Goal: Task Accomplishment & Management: Manage account settings

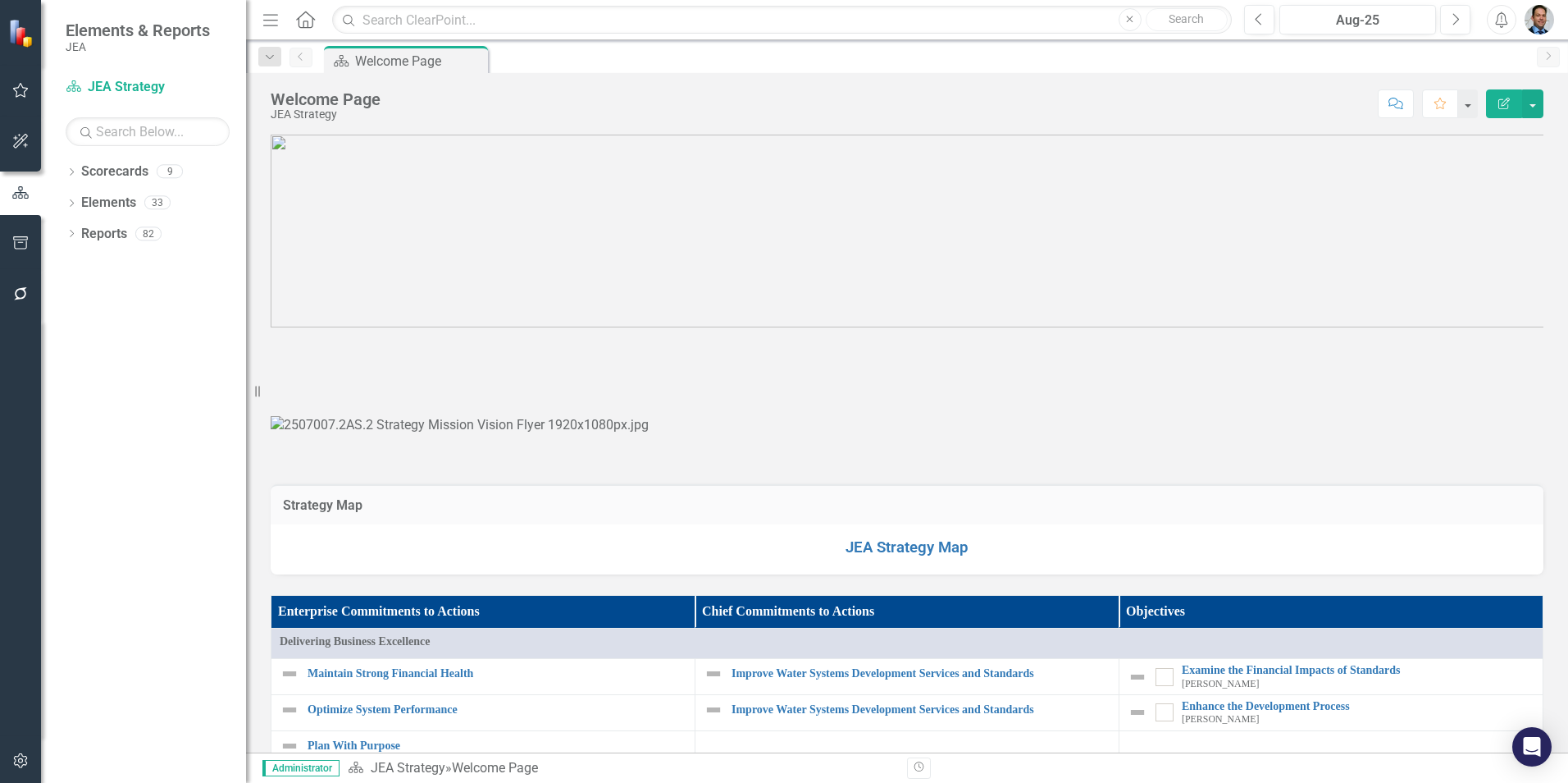
click at [1540, 11] on img "button" at bounding box center [1538, 19] width 30 height 30
click at [131, 362] on div "Dropdown Scorecards 9 Dropdown JEA Strategy Finance Admin Human Resources Elect…" at bounding box center [144, 470] width 205 height 624
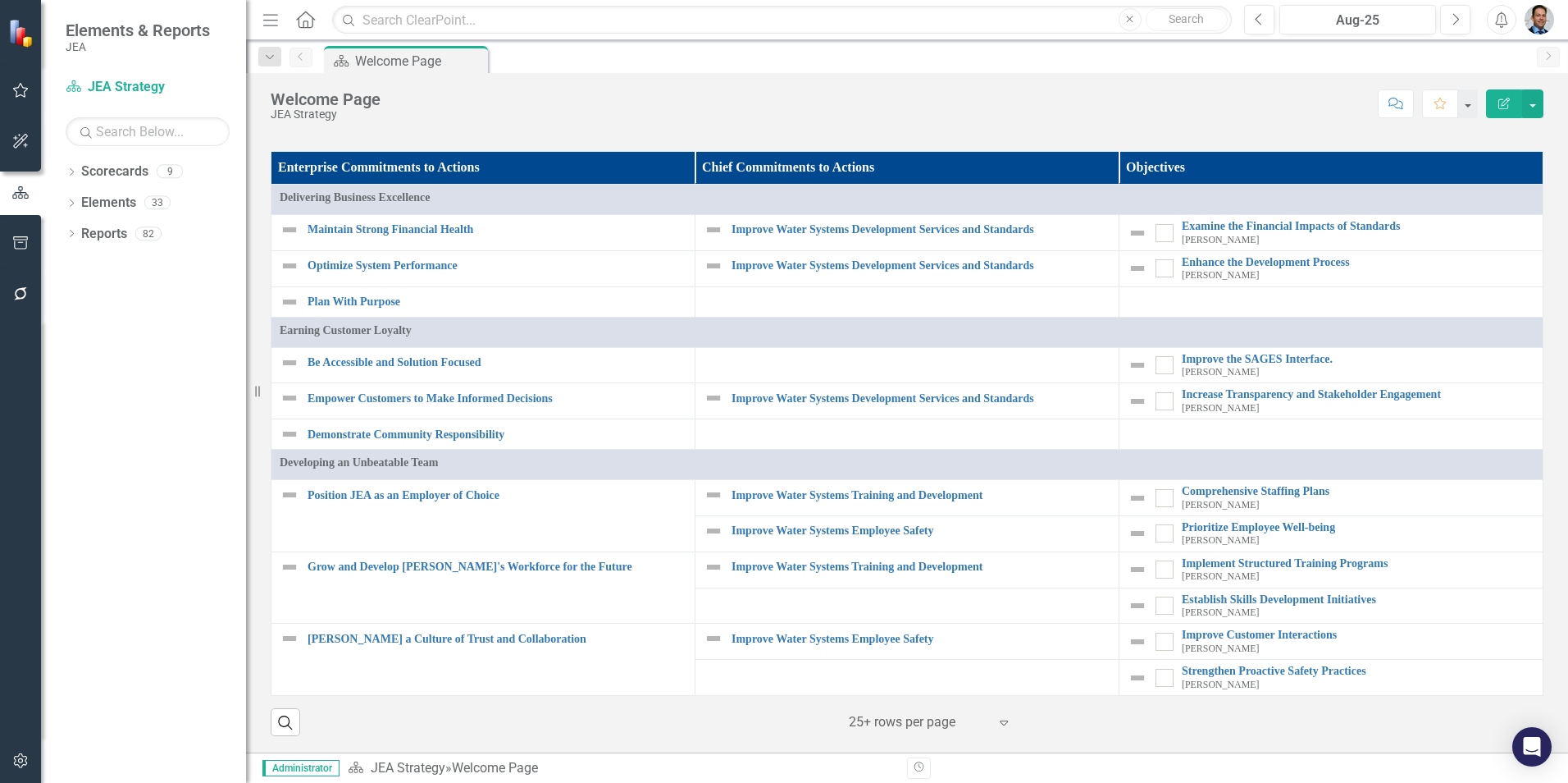
scroll to position [1458, 0]
click at [923, 101] on div "Score: N/A Aug-25 Completed Comment Favorite Edit Report" at bounding box center [965, 103] width 1154 height 28
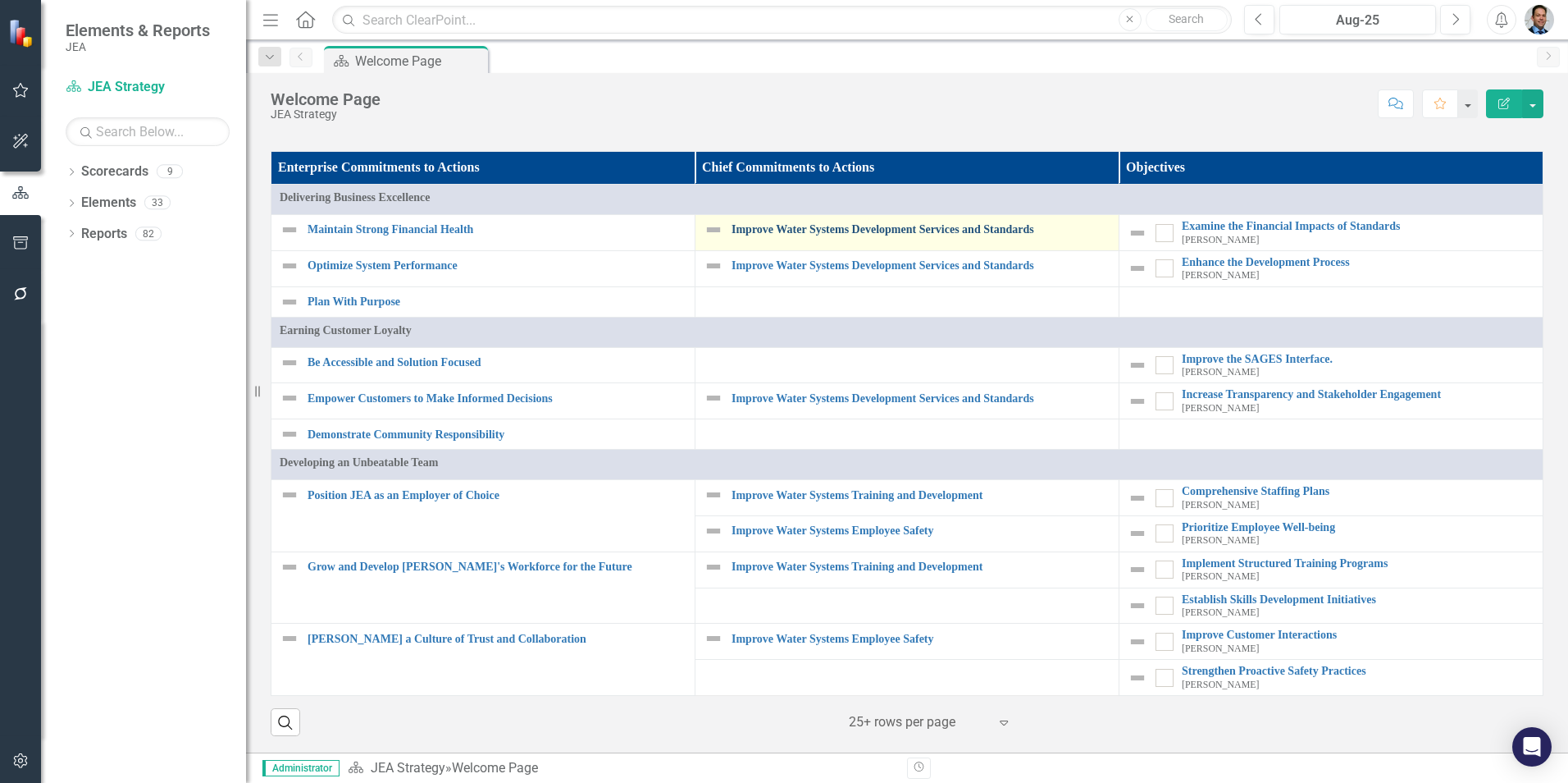
click at [829, 230] on link "Improve Water Systems Development Services and Standards" at bounding box center [920, 229] width 379 height 13
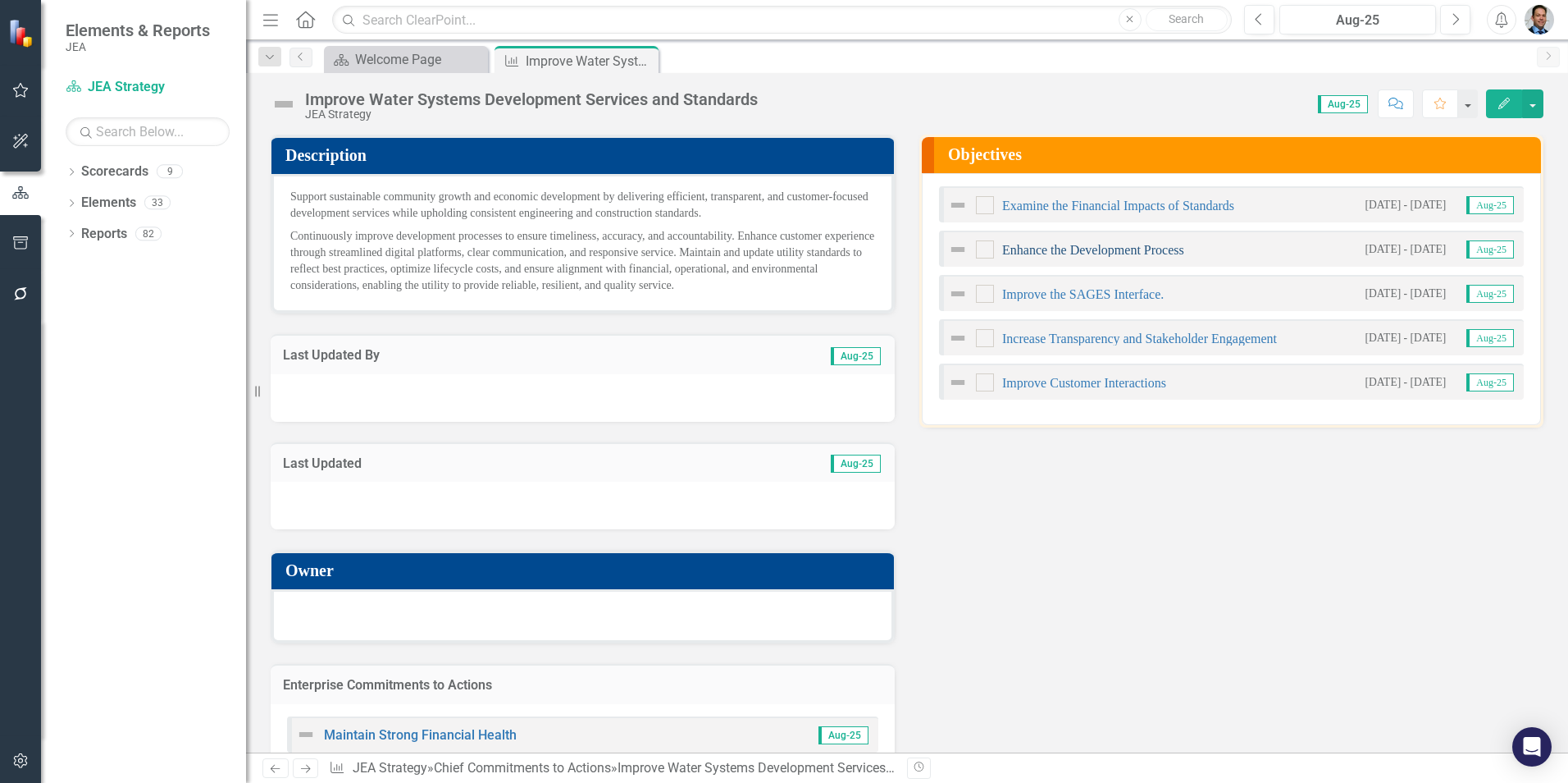
click at [1056, 249] on link "Enhance the Development Process" at bounding box center [1093, 249] width 182 height 14
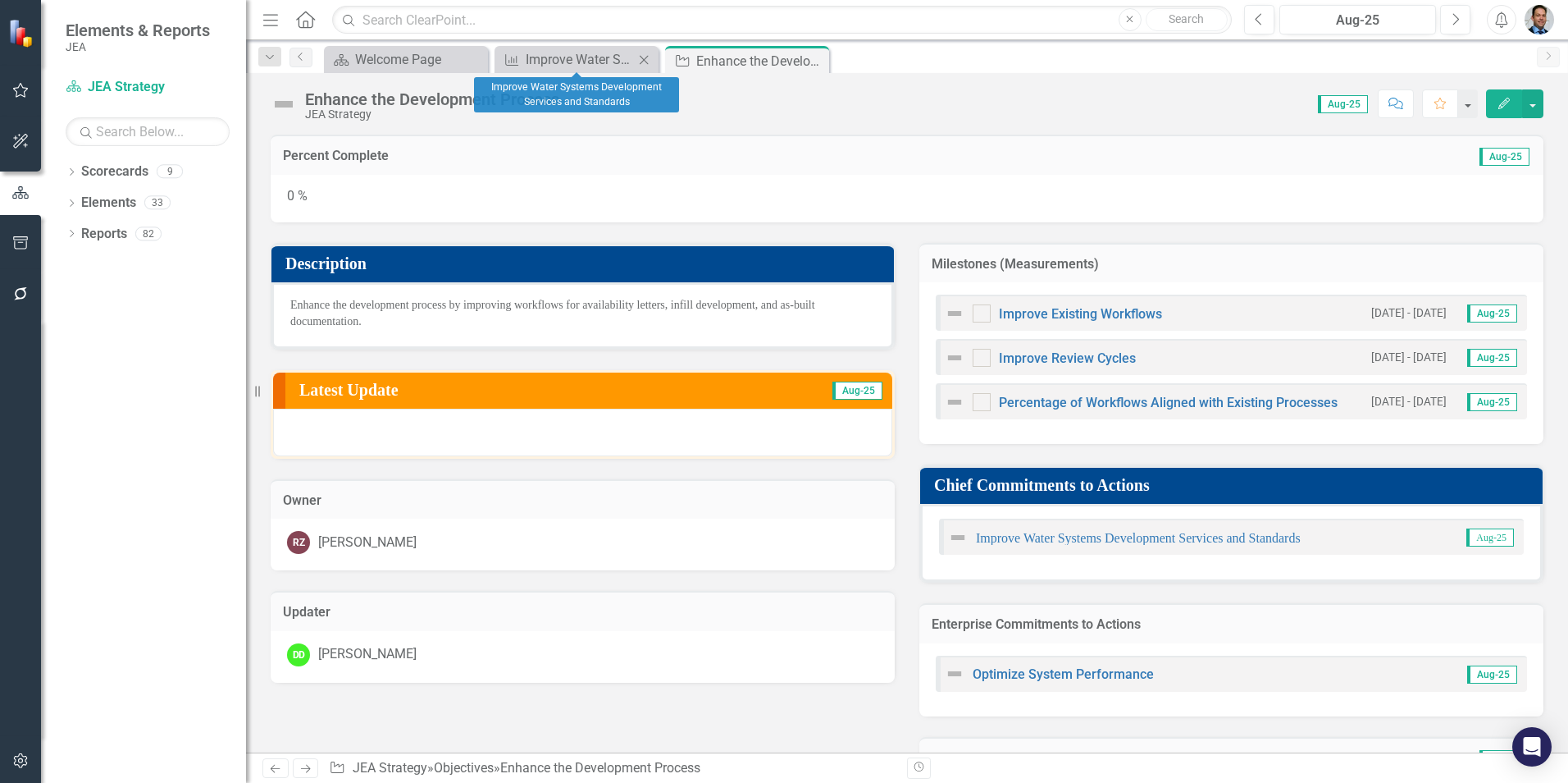
click at [538, 70] on div "Chief Commitments to Action Improve Water Systems Development Services and Stan…" at bounding box center [577, 59] width 164 height 27
click at [560, 60] on div "Improve Water Systems Development Services and Standards" at bounding box center [580, 59] width 108 height 20
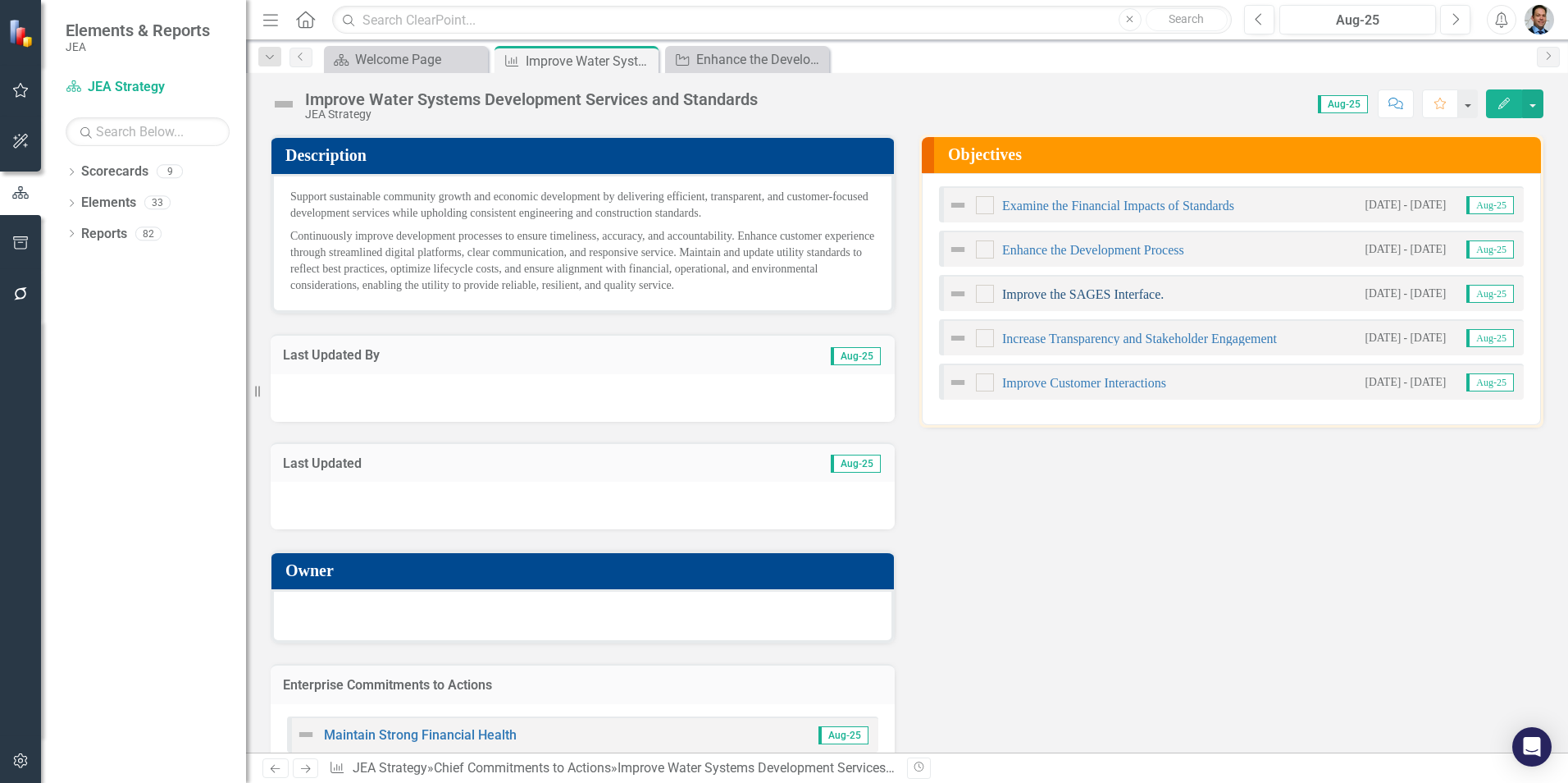
click at [1036, 295] on link "Improve the SAGES Interface." at bounding box center [1082, 294] width 161 height 14
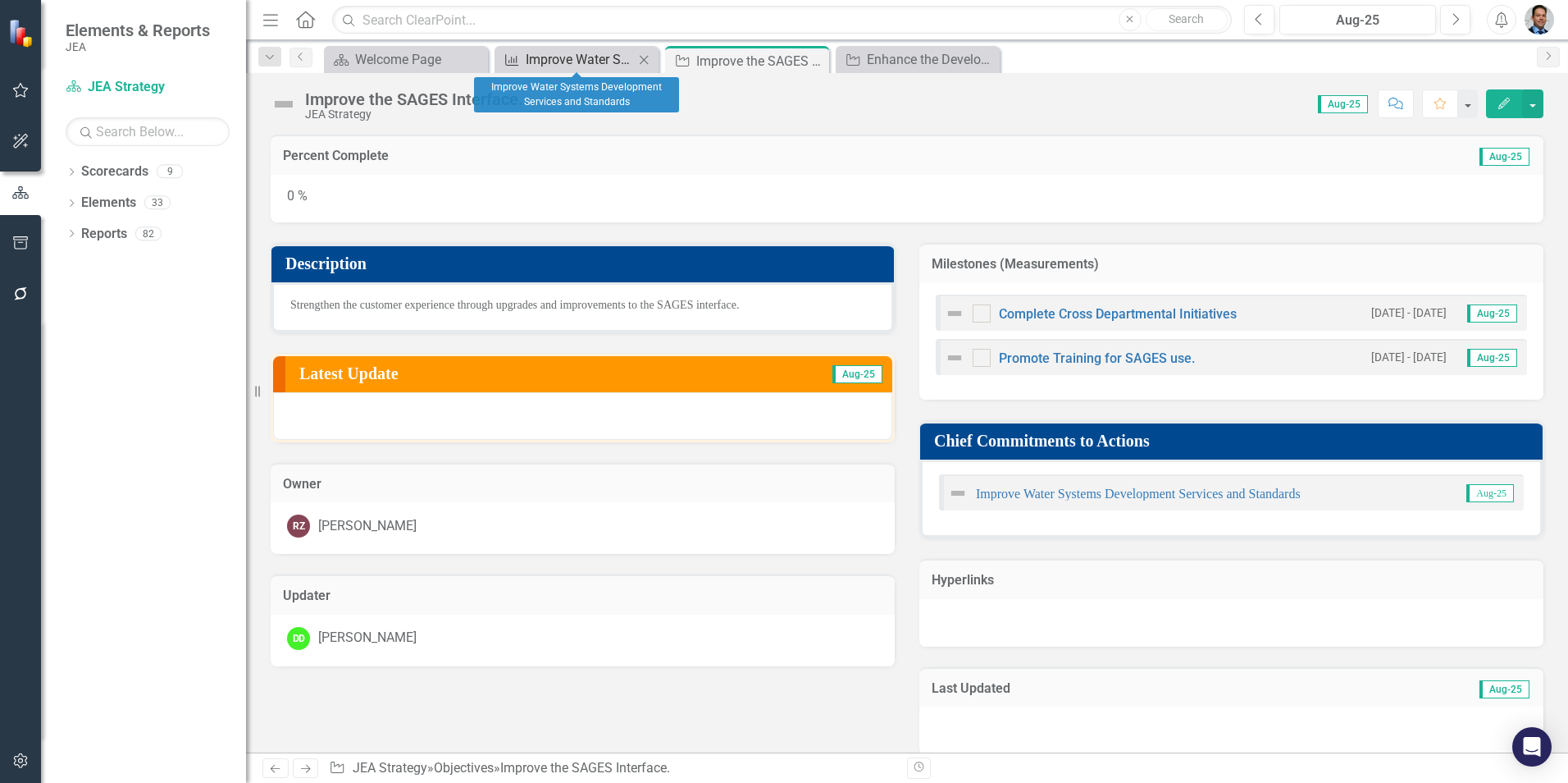
click at [549, 58] on div "Improve Water Systems Development Services and Standards" at bounding box center [580, 59] width 108 height 20
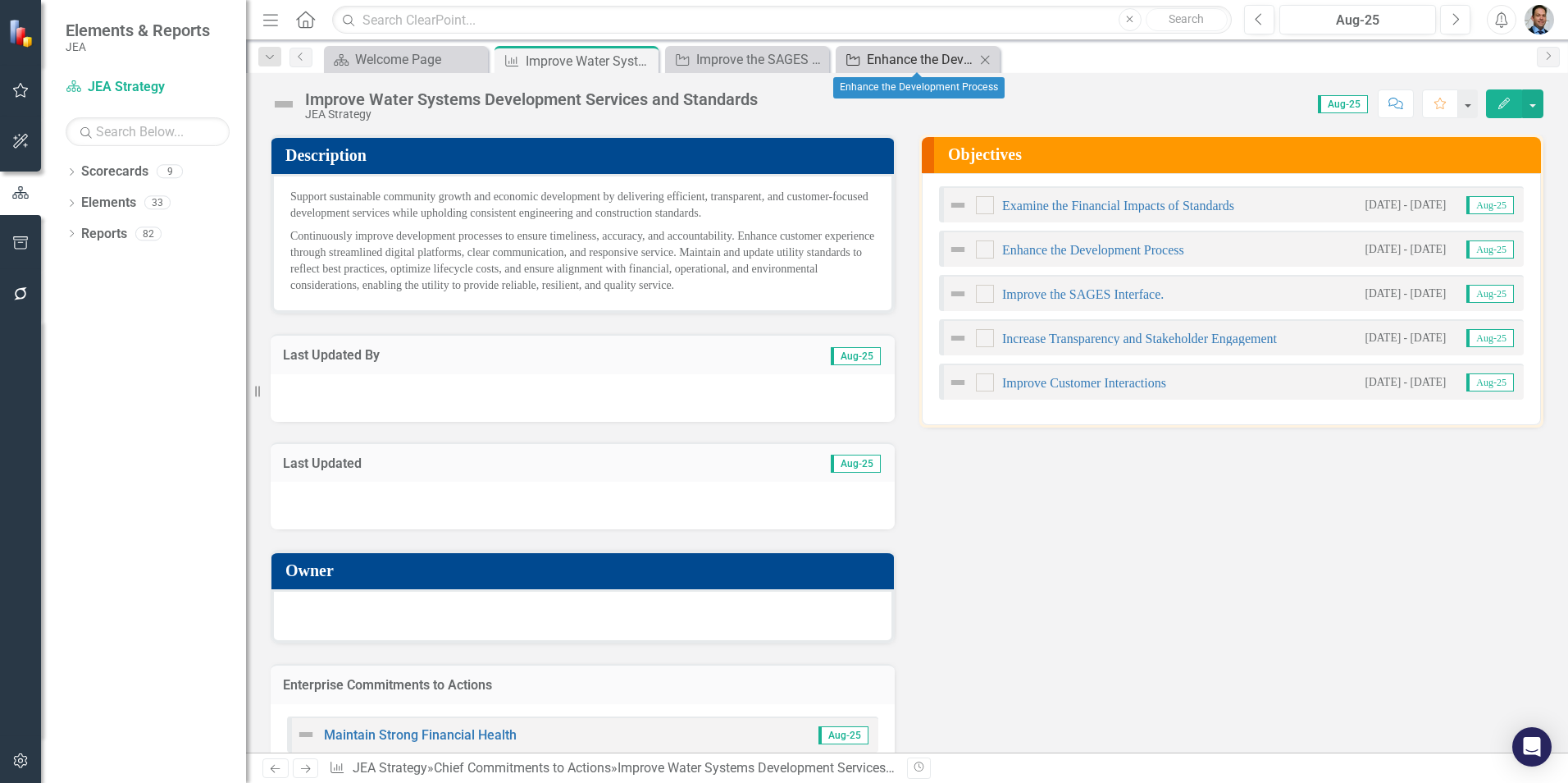
click at [909, 57] on div "Enhance the Development Process" at bounding box center [921, 59] width 108 height 20
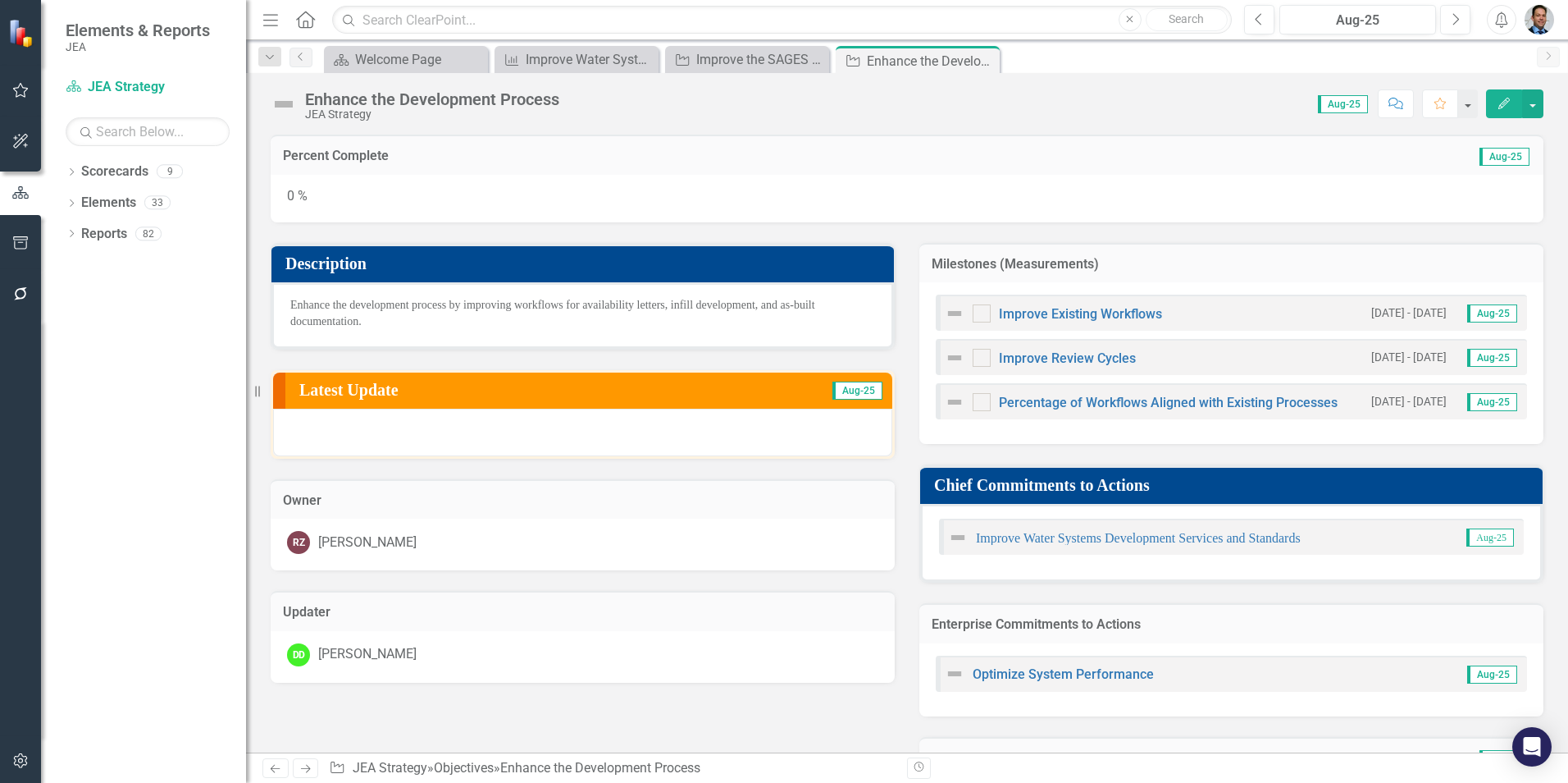
click at [333, 96] on div "Enhance the Development Process" at bounding box center [431, 99] width 254 height 18
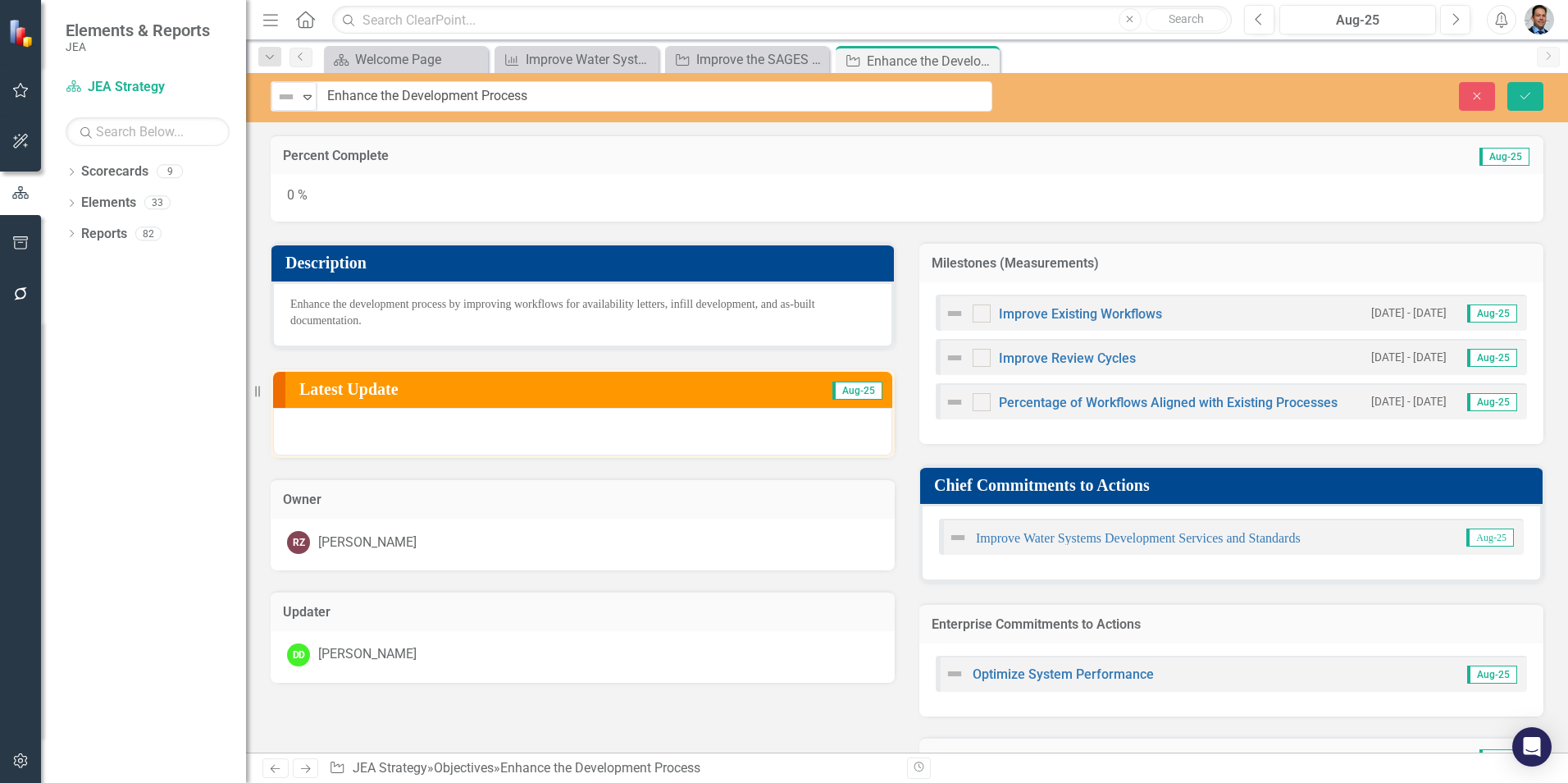
click at [333, 96] on input "Enhance the Development Process" at bounding box center [654, 96] width 675 height 30
click at [369, 92] on input "Enhance the Development Process" at bounding box center [654, 96] width 675 height 30
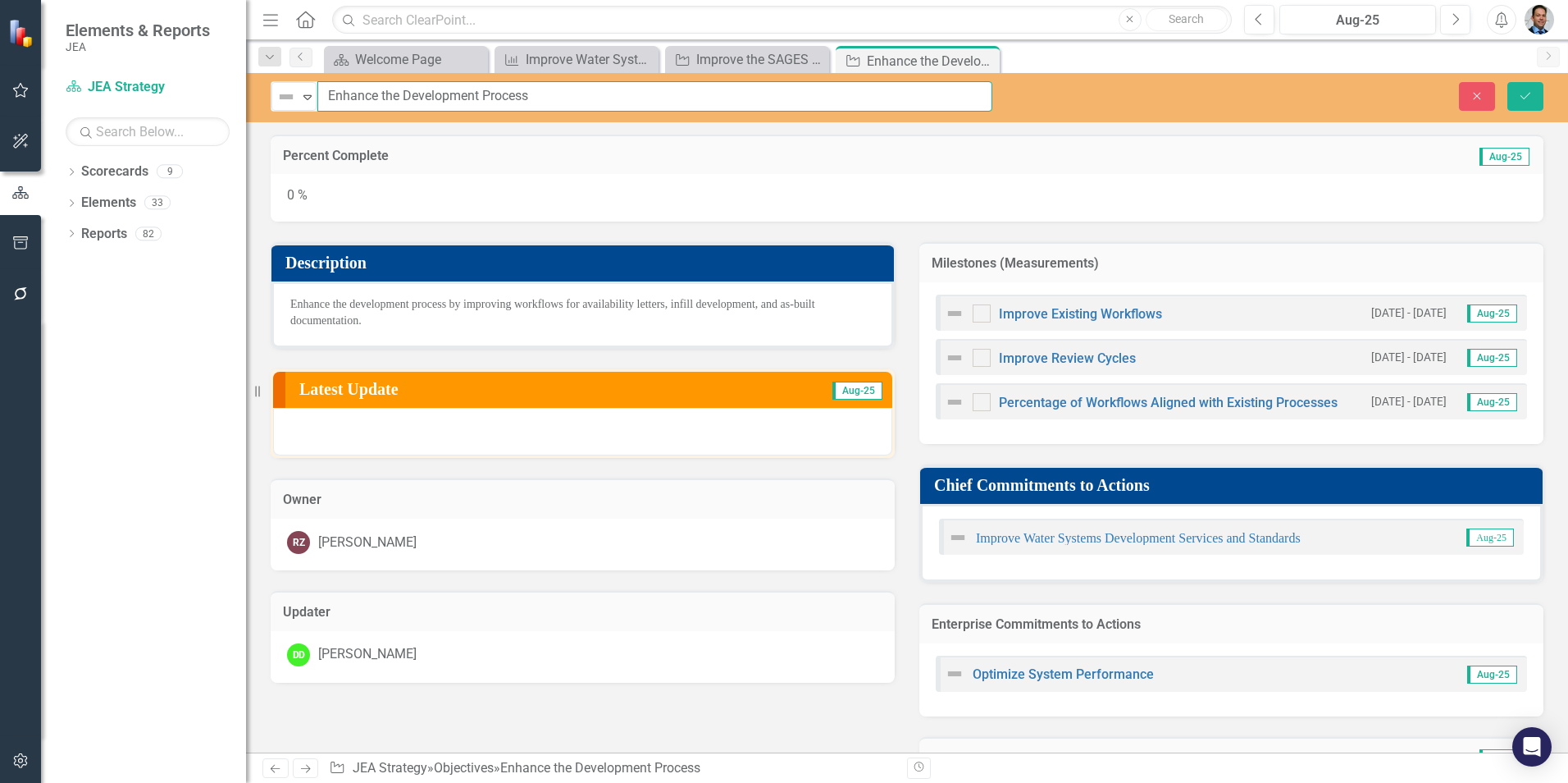
paste input "Streamline Development Workflow"
type input "Streamline Development Workflows"
click at [1527, 95] on icon "submit" at bounding box center [1526, 95] width 10 height 7
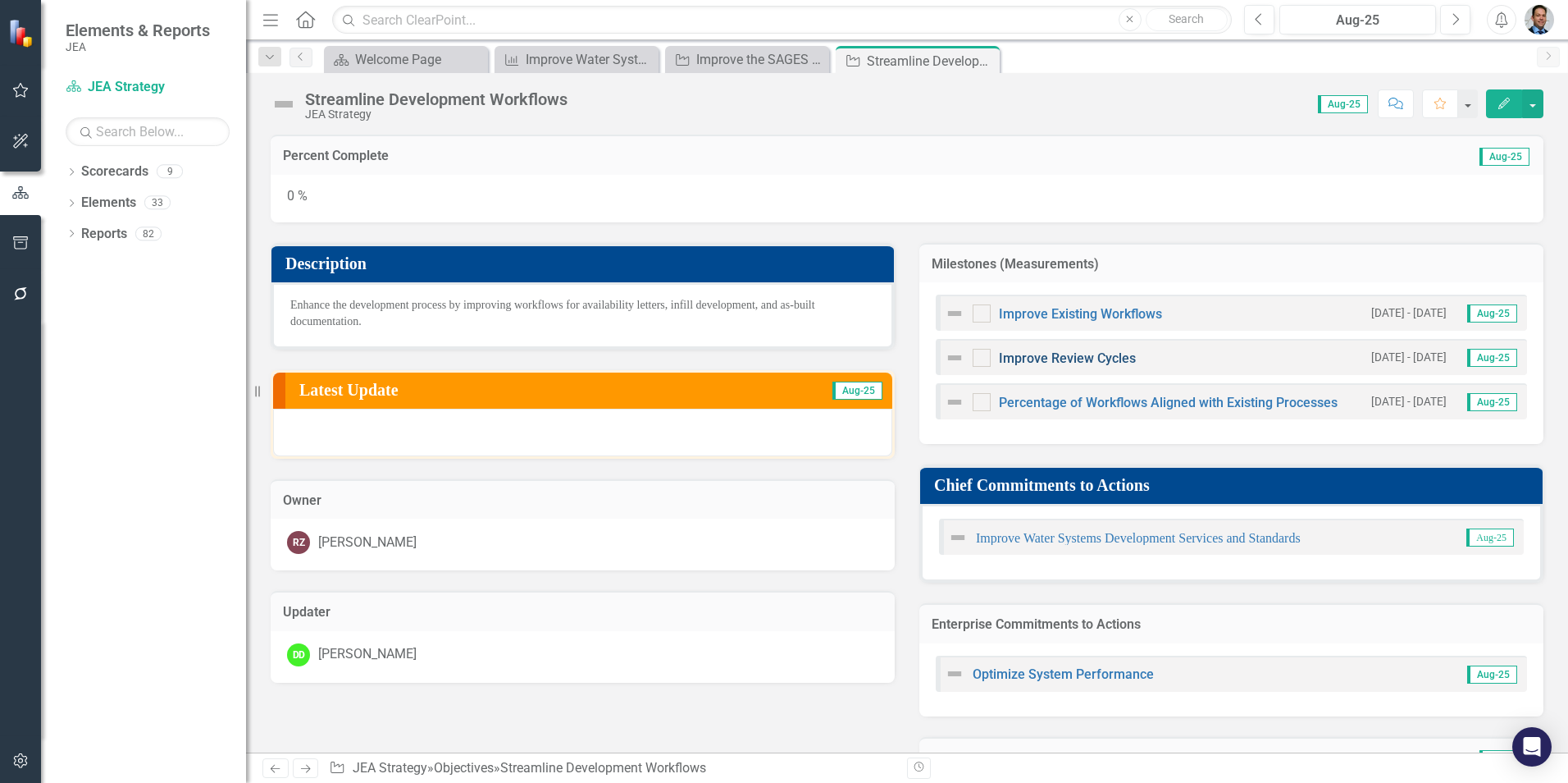
click at [1028, 356] on link "Improve Review Cycles" at bounding box center [1067, 358] width 137 height 15
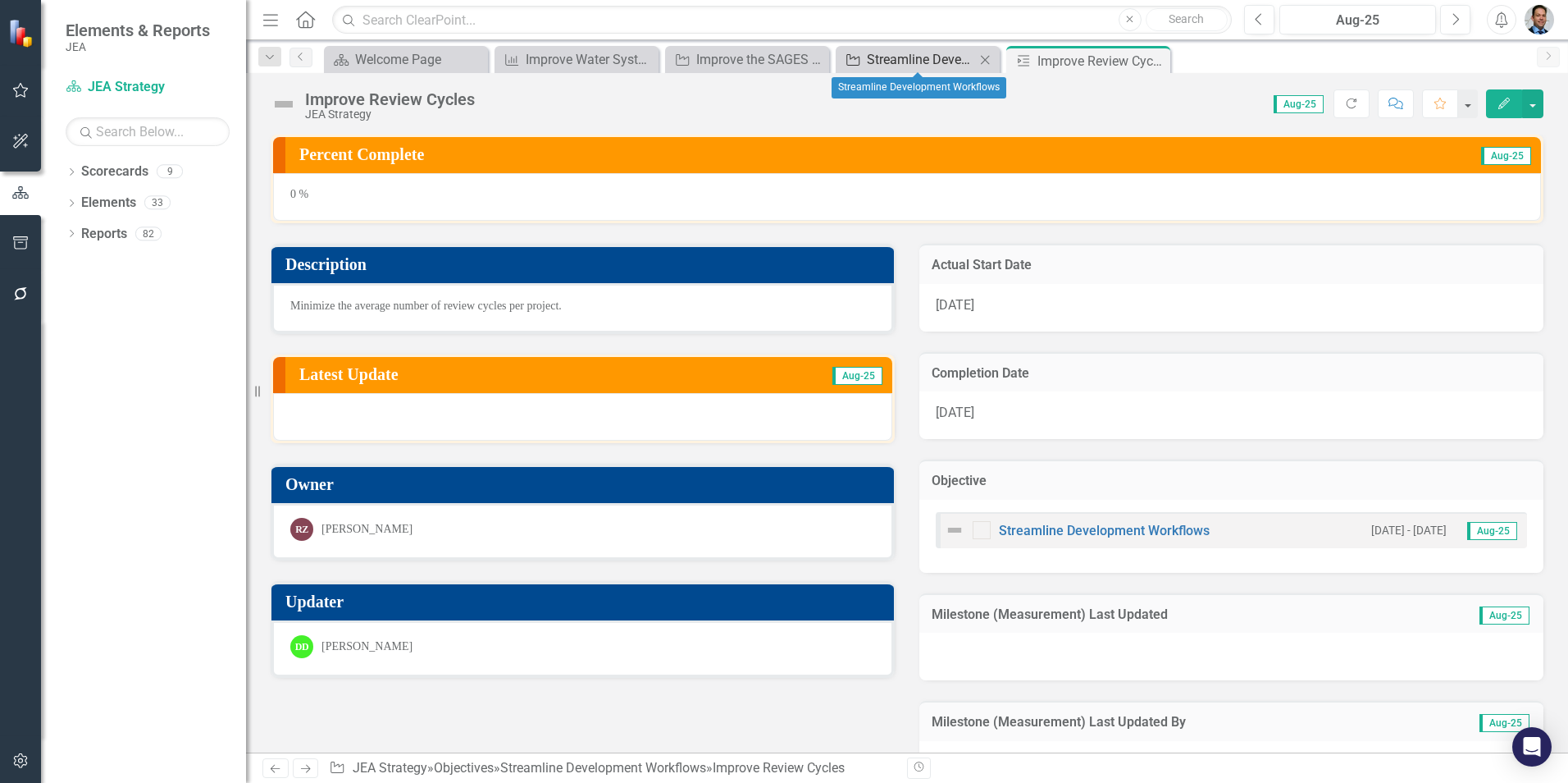
click at [893, 61] on div "Streamline Development Workflows" at bounding box center [921, 59] width 108 height 20
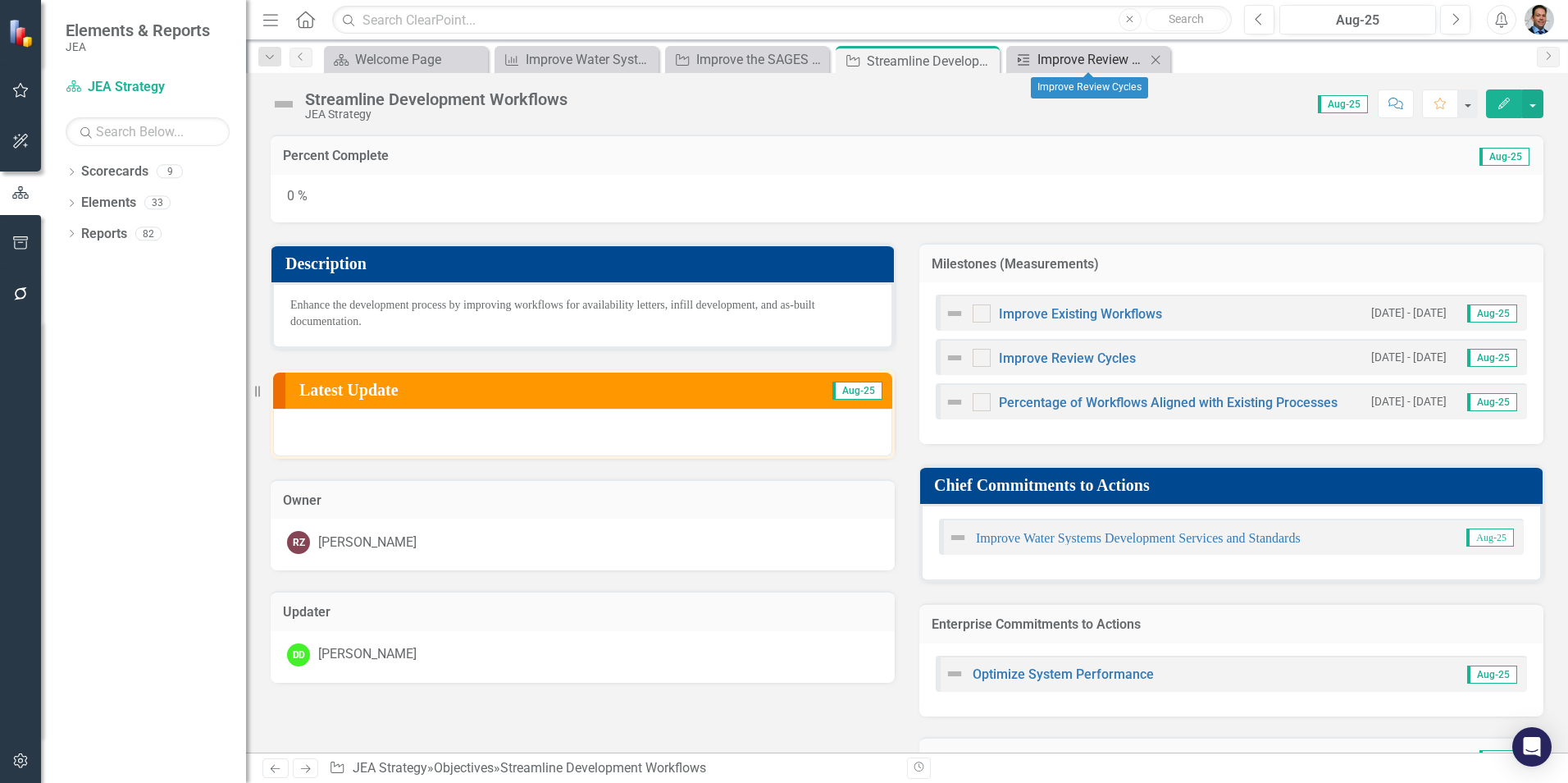
click at [1092, 67] on div "Improve Review Cycles" at bounding box center [1092, 59] width 108 height 20
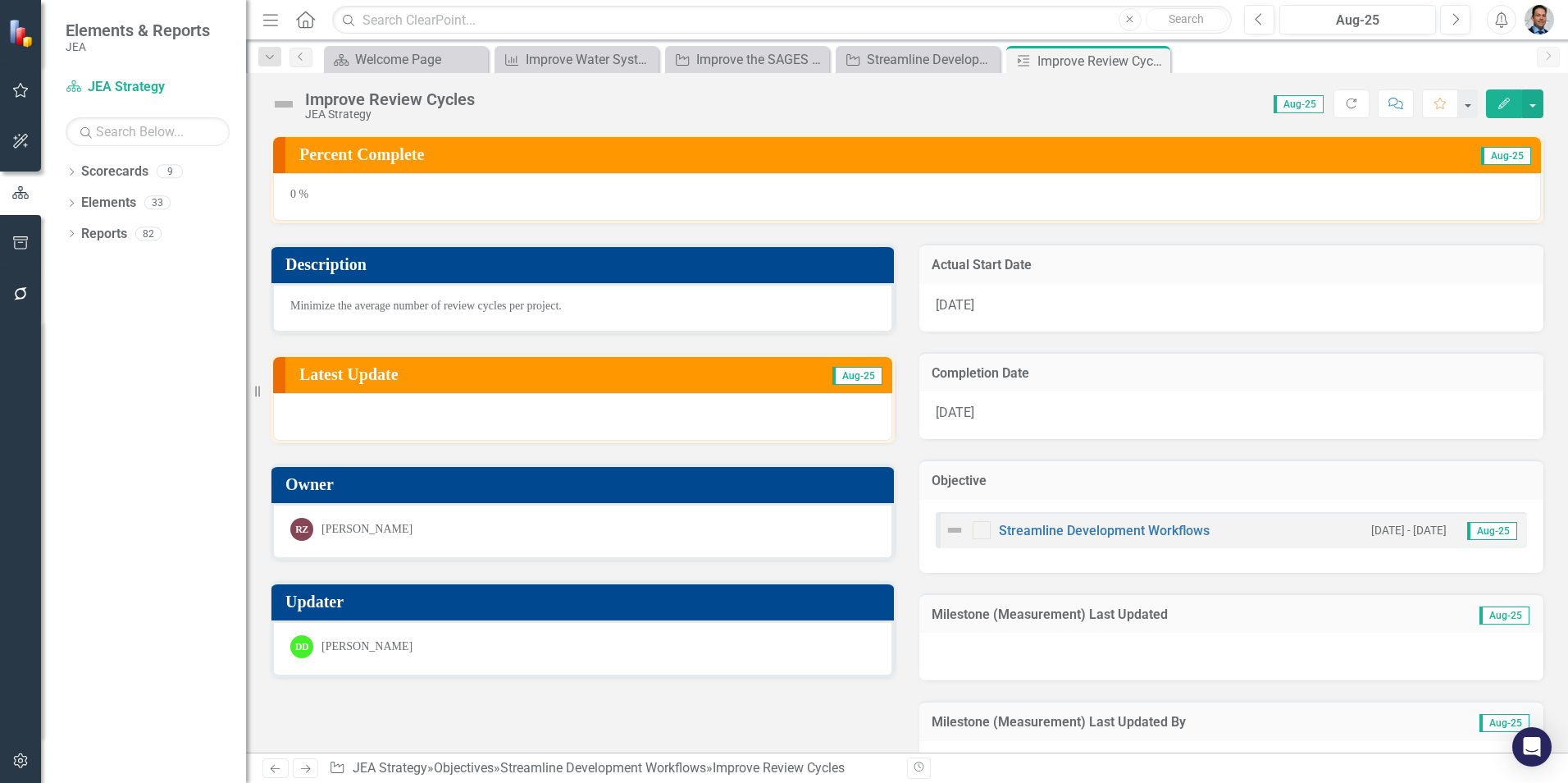
click at [322, 93] on div "Improve Review Cycles" at bounding box center [389, 99] width 170 height 18
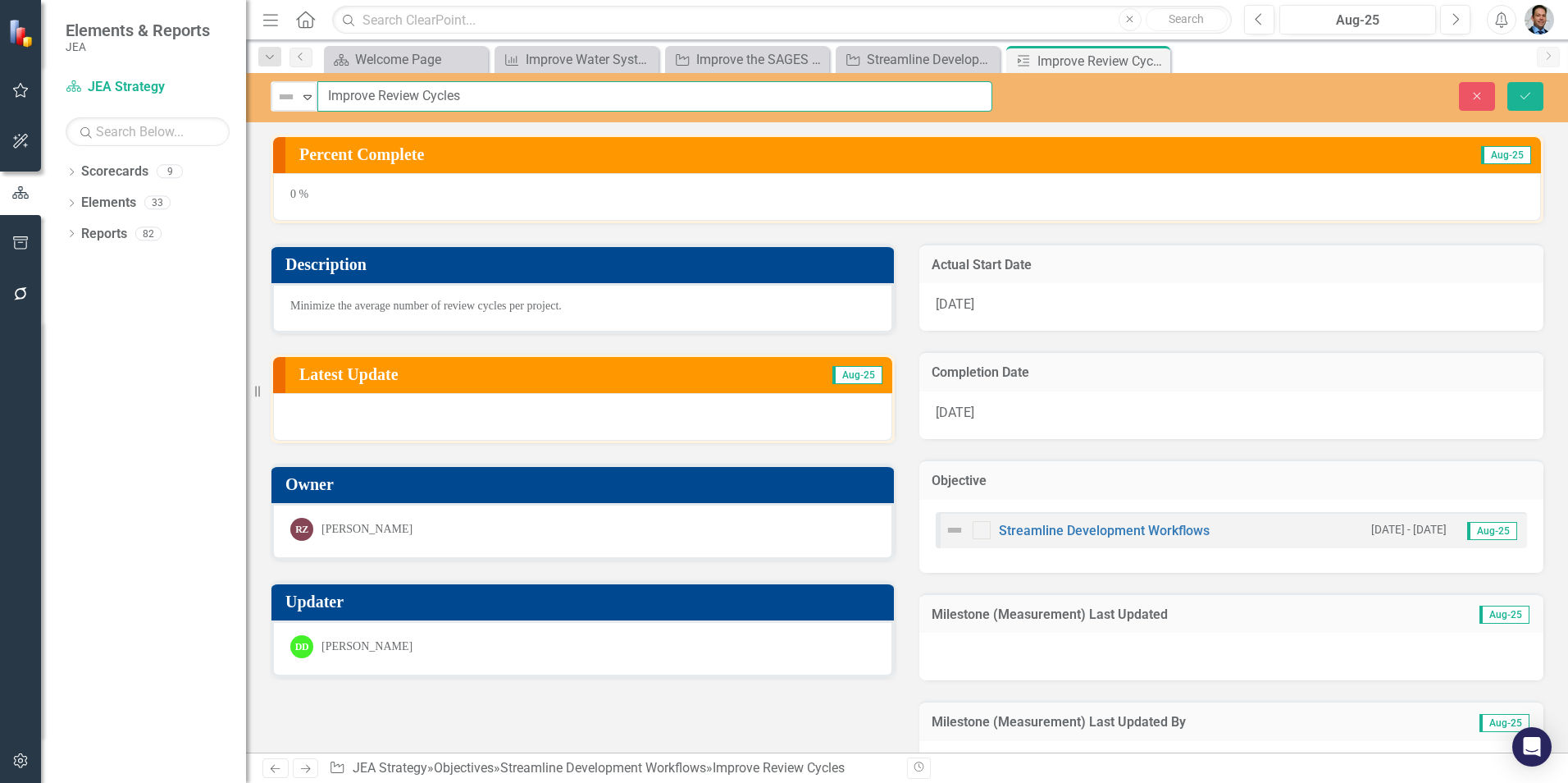
click at [322, 93] on input "Improve Review Cycles" at bounding box center [654, 96] width 675 height 30
click at [343, 93] on input "Improve Review Cycles" at bounding box center [654, 96] width 675 height 30
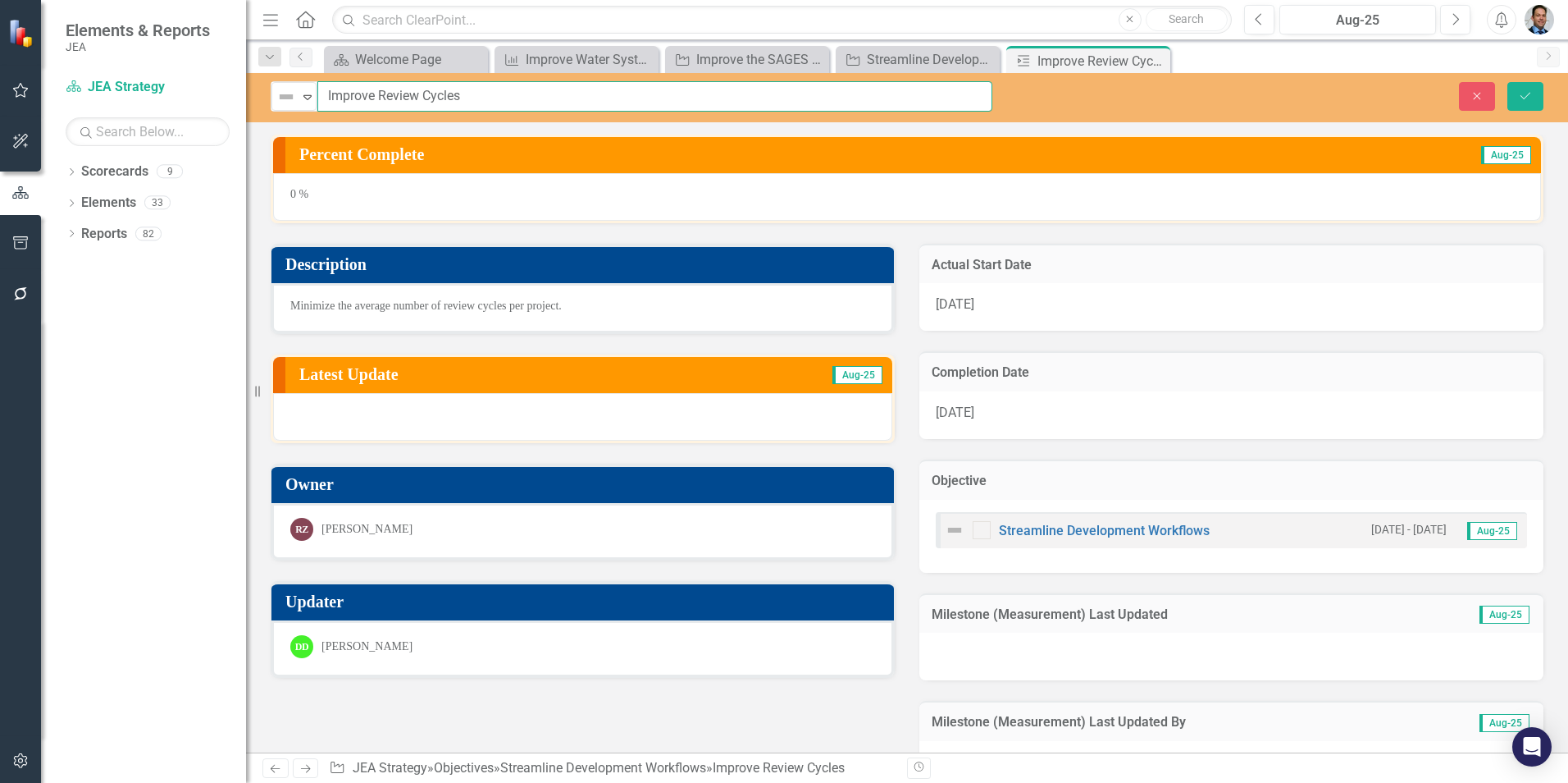
click at [343, 93] on input "Improve Review Cycles" at bounding box center [654, 96] width 675 height 30
click at [328, 97] on input "Improve Review Cycles" at bounding box center [654, 96] width 675 height 30
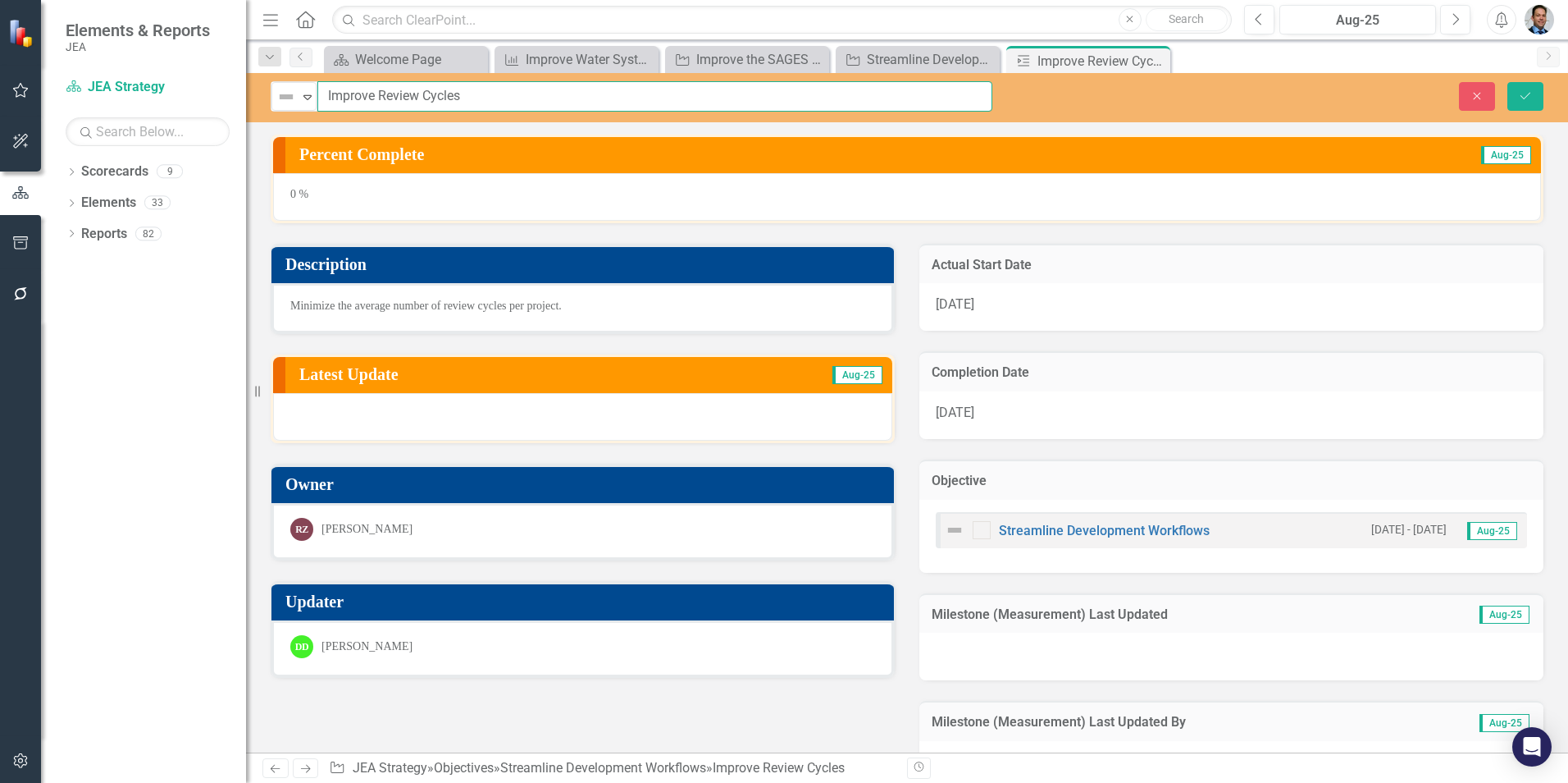
drag, startPoint x: 328, startPoint y: 95, endPoint x: 372, endPoint y: 91, distance: 44.2
click at [372, 91] on input "Improve Review Cycles" at bounding box center [654, 96] width 675 height 30
type input "Project Review Cycles"
click at [1522, 86] on button "Save" at bounding box center [1525, 96] width 36 height 29
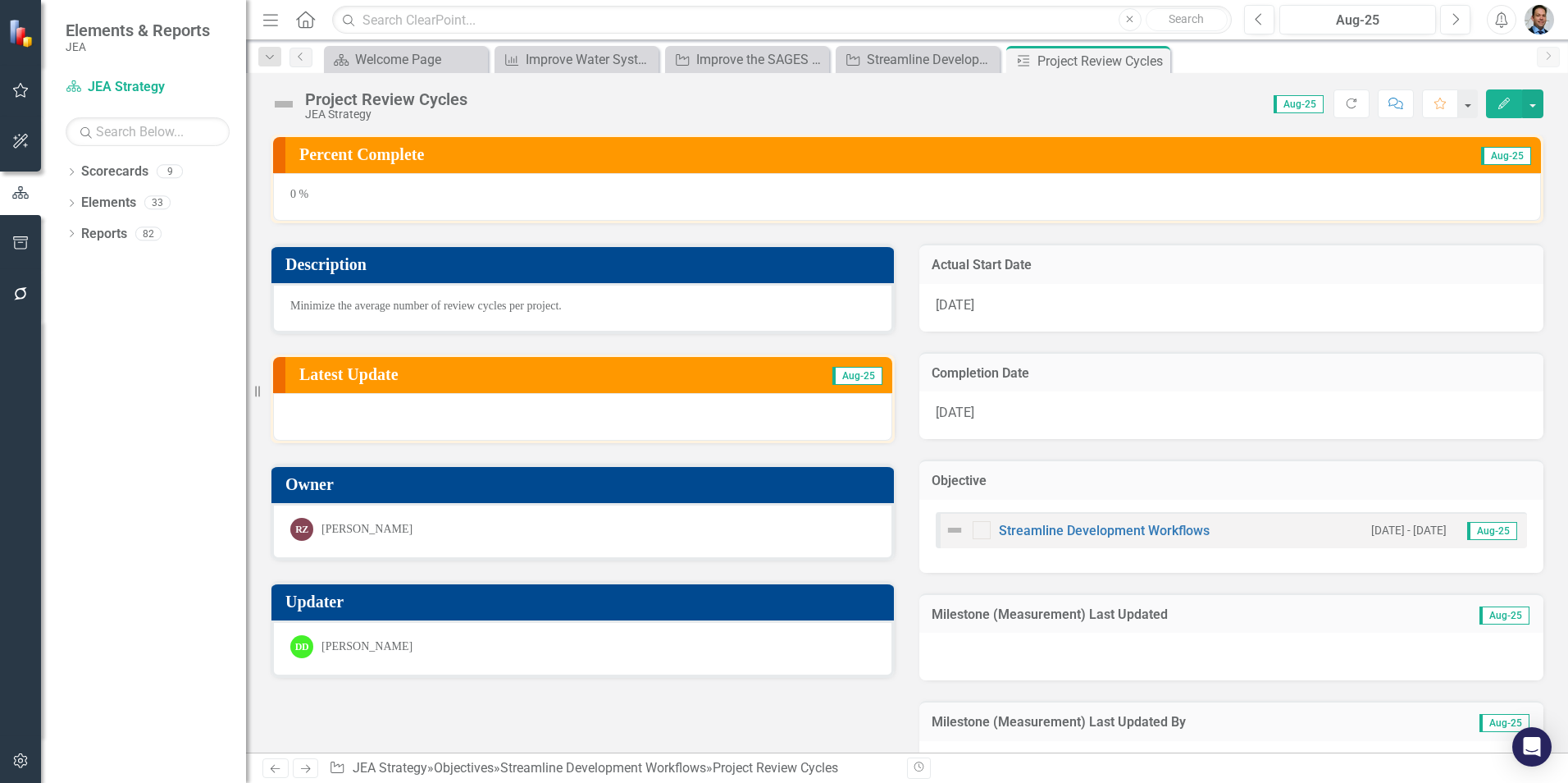
click at [596, 306] on div "Minimize the average number of review cycles per project." at bounding box center [582, 307] width 622 height 50
click at [542, 268] on h3 "Description" at bounding box center [585, 264] width 600 height 18
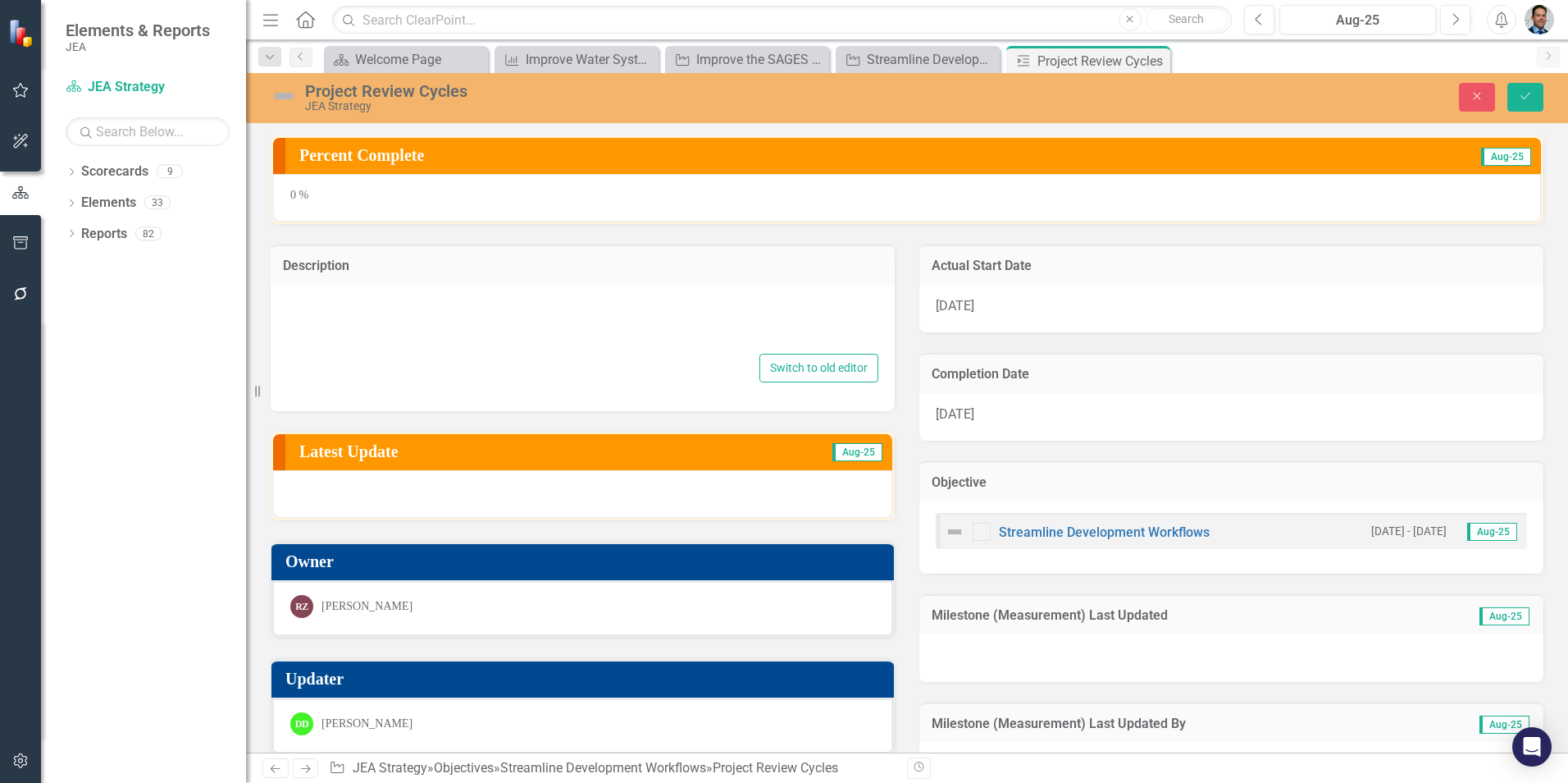
type textarea "Minimize the average number of review cycles per project."
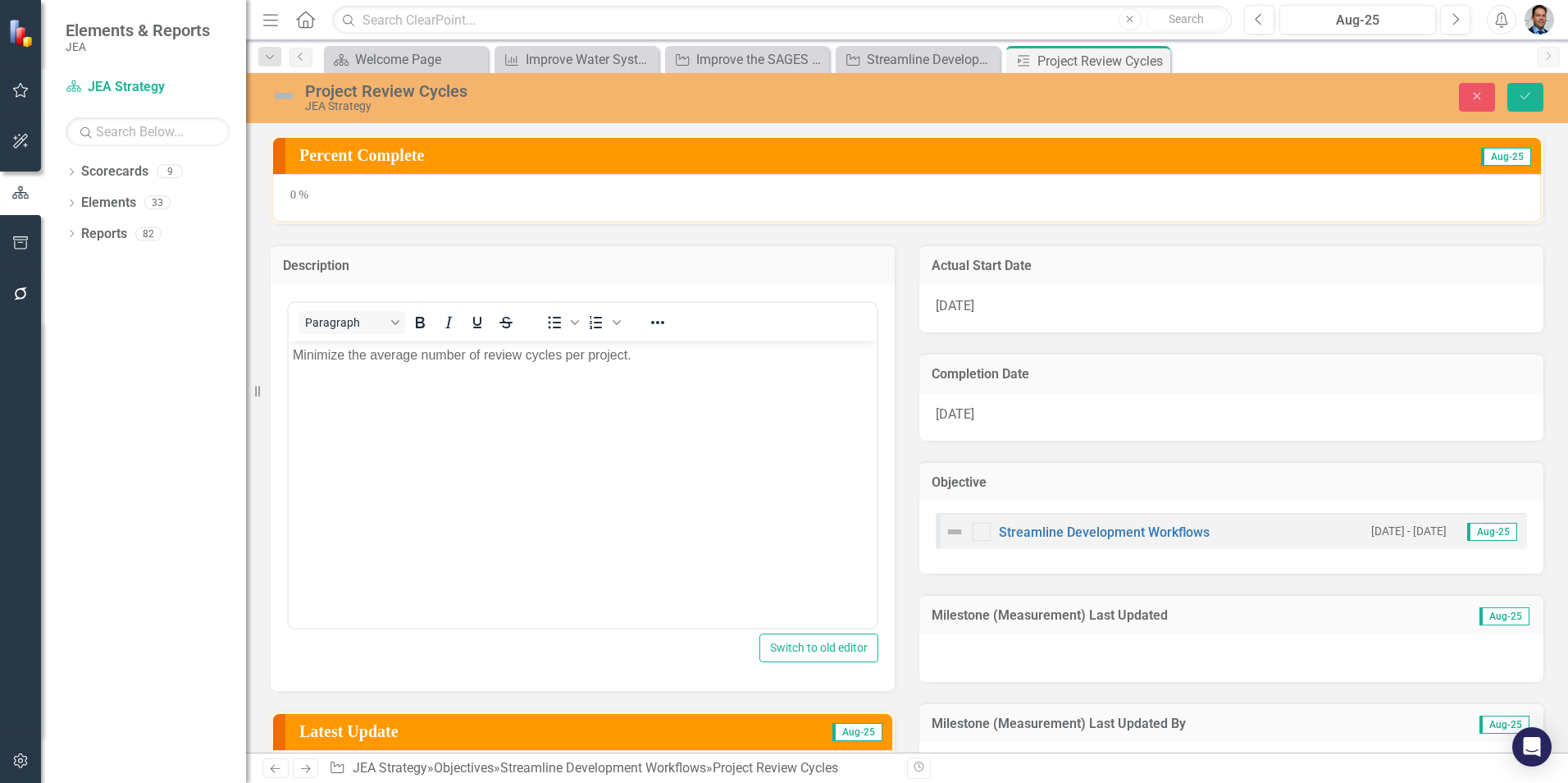
click at [344, 351] on p "Minimize the average number of review cycles per project." at bounding box center [583, 354] width 580 height 19
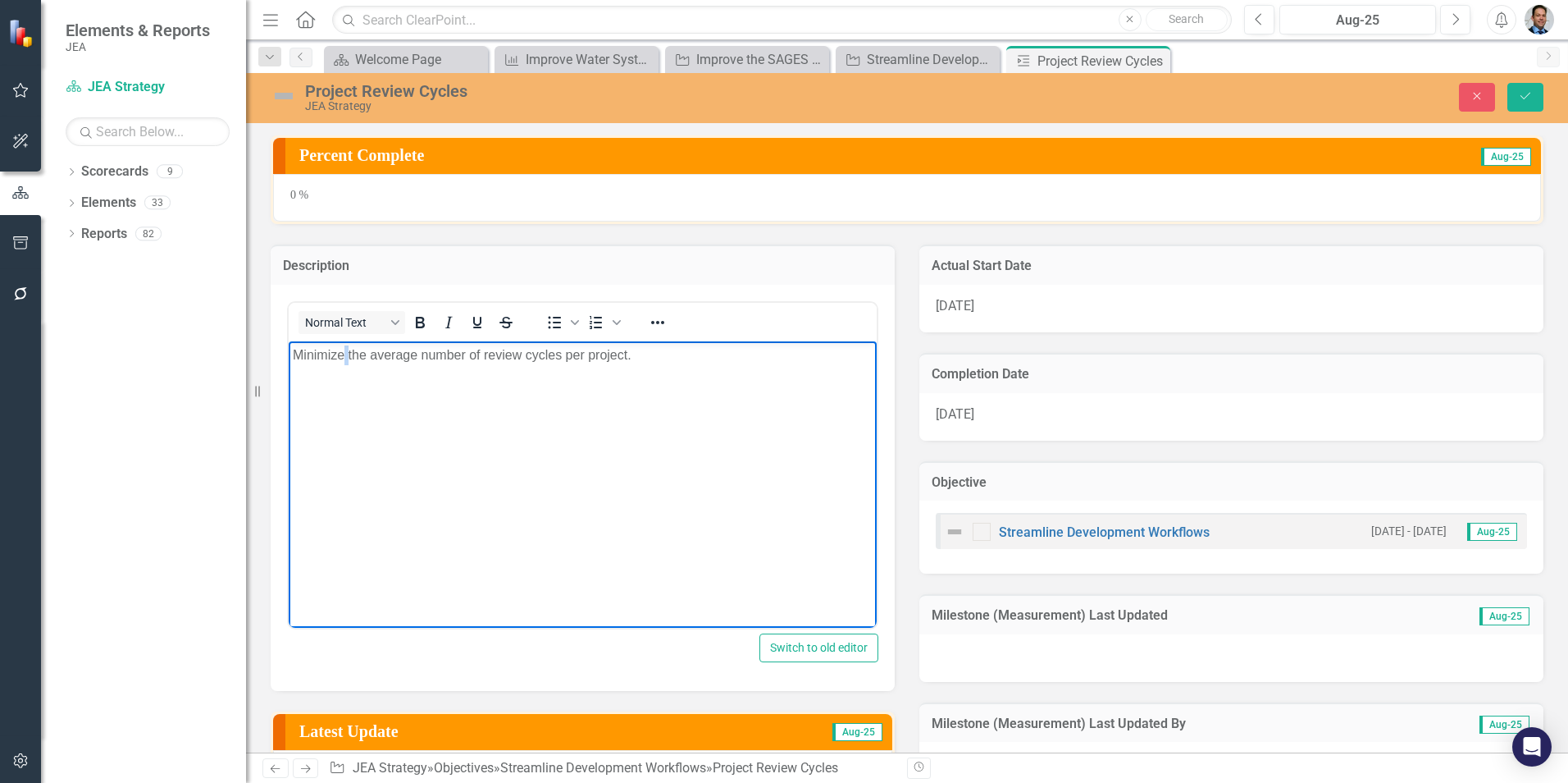
click at [344, 351] on p "Minimize the average number of review cycles per project." at bounding box center [583, 354] width 580 height 19
paste body "Rich Text Area. Press ALT-0 for help."
click at [1535, 96] on button "Save" at bounding box center [1525, 97] width 36 height 29
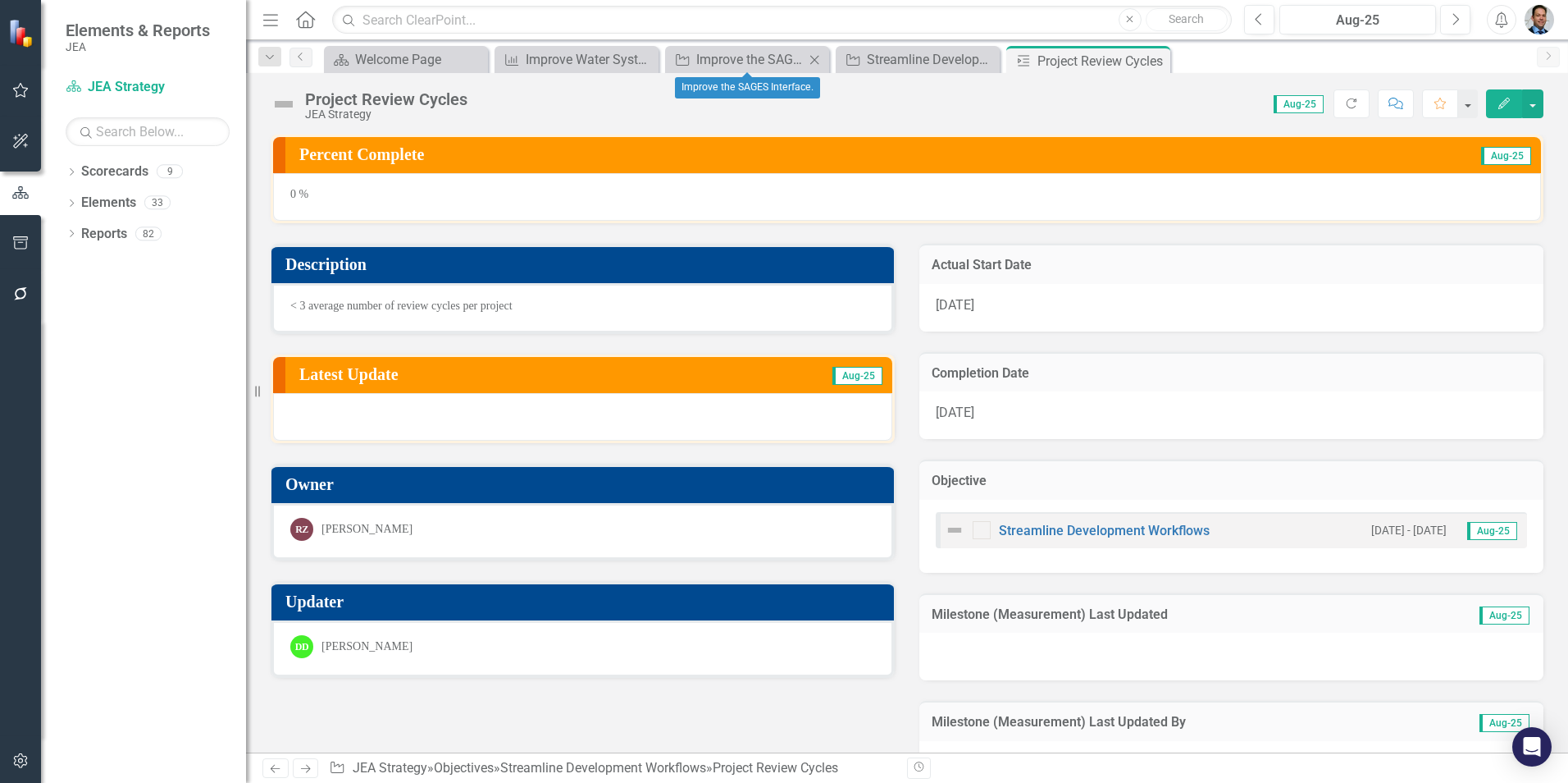
click at [815, 57] on icon "Close" at bounding box center [814, 60] width 16 height 14
click at [0, 0] on icon "Close" at bounding box center [0, 0] width 0 height 0
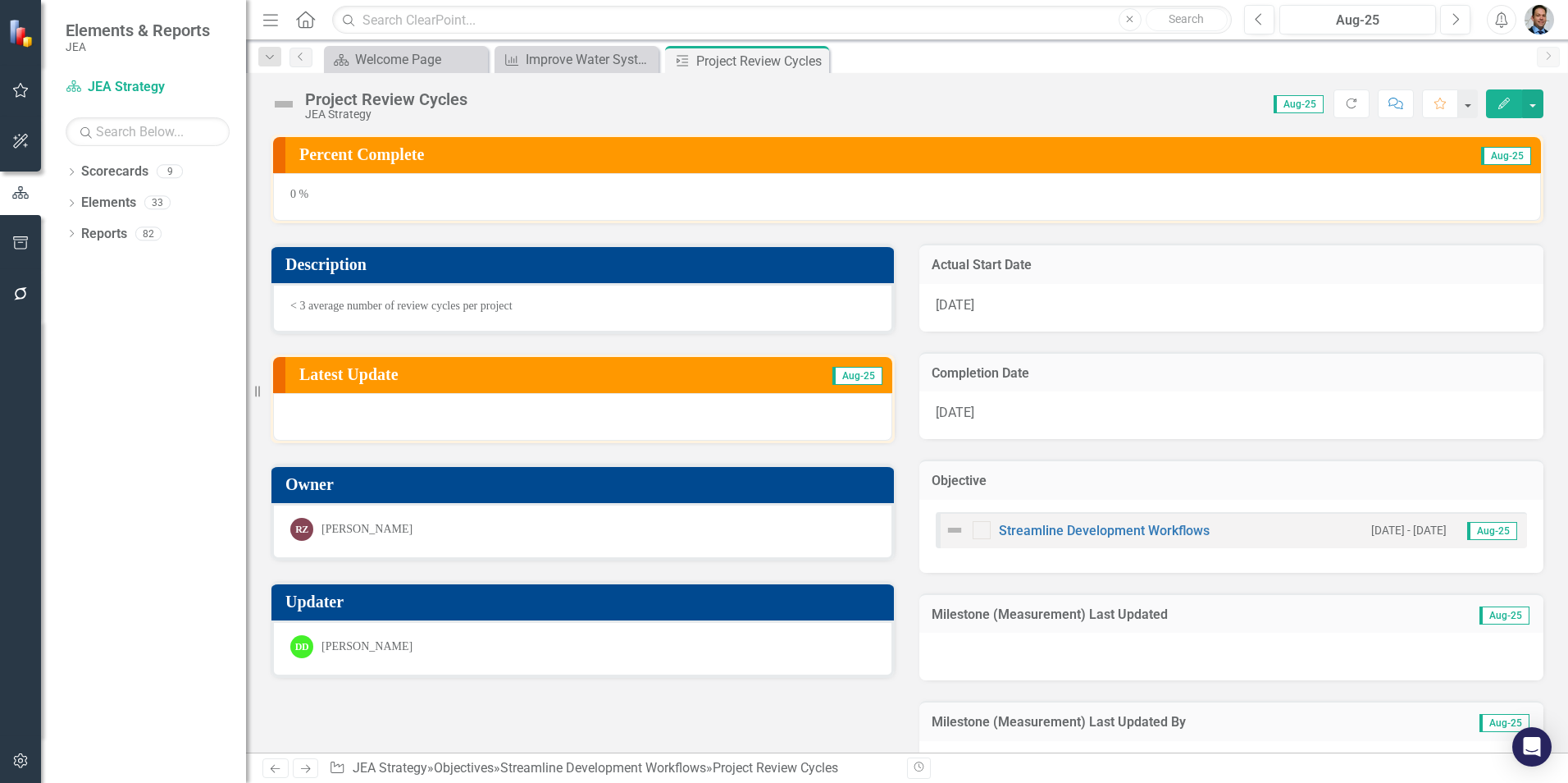
click at [0, 0] on icon "Close" at bounding box center [0, 0] width 0 height 0
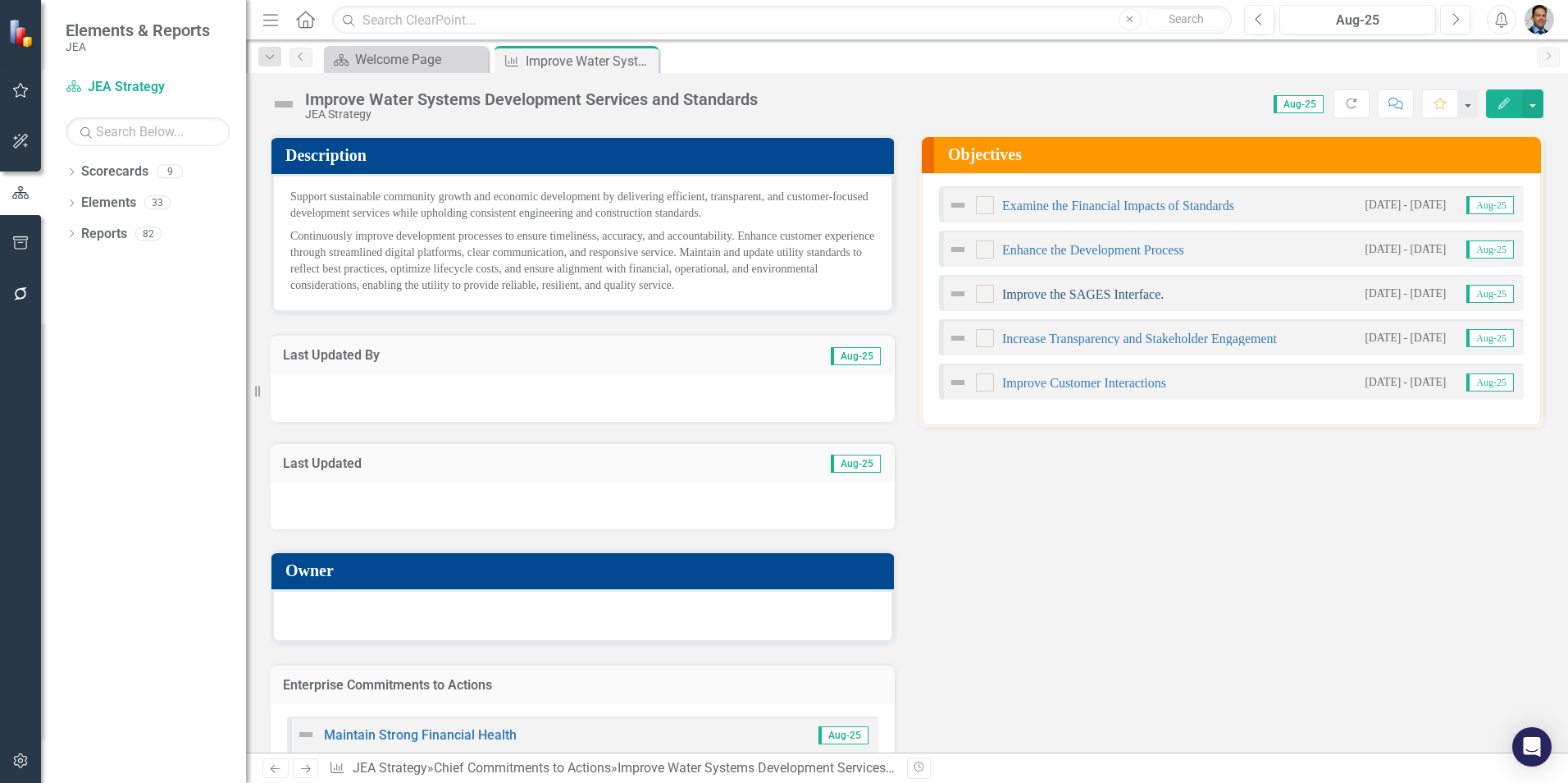
click at [1070, 299] on link "Improve the SAGES Interface." at bounding box center [1082, 294] width 161 height 14
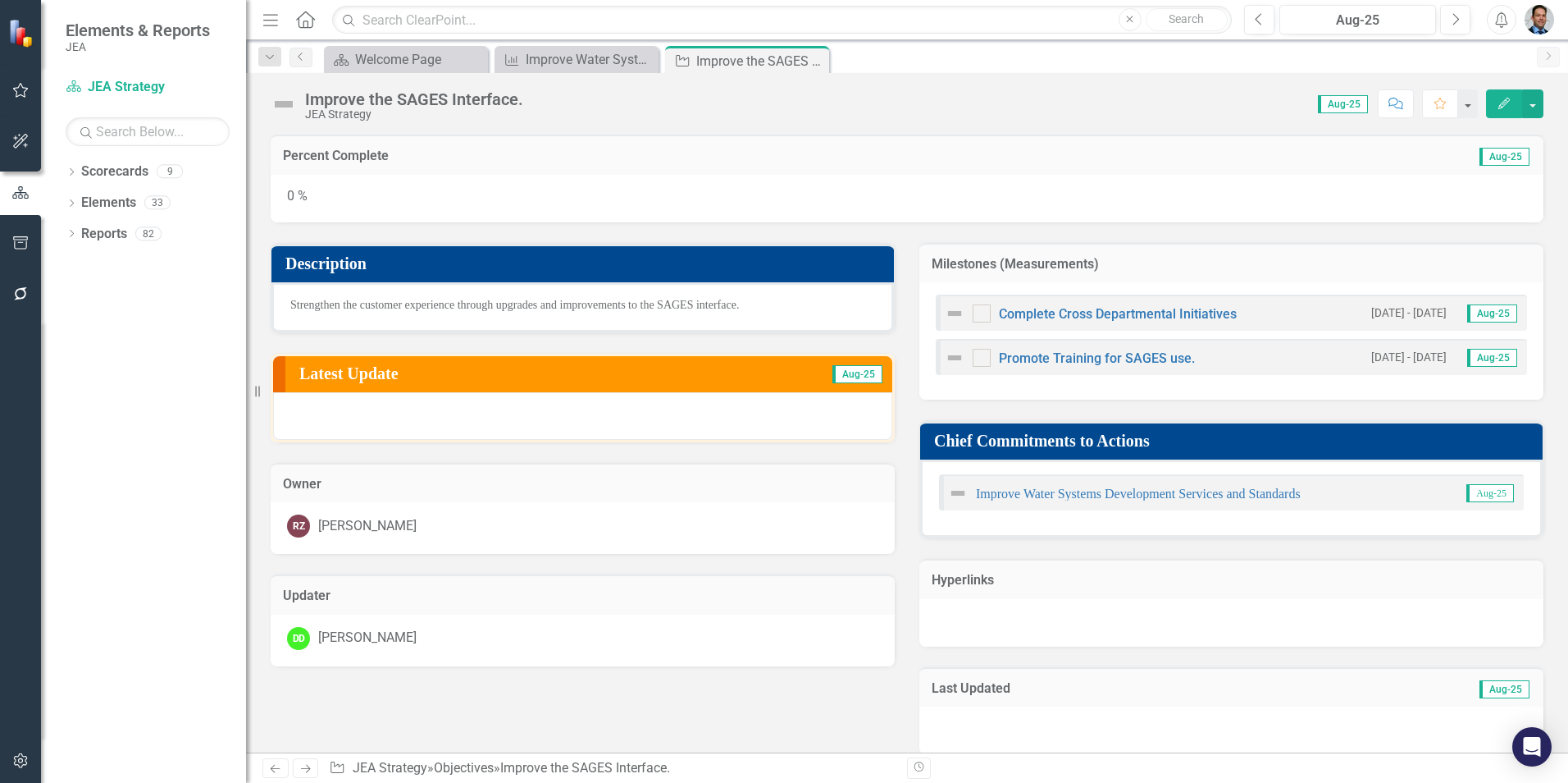
click at [376, 100] on div "Improve the SAGES Interface." at bounding box center [414, 99] width 218 height 18
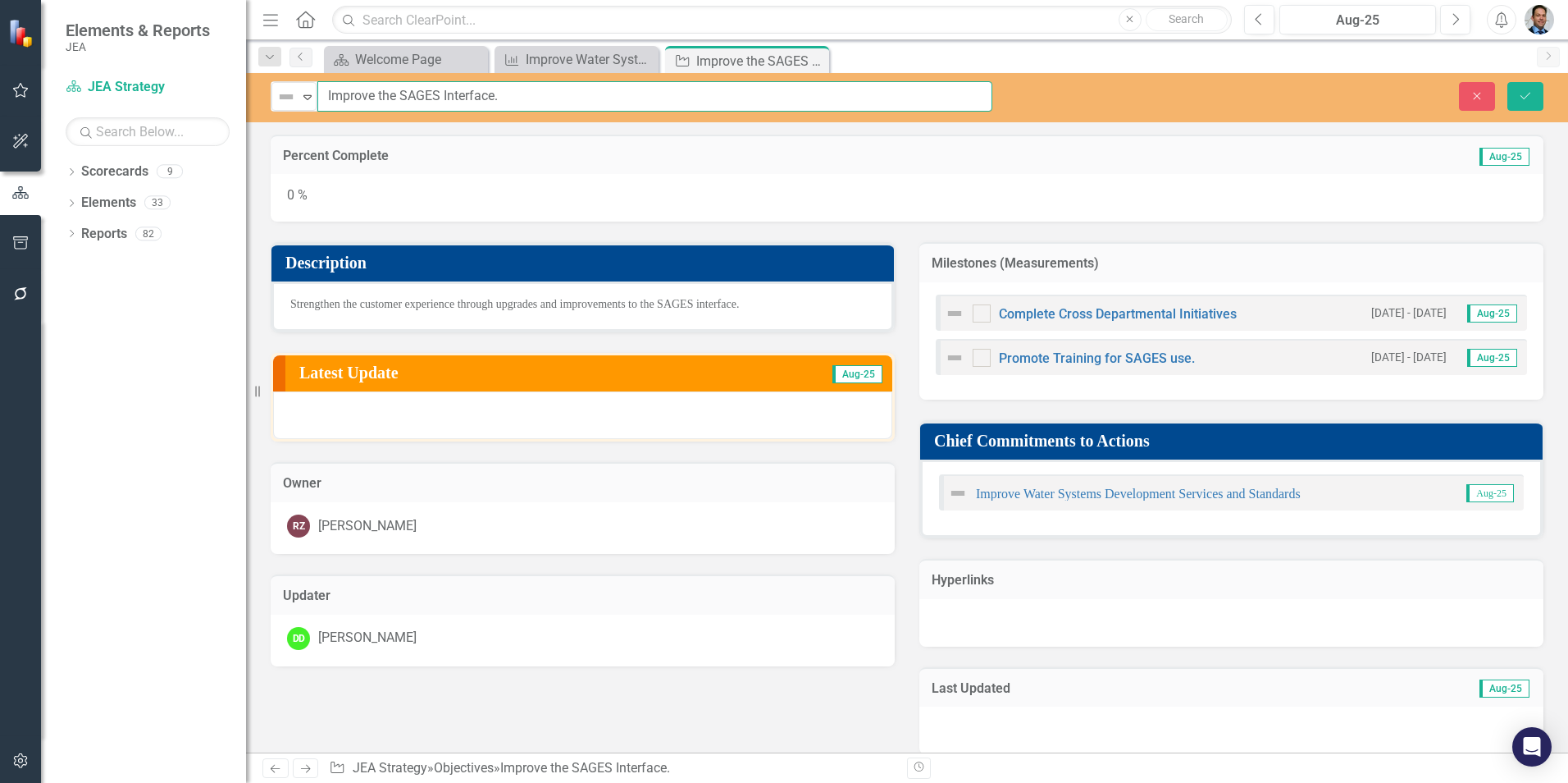
click at [376, 100] on input "Improve the SAGES Interface." at bounding box center [654, 96] width 675 height 30
drag, startPoint x: 379, startPoint y: 94, endPoint x: 402, endPoint y: 95, distance: 23.0
click at [402, 95] on input "Improve the SAGES Interface." at bounding box center [654, 96] width 675 height 30
type input "Improve SAGES Interface."
click at [1536, 100] on button "Save" at bounding box center [1525, 96] width 36 height 29
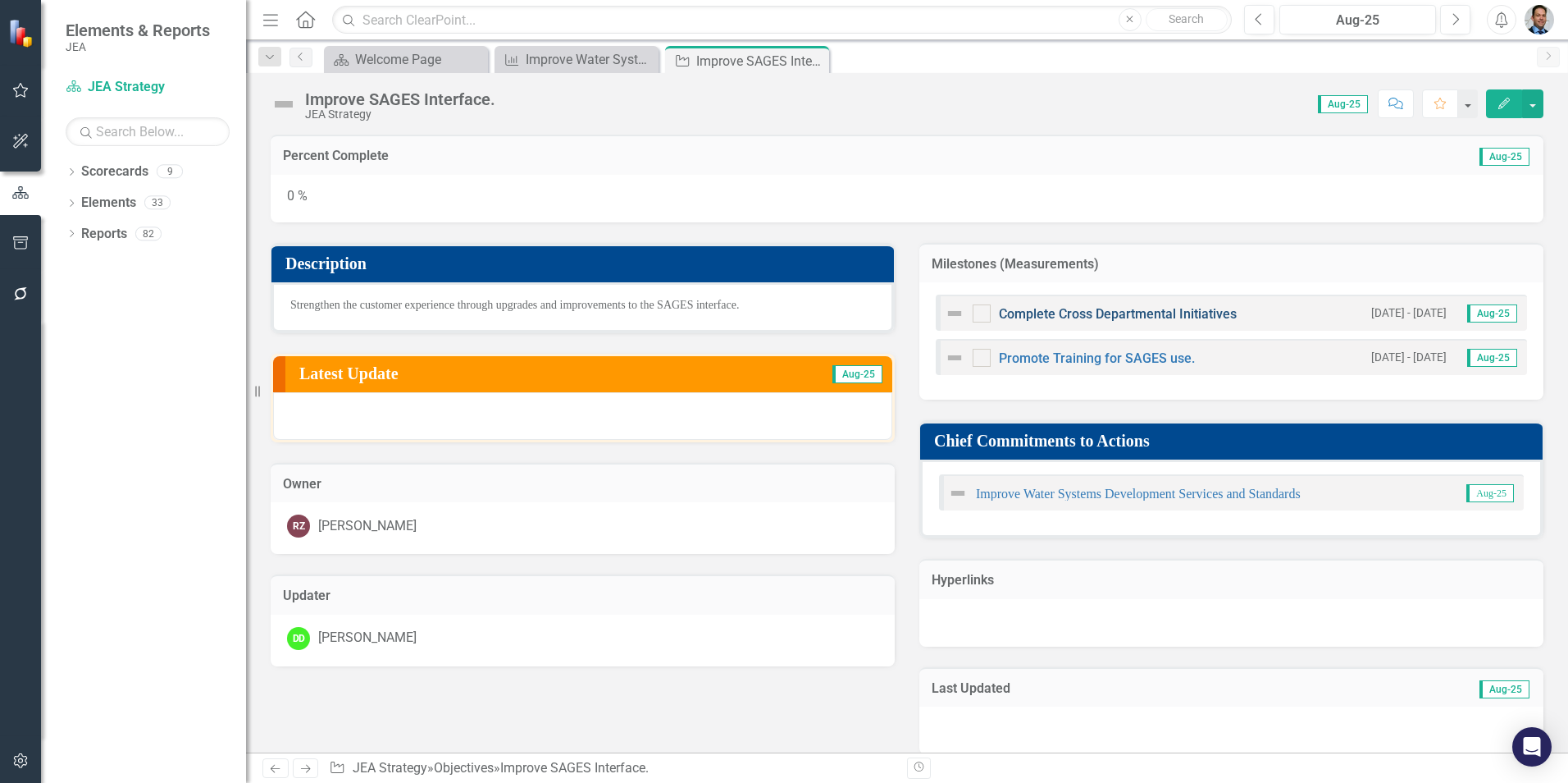
click at [1098, 313] on link "Complete Cross Departmental Initiatives" at bounding box center [1118, 313] width 238 height 15
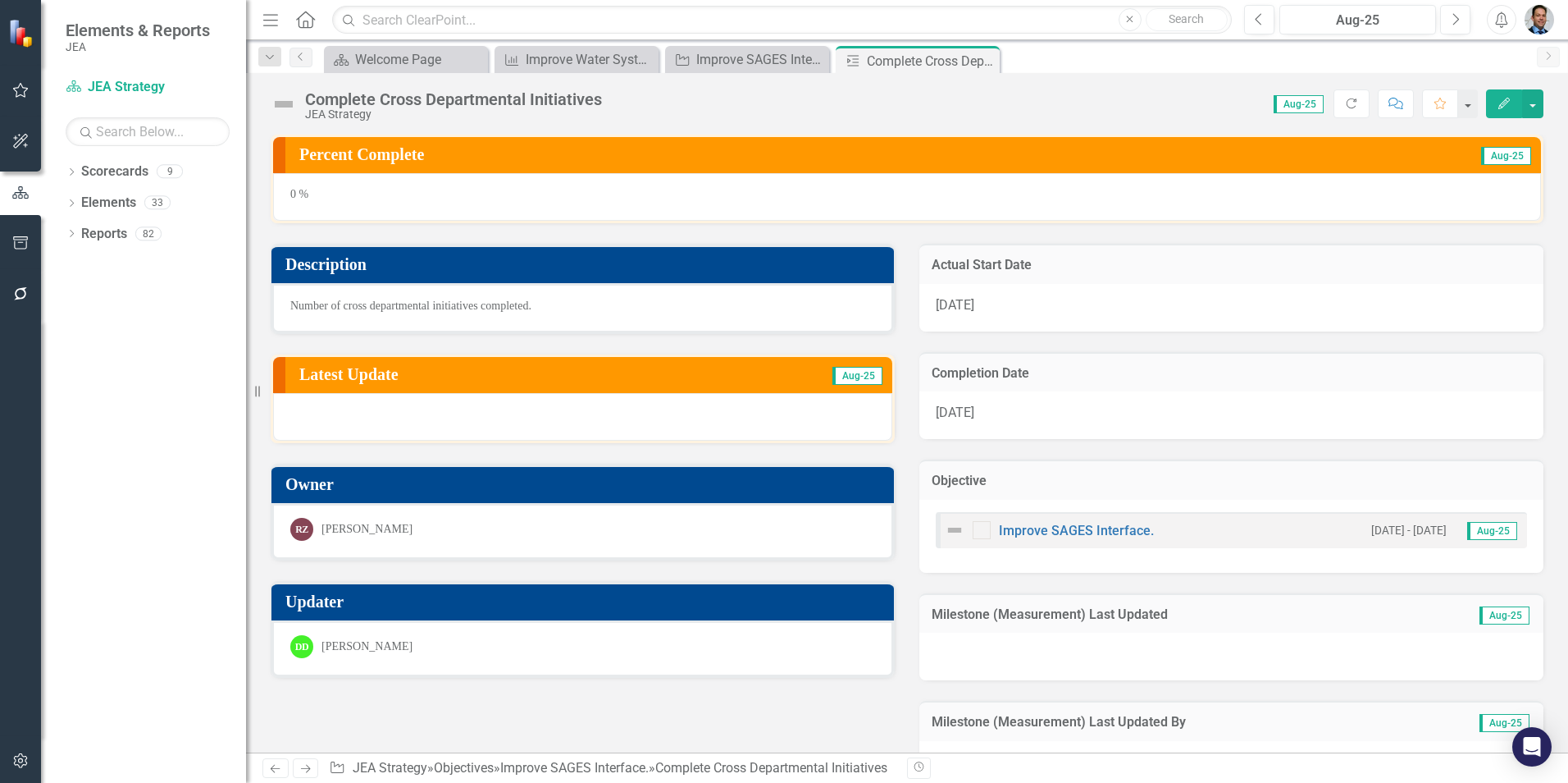
click at [421, 101] on div "Complete Cross Departmental Initiatives" at bounding box center [453, 99] width 297 height 18
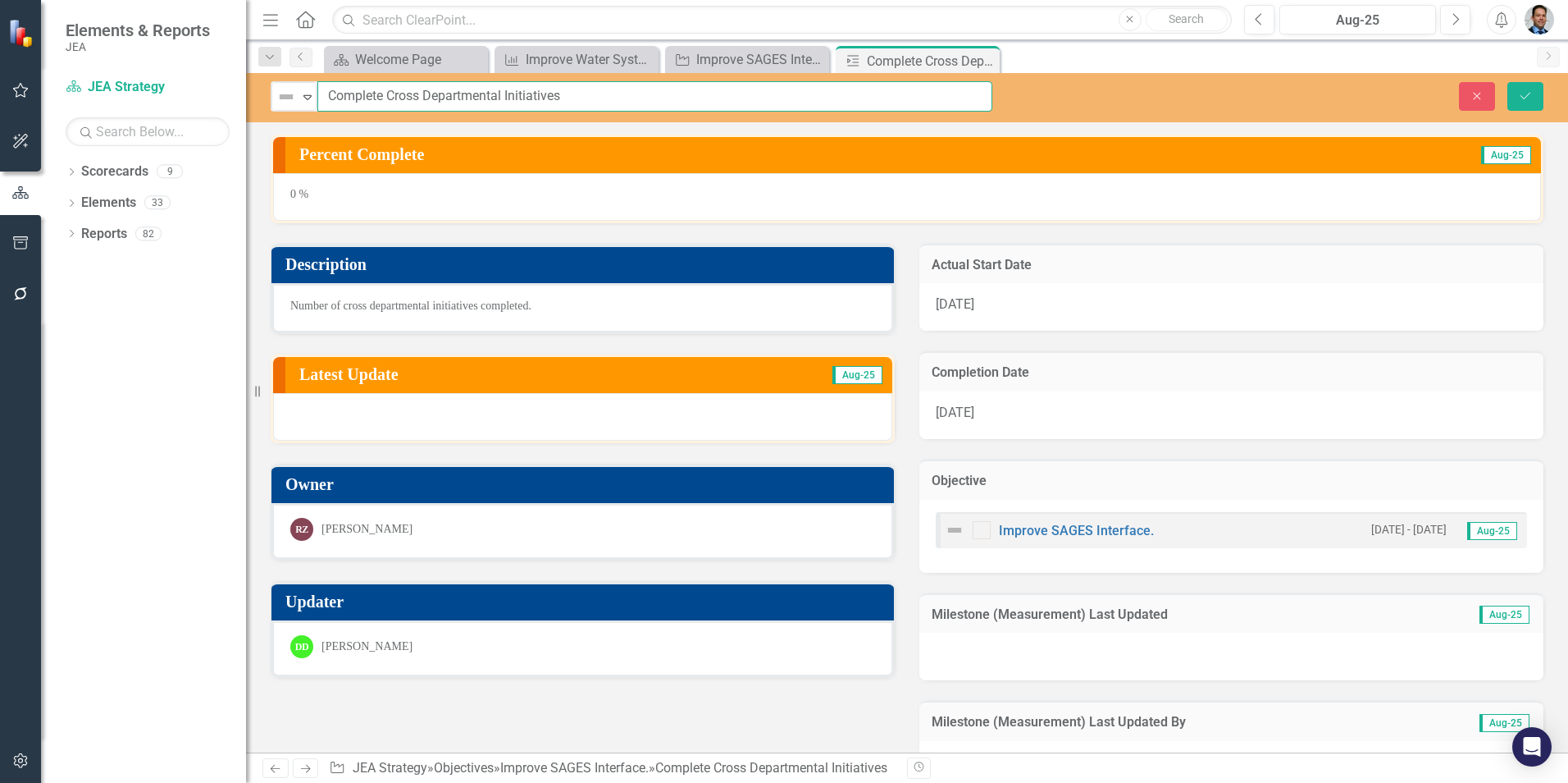
drag, startPoint x: 327, startPoint y: 92, endPoint x: 384, endPoint y: 96, distance: 57.1
click at [384, 96] on input "Complete Cross Departmental Initiatives" at bounding box center [654, 96] width 675 height 30
type input "Cross Departmental Initiatives"
click at [1535, 96] on button "Save" at bounding box center [1525, 96] width 36 height 29
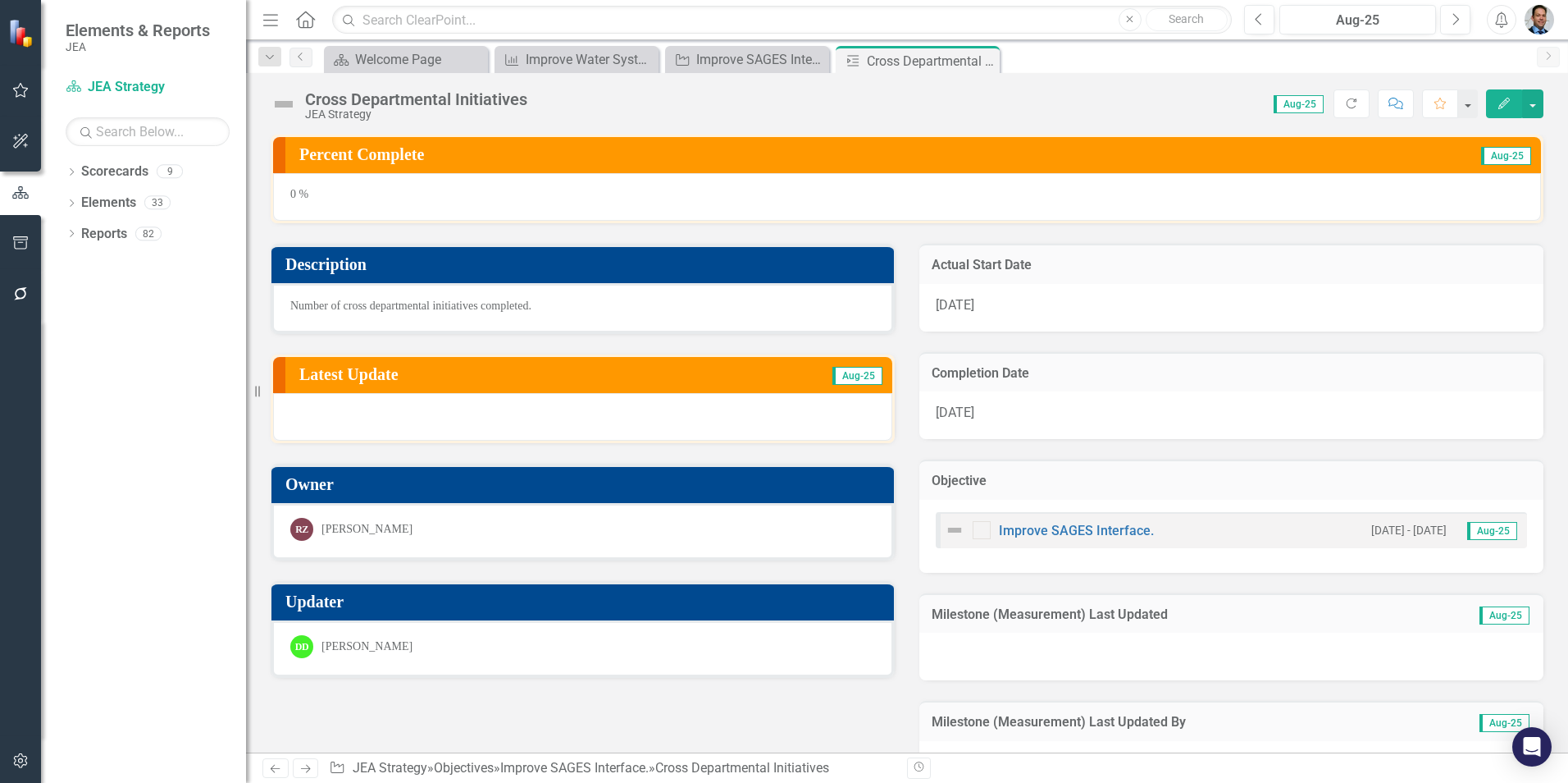
click at [335, 304] on span "Number of cross departmental initiatives completed." at bounding box center [411, 305] width 241 height 13
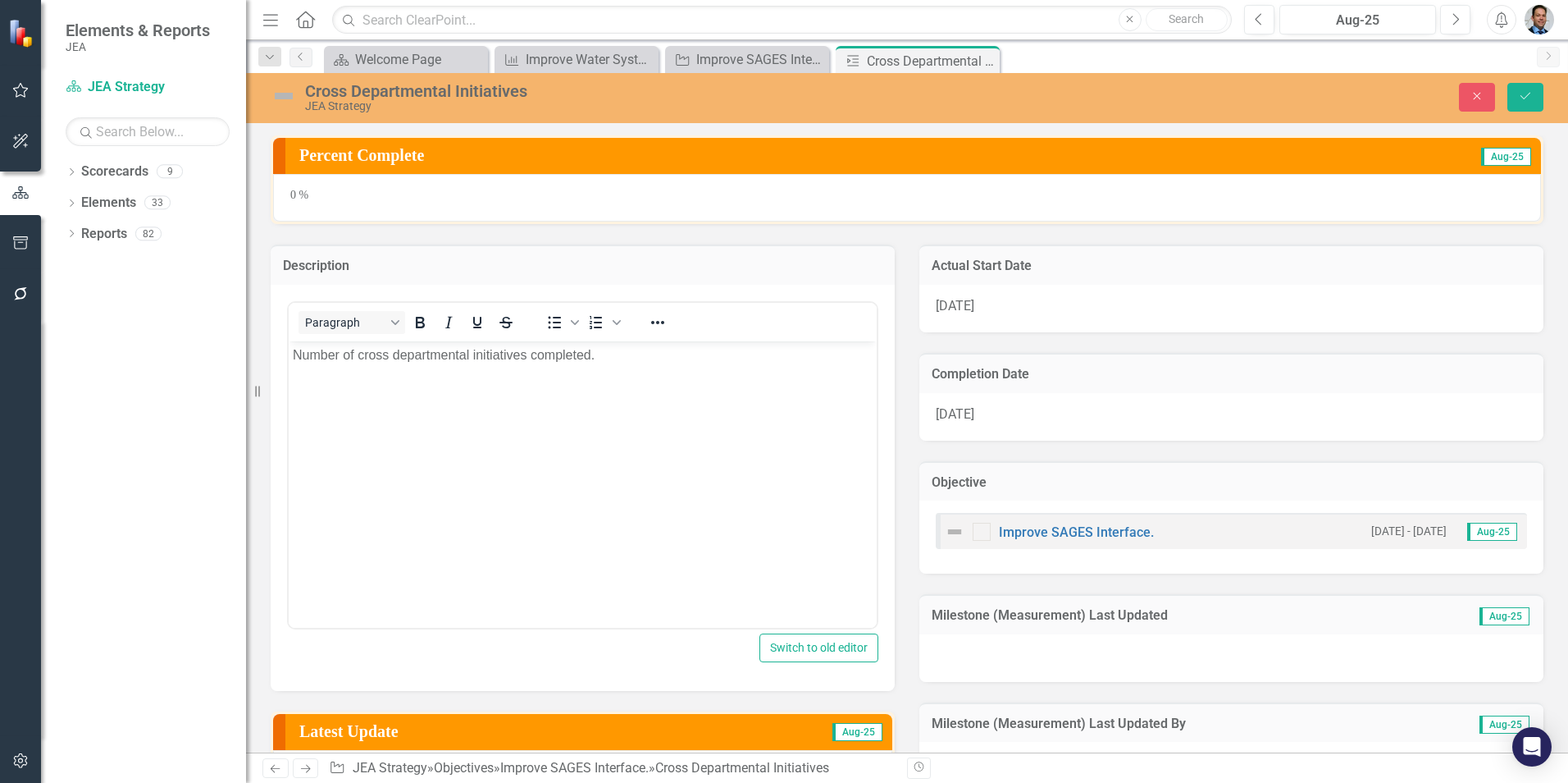
click at [318, 358] on p "Number of cross departmental initiatives completed." at bounding box center [583, 354] width 580 height 19
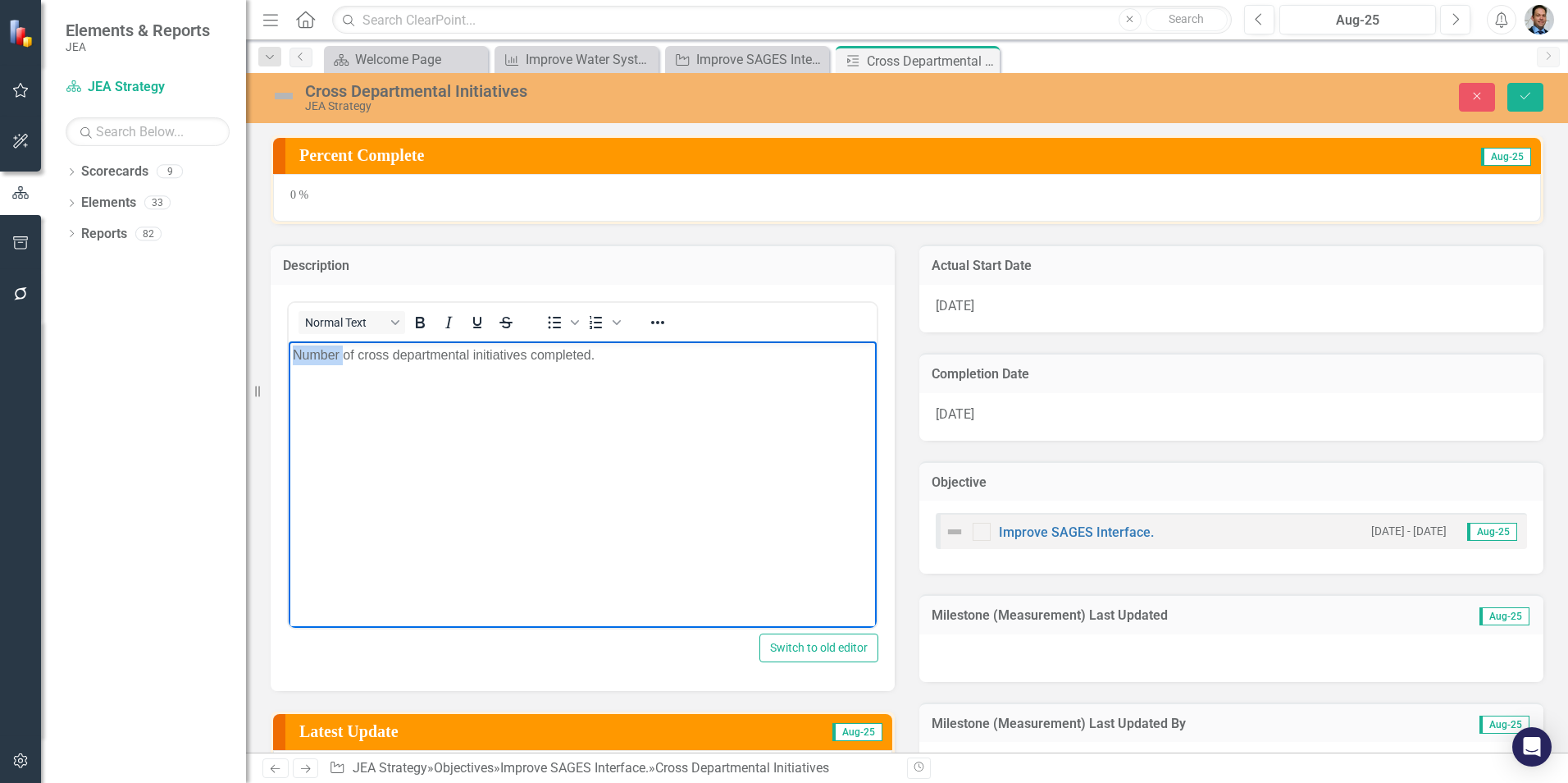
click at [318, 358] on p "Number of cross departmental initiatives completed." at bounding box center [583, 354] width 580 height 19
click at [339, 354] on p "8 cross departmental initiatives completed." at bounding box center [583, 354] width 580 height 19
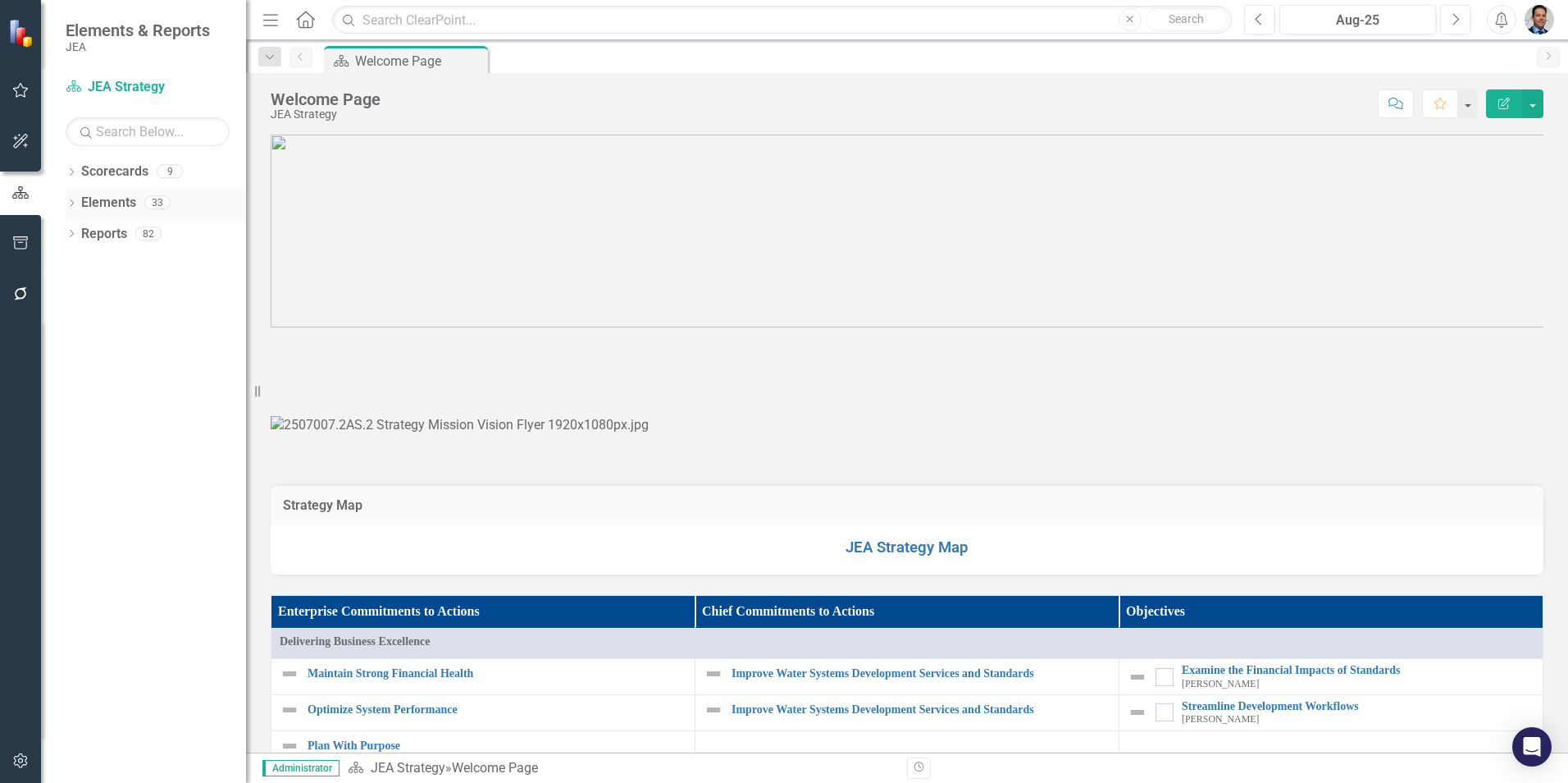
click at [106, 203] on link "Elements" at bounding box center [108, 203] width 55 height 19
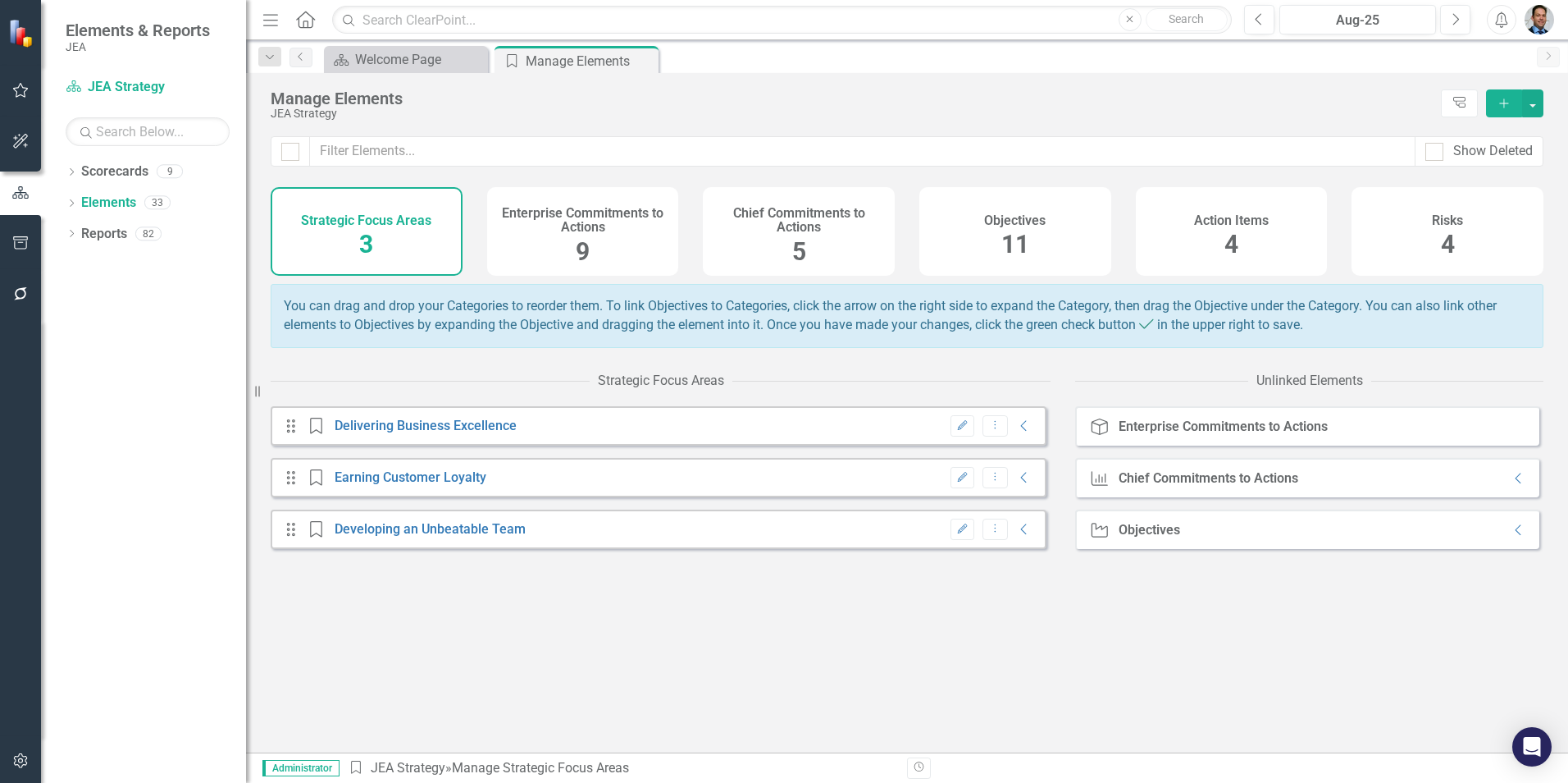
click at [775, 227] on h4 "Chief Commitments to Actions" at bounding box center [799, 220] width 172 height 29
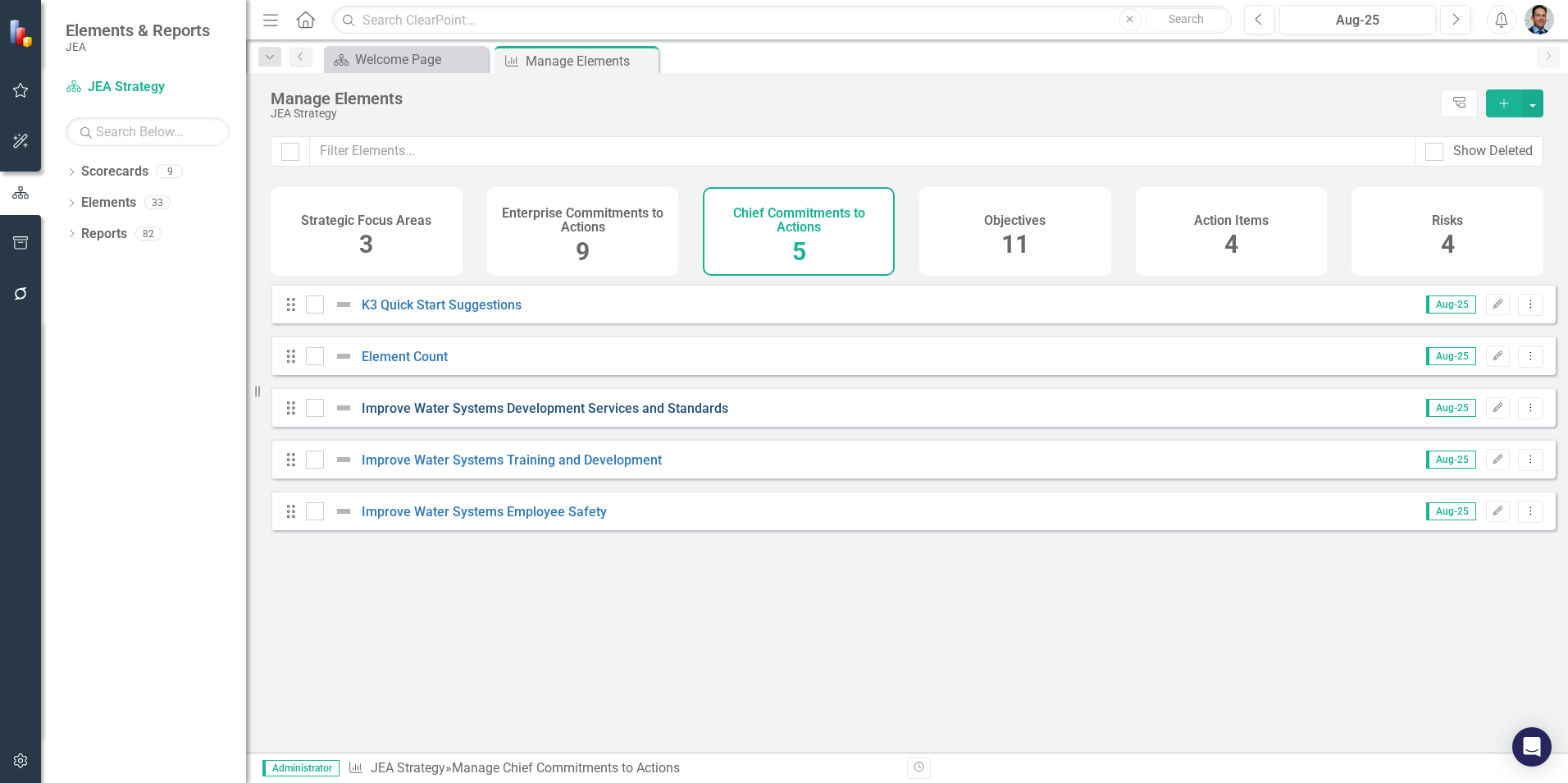
click at [451, 416] on link "Improve Water Systems Development Services and Standards" at bounding box center [545, 408] width 366 height 15
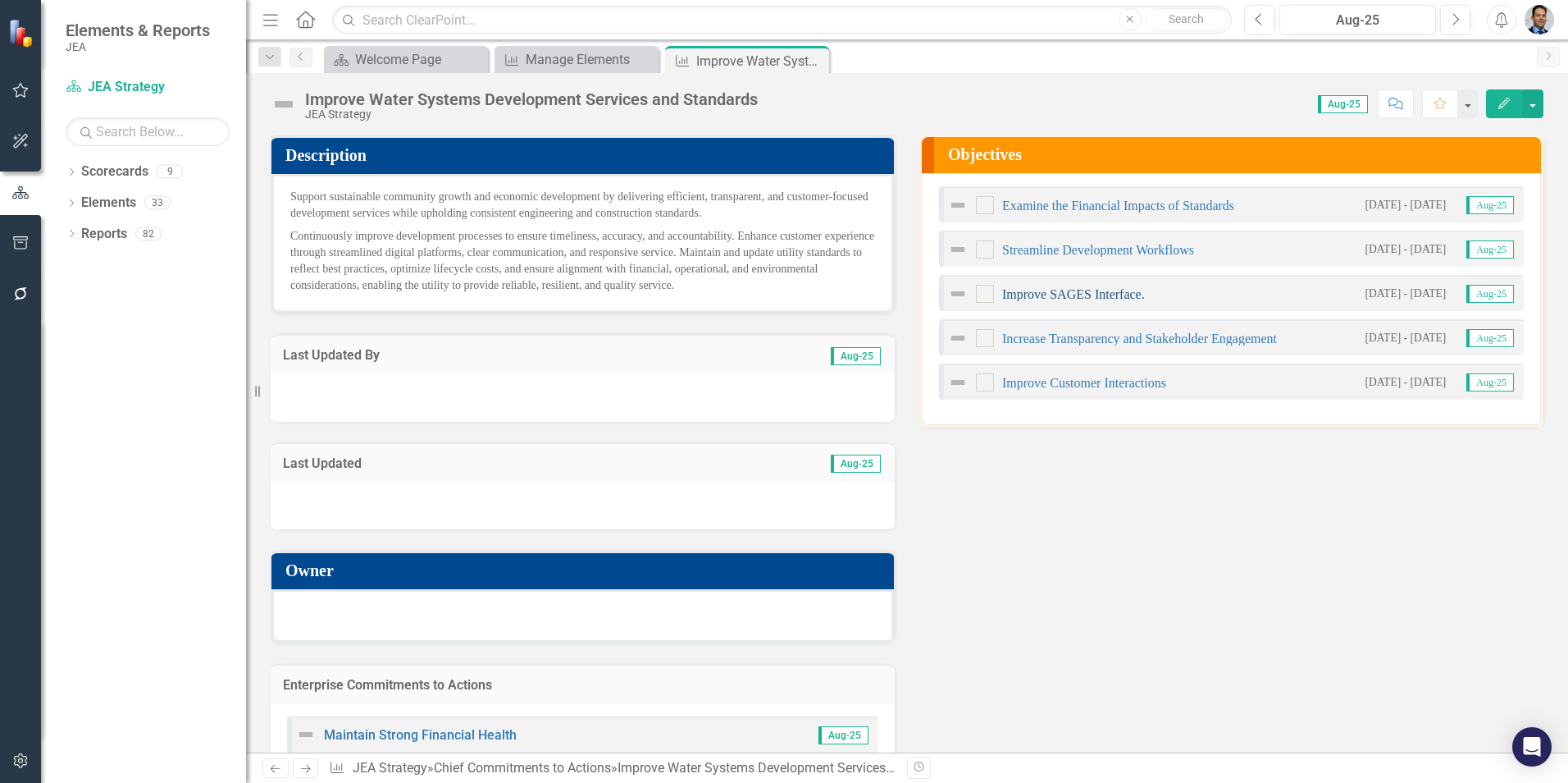
click at [1047, 292] on link "Improve SAGES Interface." at bounding box center [1073, 294] width 143 height 14
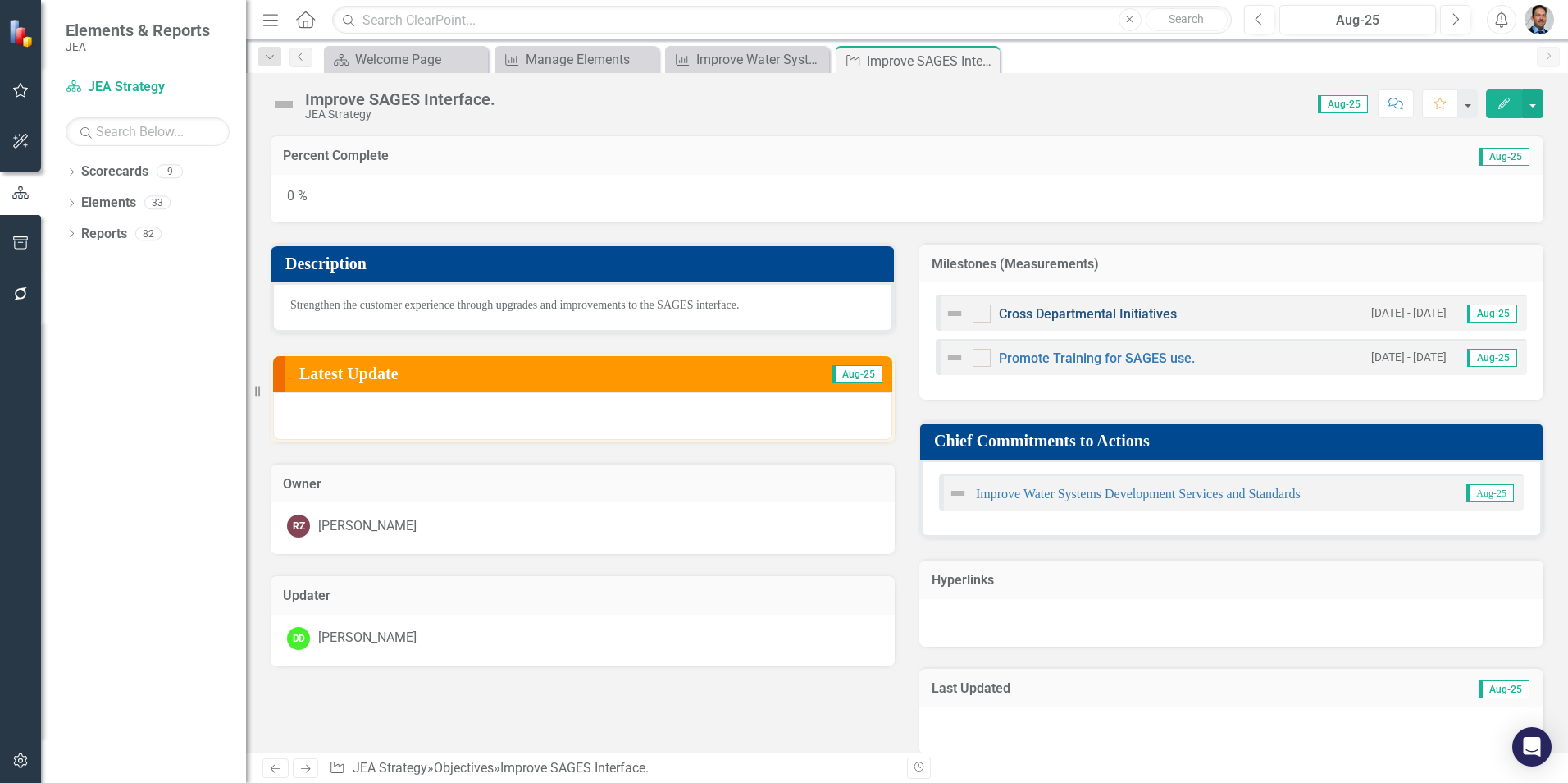
click at [1120, 318] on link "Cross Departmental Initiatives" at bounding box center [1088, 313] width 178 height 15
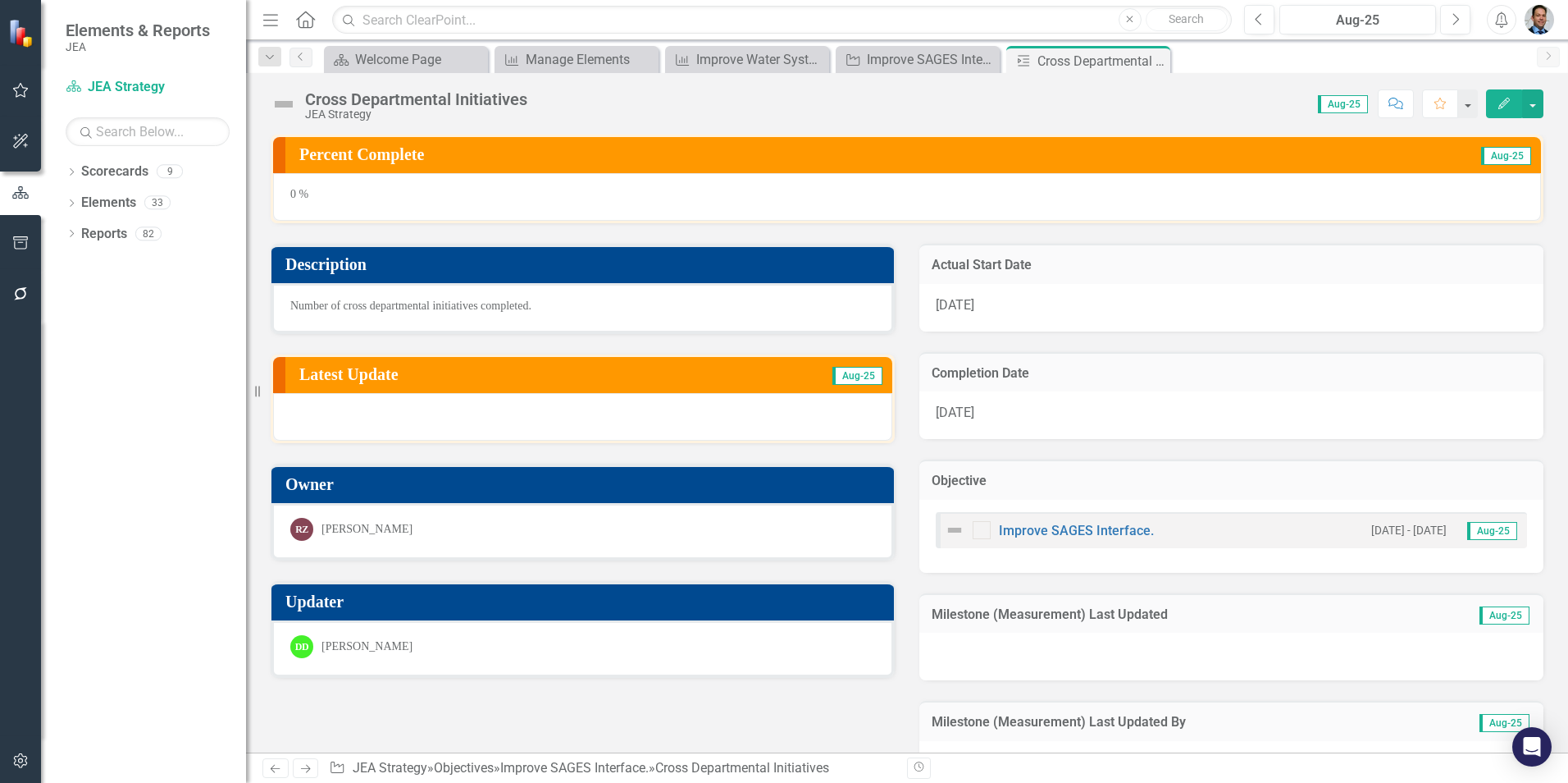
click at [316, 305] on span "Number of cross departmental initiatives completed." at bounding box center [411, 305] width 241 height 13
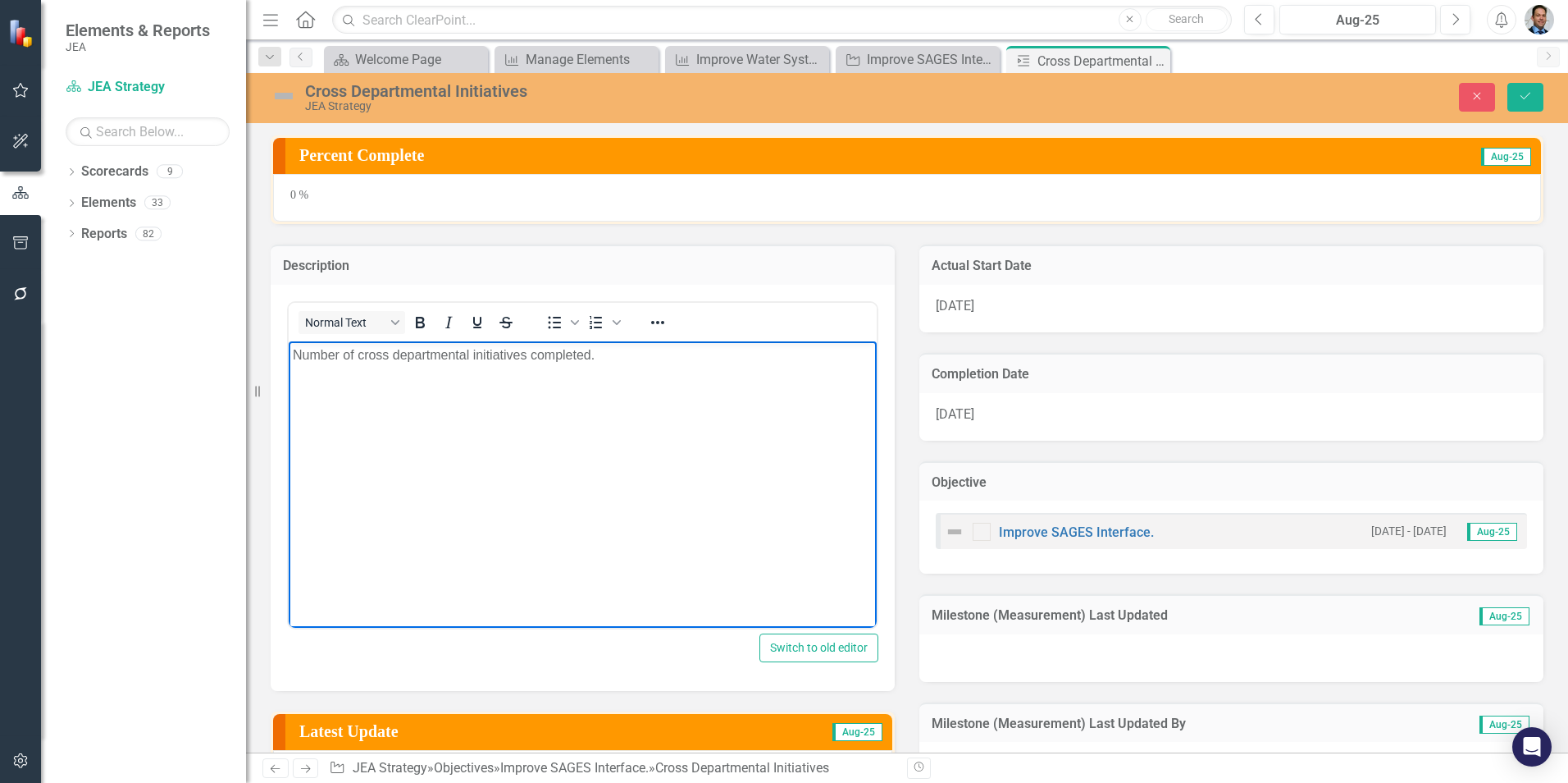
click at [323, 362] on p "Number of cross departmental initiatives completed." at bounding box center [583, 354] width 580 height 19
click at [334, 356] on p "8 cross departmental initiatives completed." at bounding box center [583, 354] width 580 height 19
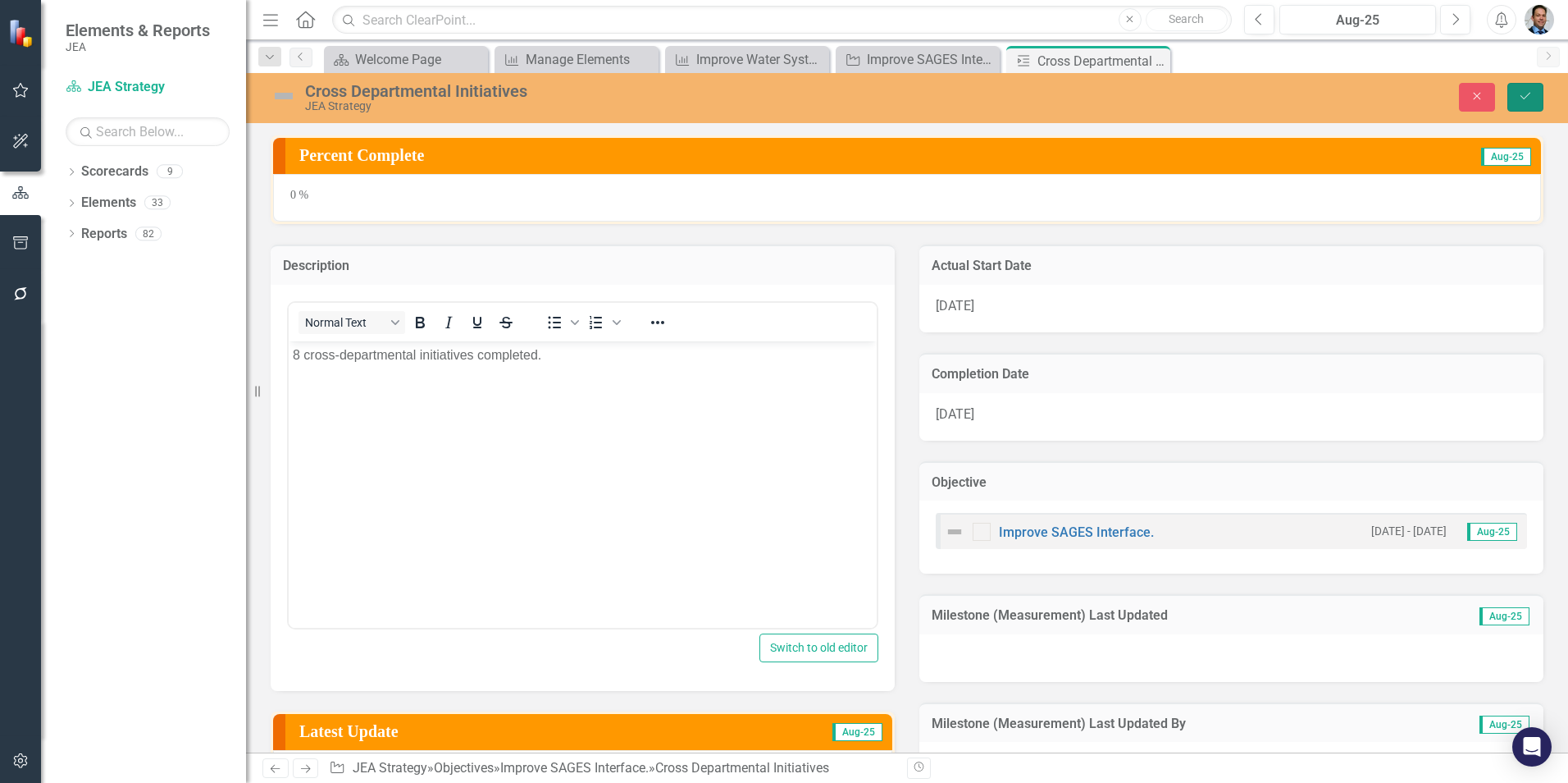
click at [1525, 95] on icon "Save" at bounding box center [1525, 96] width 14 height 12
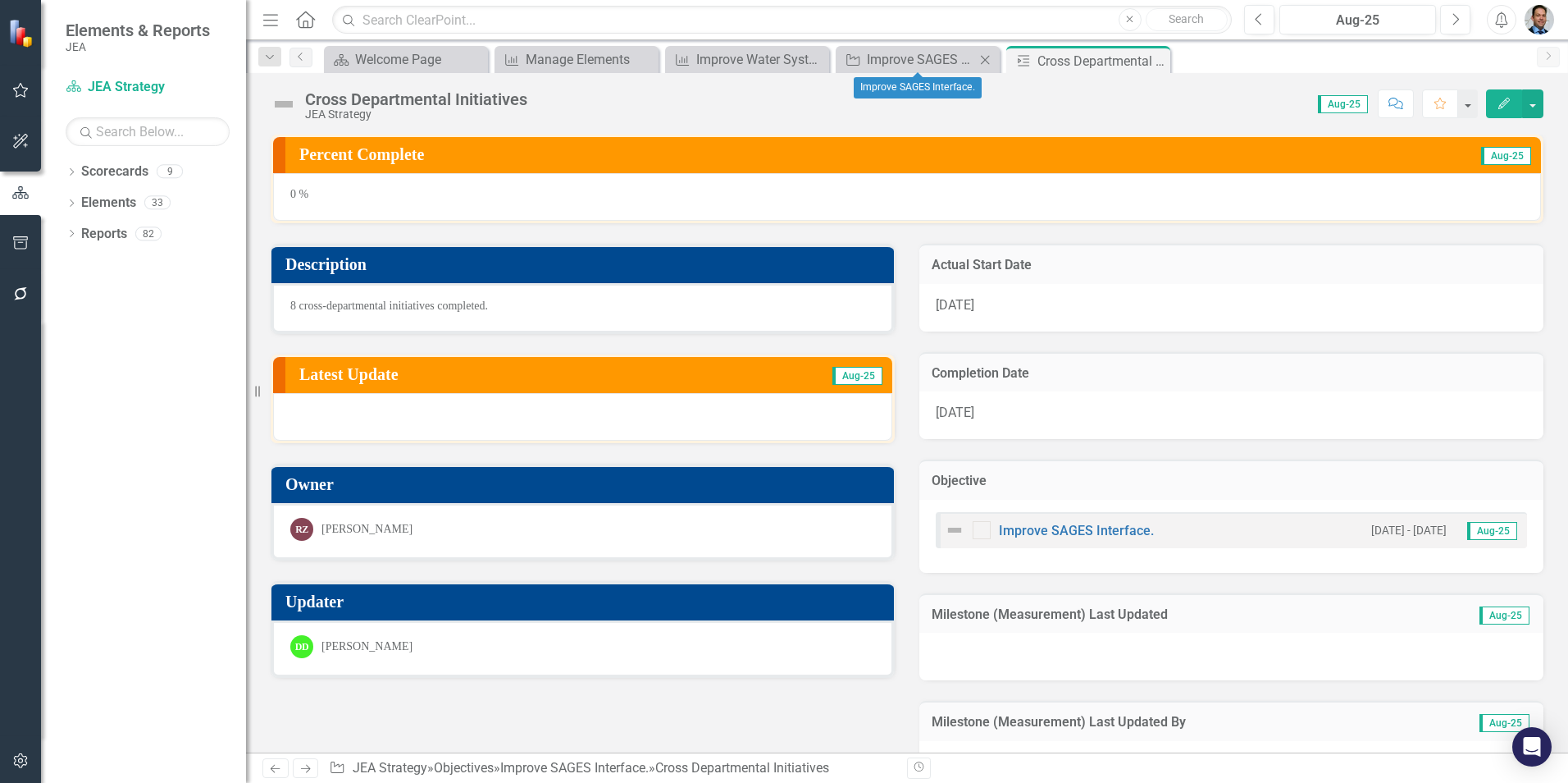
click at [984, 58] on icon at bounding box center [985, 59] width 9 height 9
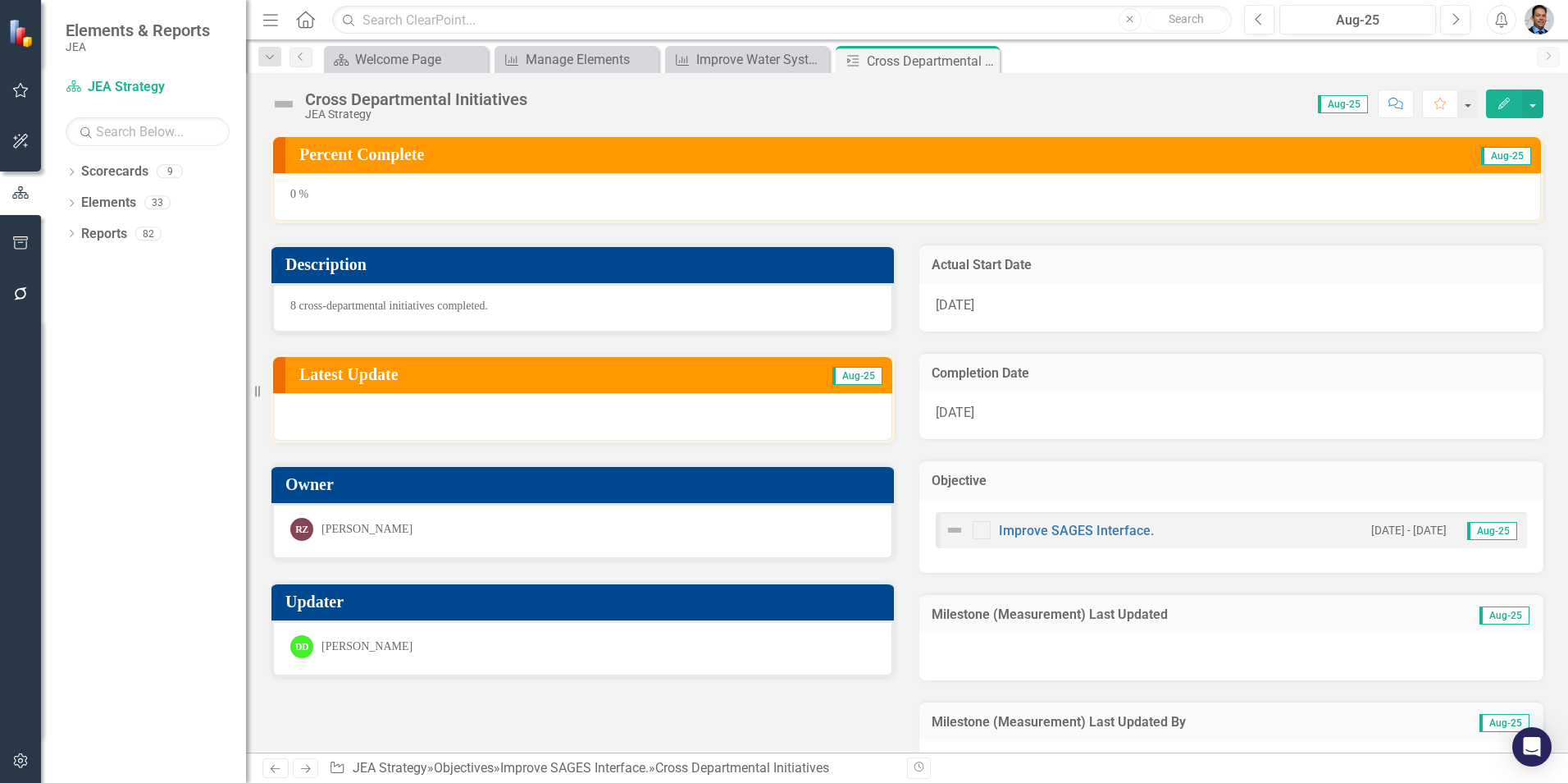
click at [0, 0] on icon "Close" at bounding box center [0, 0] width 0 height 0
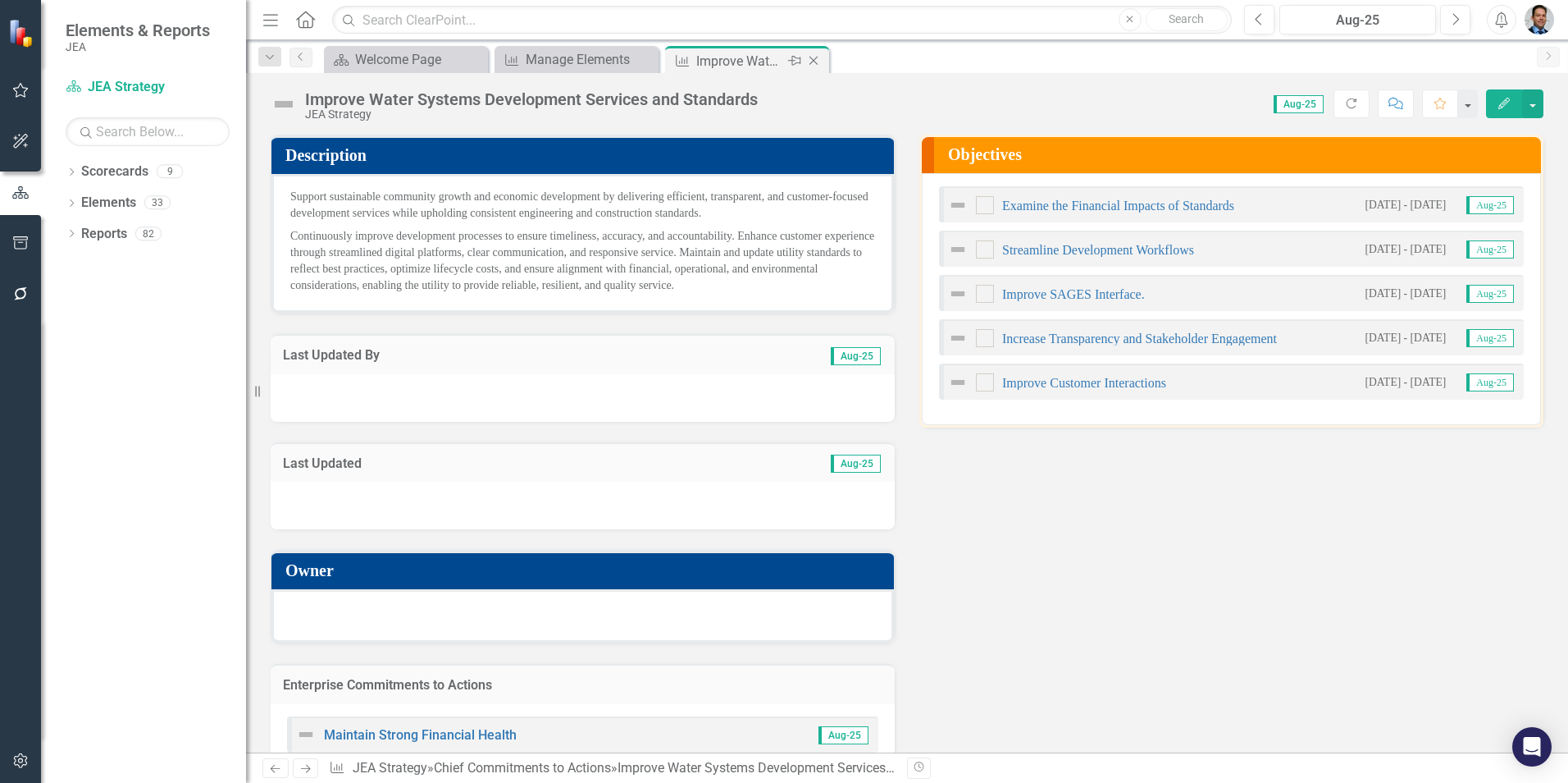
click at [811, 61] on icon "Close" at bounding box center [813, 61] width 16 height 14
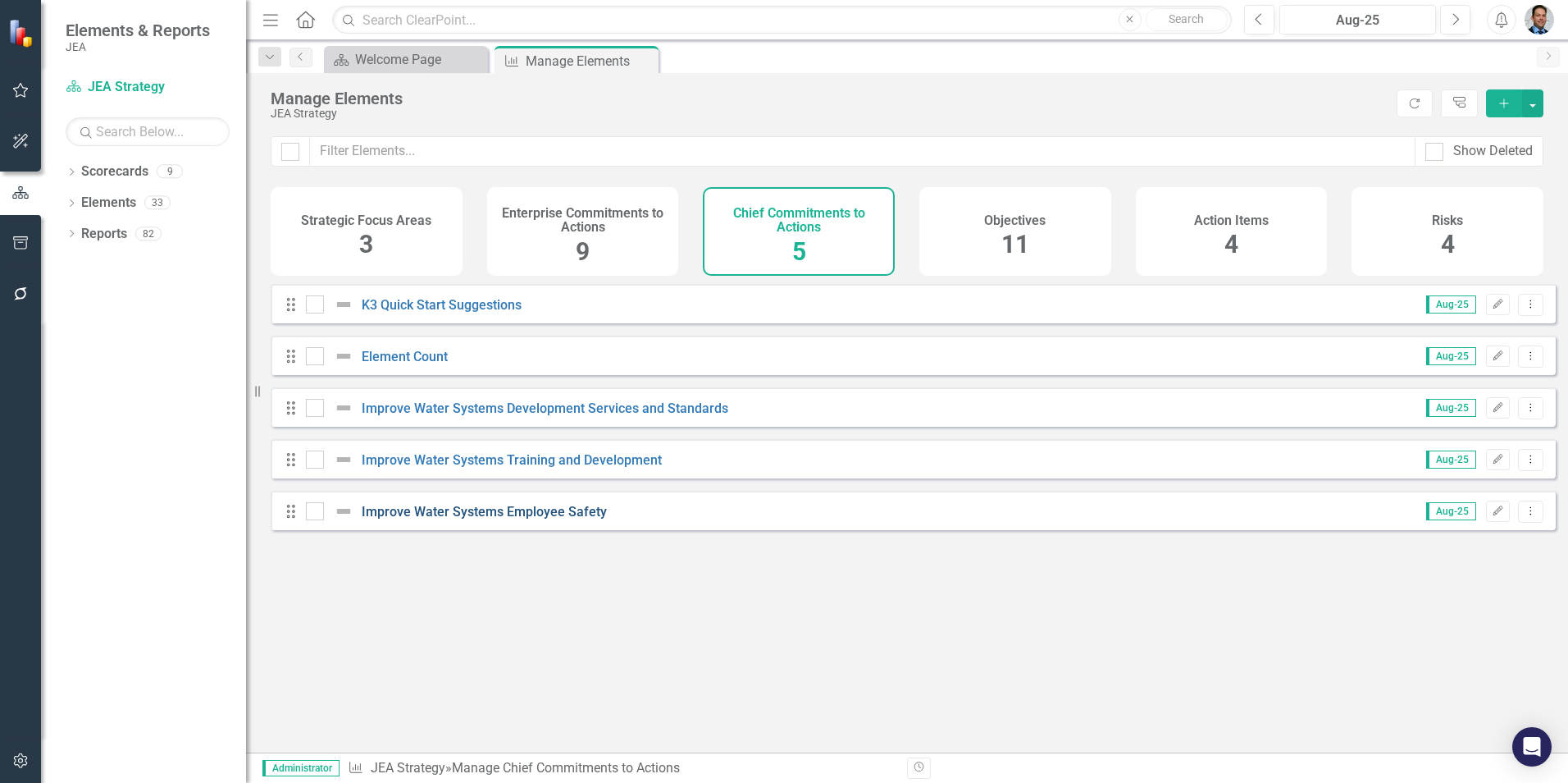
click at [531, 519] on link "Improve Water Systems Employee Safety" at bounding box center [484, 511] width 245 height 15
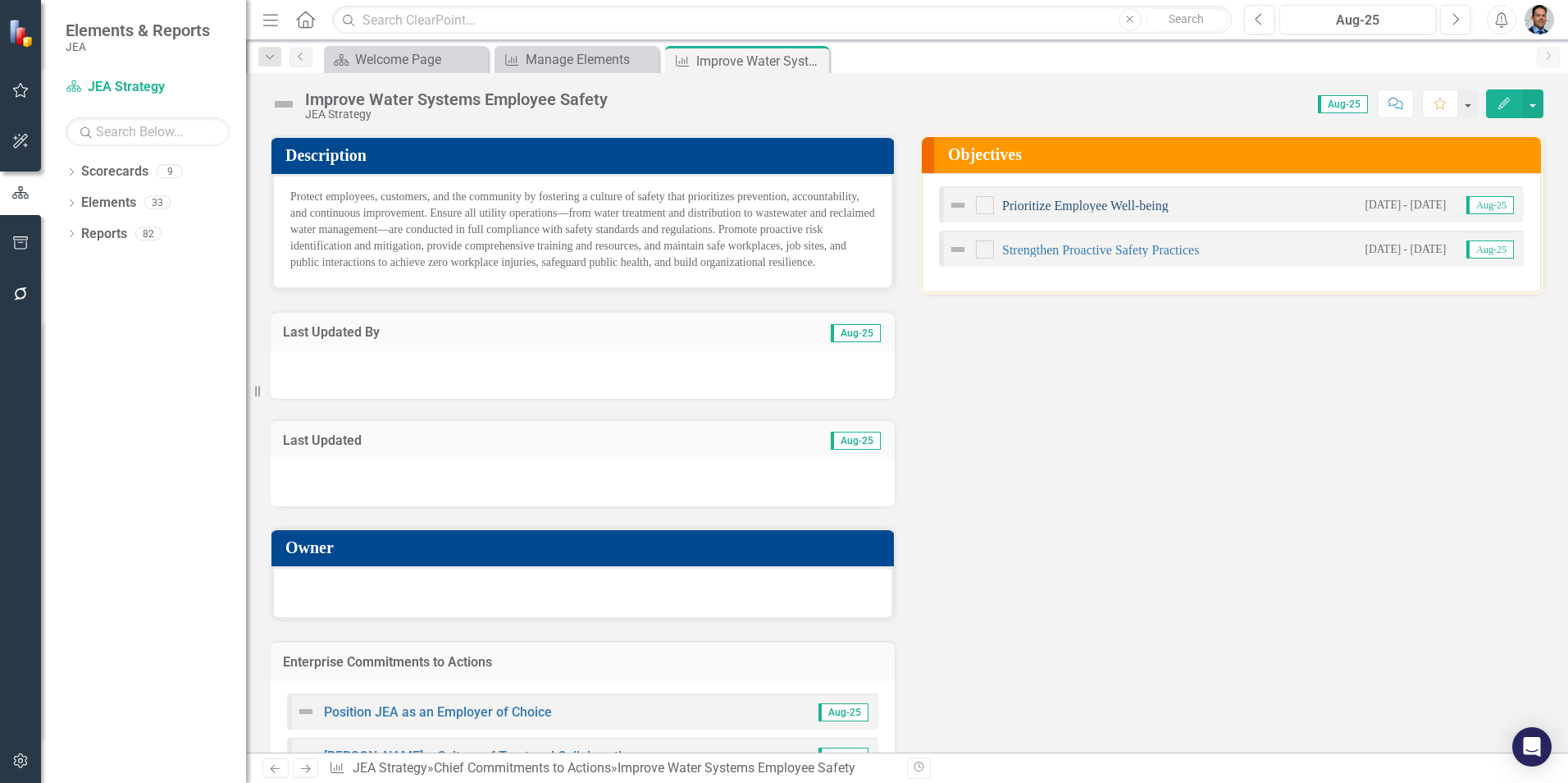
click at [1087, 206] on link "Prioritize Employee Well-being" at bounding box center [1085, 205] width 166 height 14
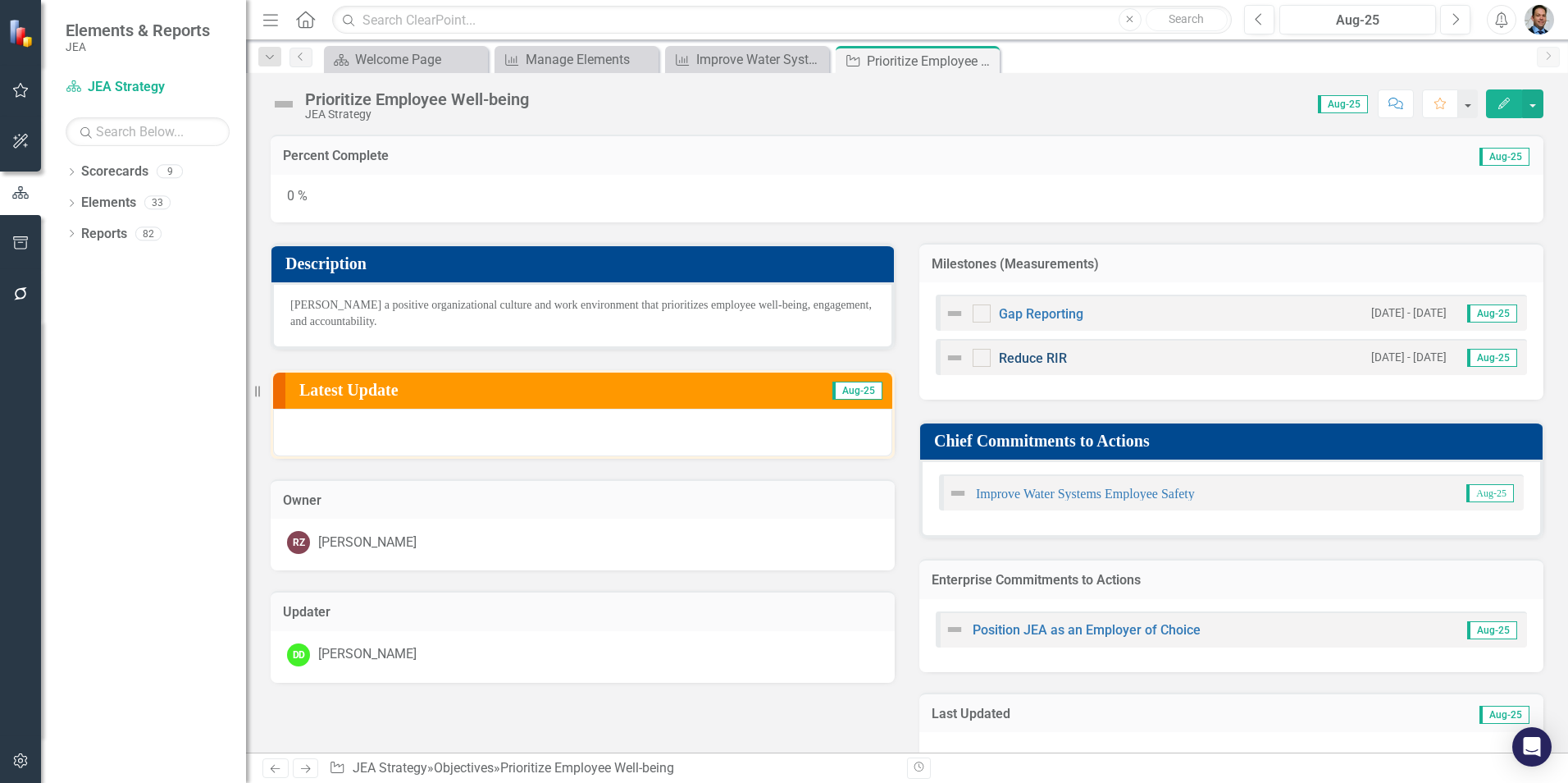
click at [1012, 355] on link "Reduce RIR" at bounding box center [1033, 358] width 68 height 15
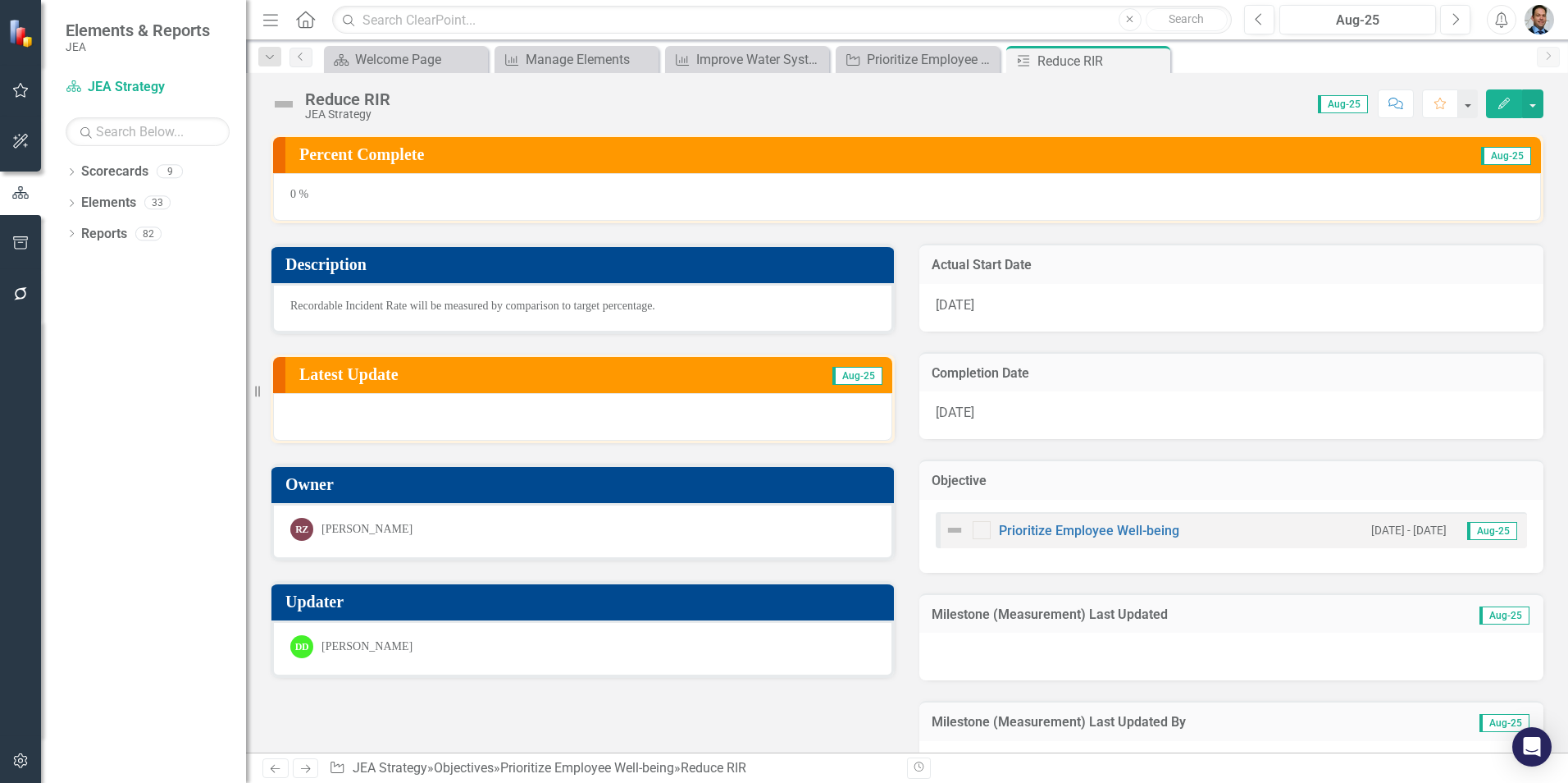
click at [357, 95] on div "Reduce RIR" at bounding box center [347, 99] width 85 height 18
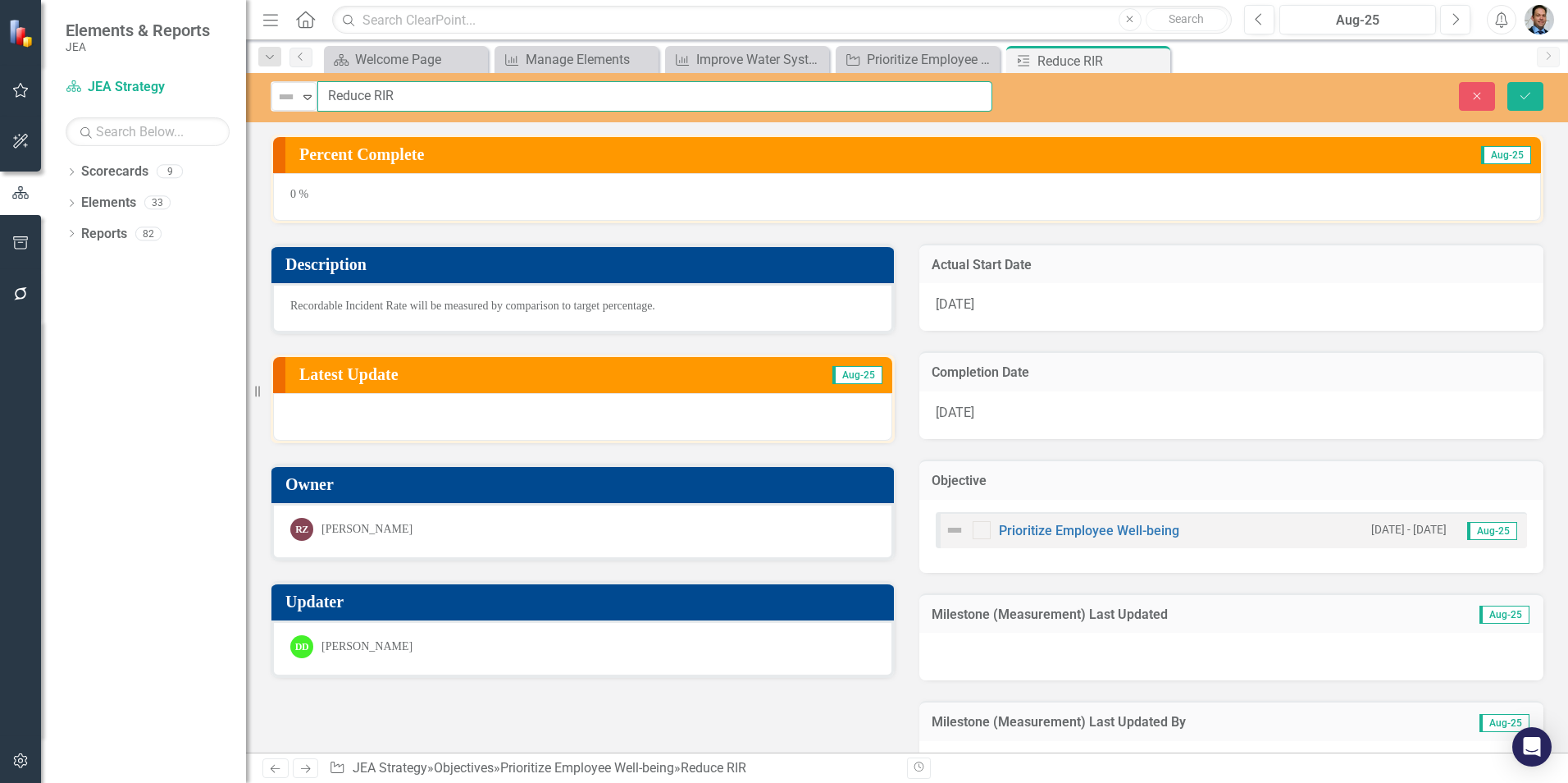
click at [357, 95] on input "Reduce RIR" at bounding box center [654, 96] width 675 height 30
type input "RIR Reduction"
click at [1538, 89] on button "Save" at bounding box center [1525, 96] width 36 height 29
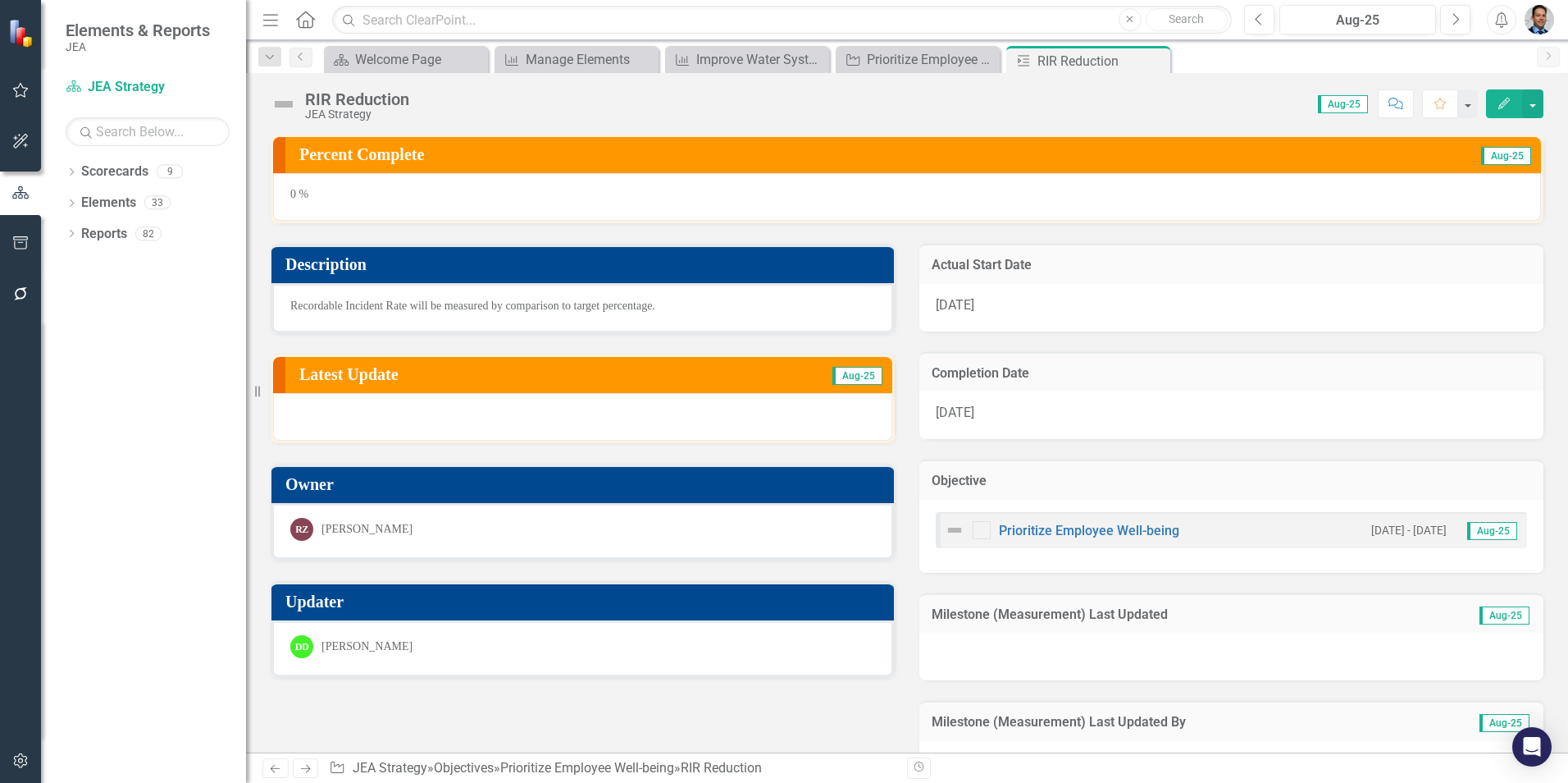
click at [406, 305] on span "Recordable Incident Rate will be measured by comparison to target percentage." at bounding box center [473, 305] width 365 height 13
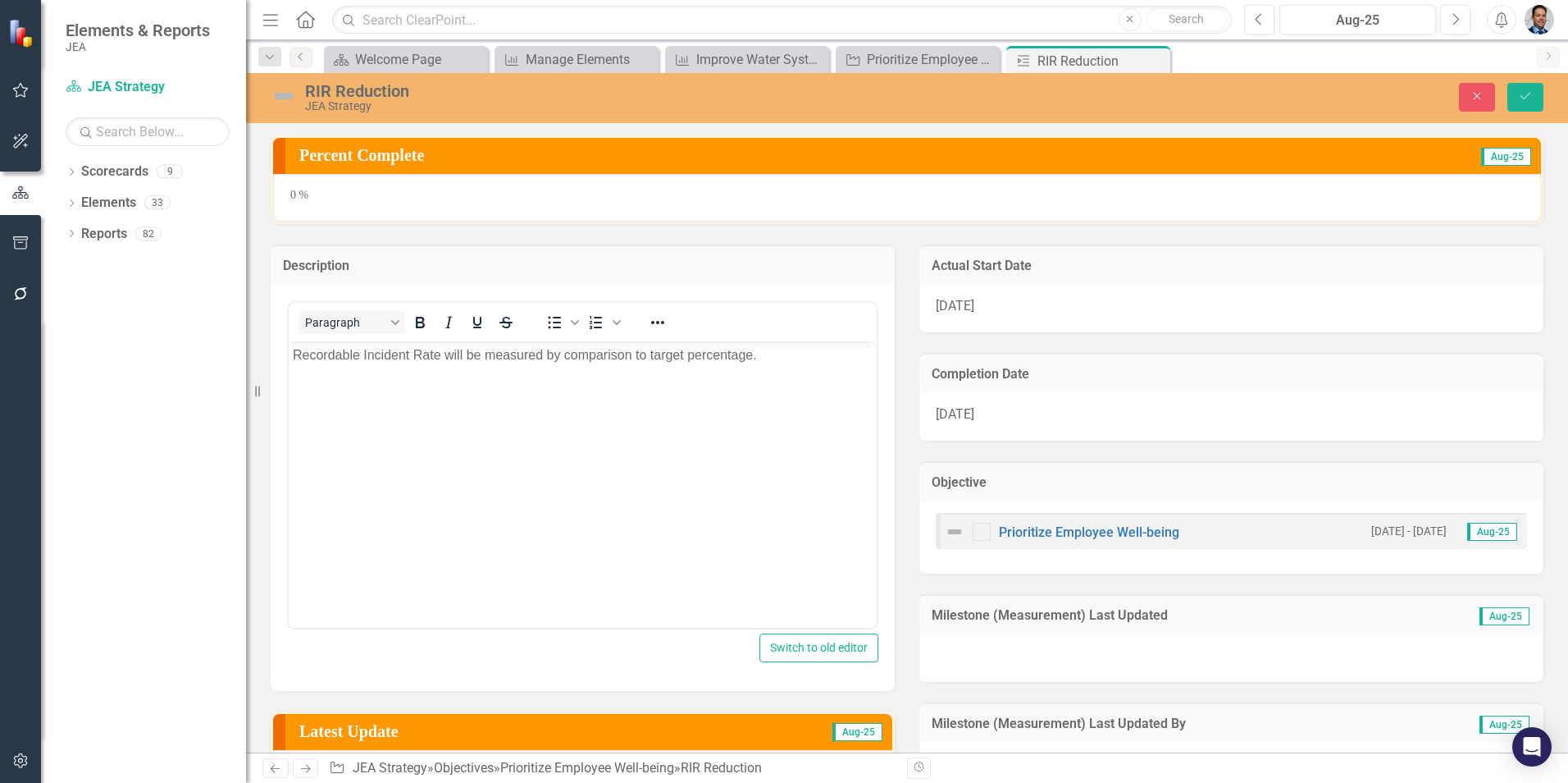
click at [397, 358] on p "Recordable Incident Rate will be measured by comparison to target percentage." at bounding box center [583, 354] width 580 height 19
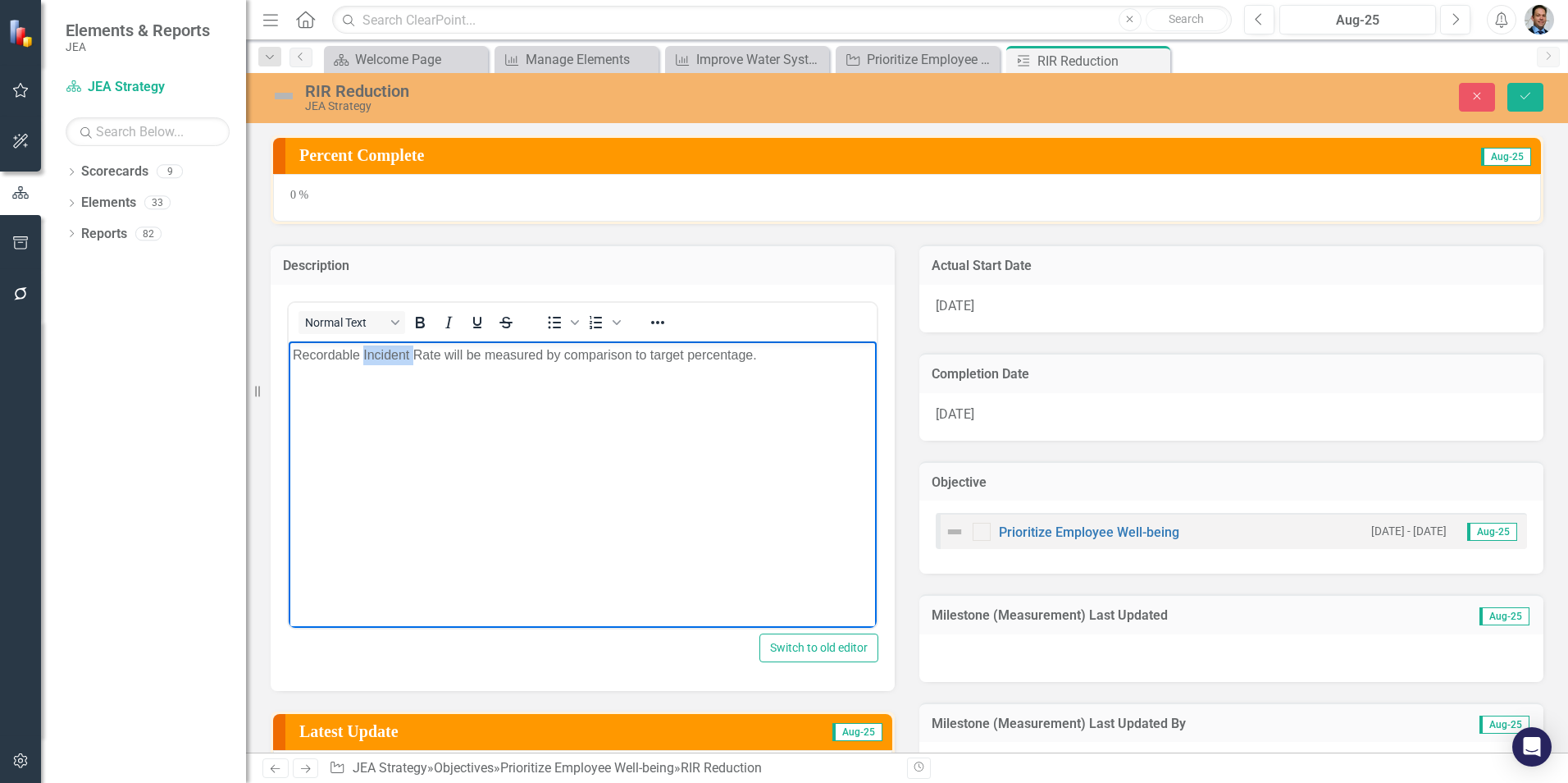
click at [397, 358] on p "Recordable Incident Rate will be measured by comparison to target percentage." at bounding box center [583, 354] width 580 height 19
paste body "Rich Text Area. Press ALT-0 for help."
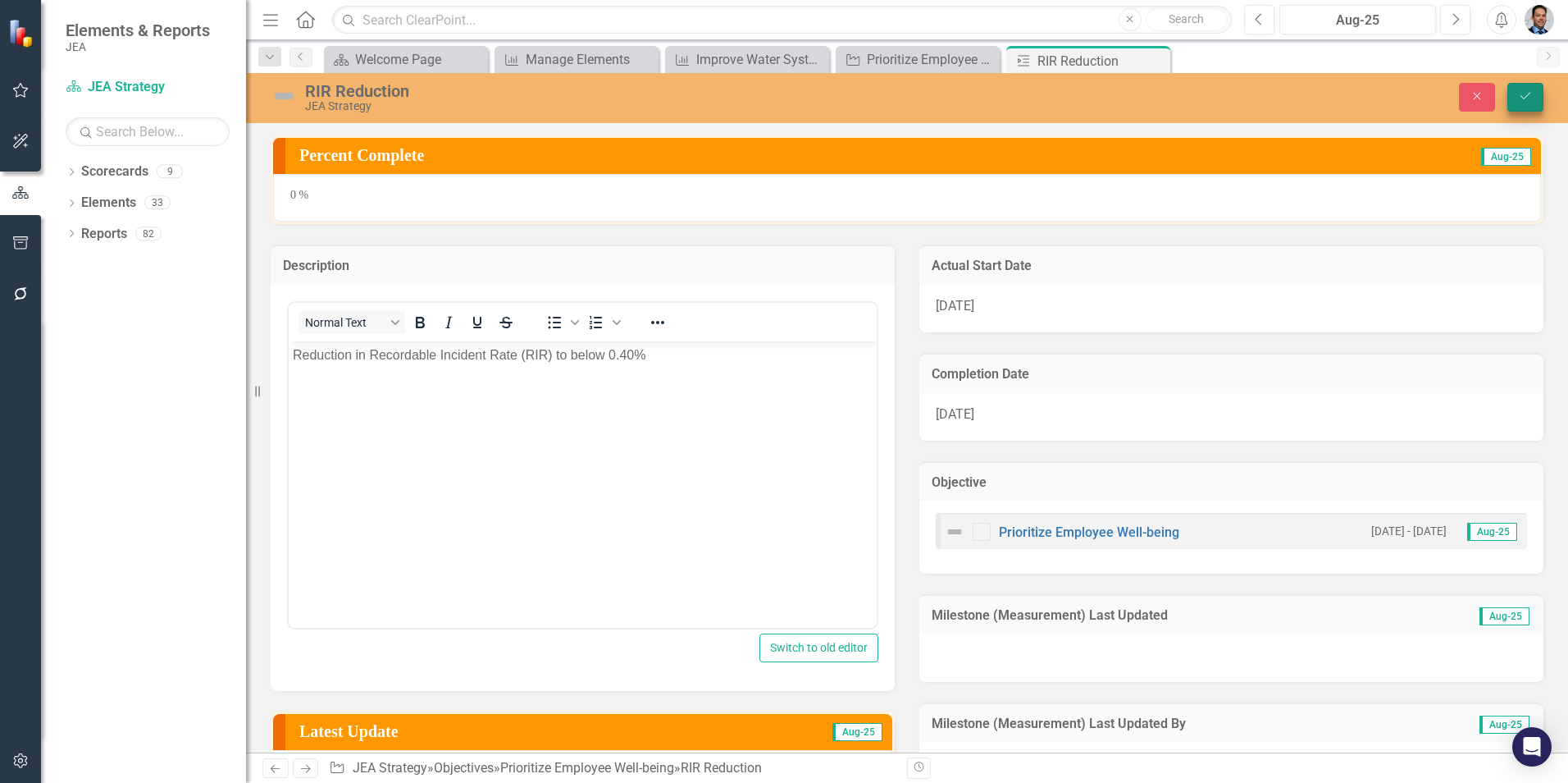
click at [1520, 96] on icon "Save" at bounding box center [1525, 96] width 14 height 12
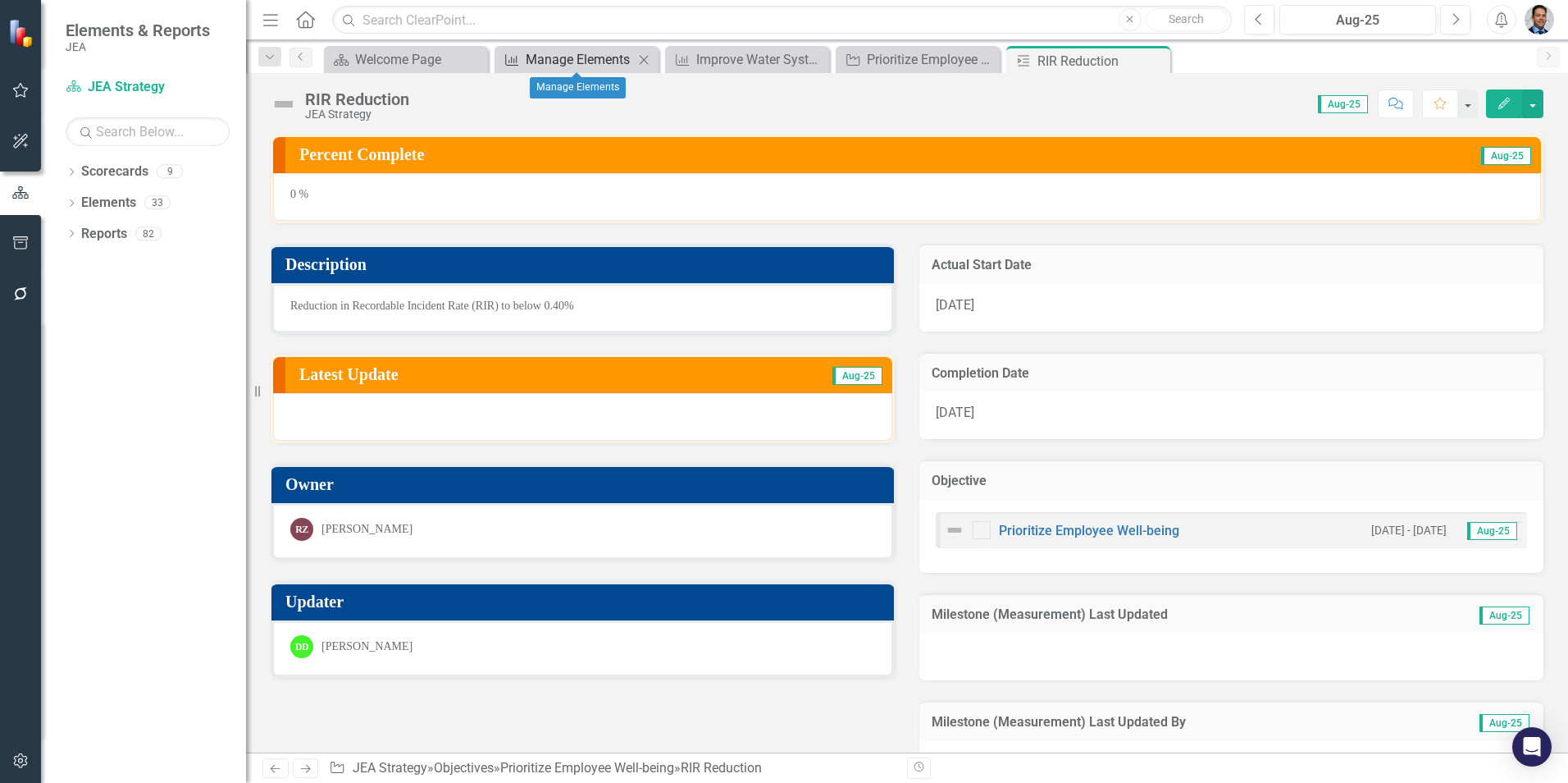
click at [564, 61] on div "Manage Elements" at bounding box center [580, 59] width 108 height 20
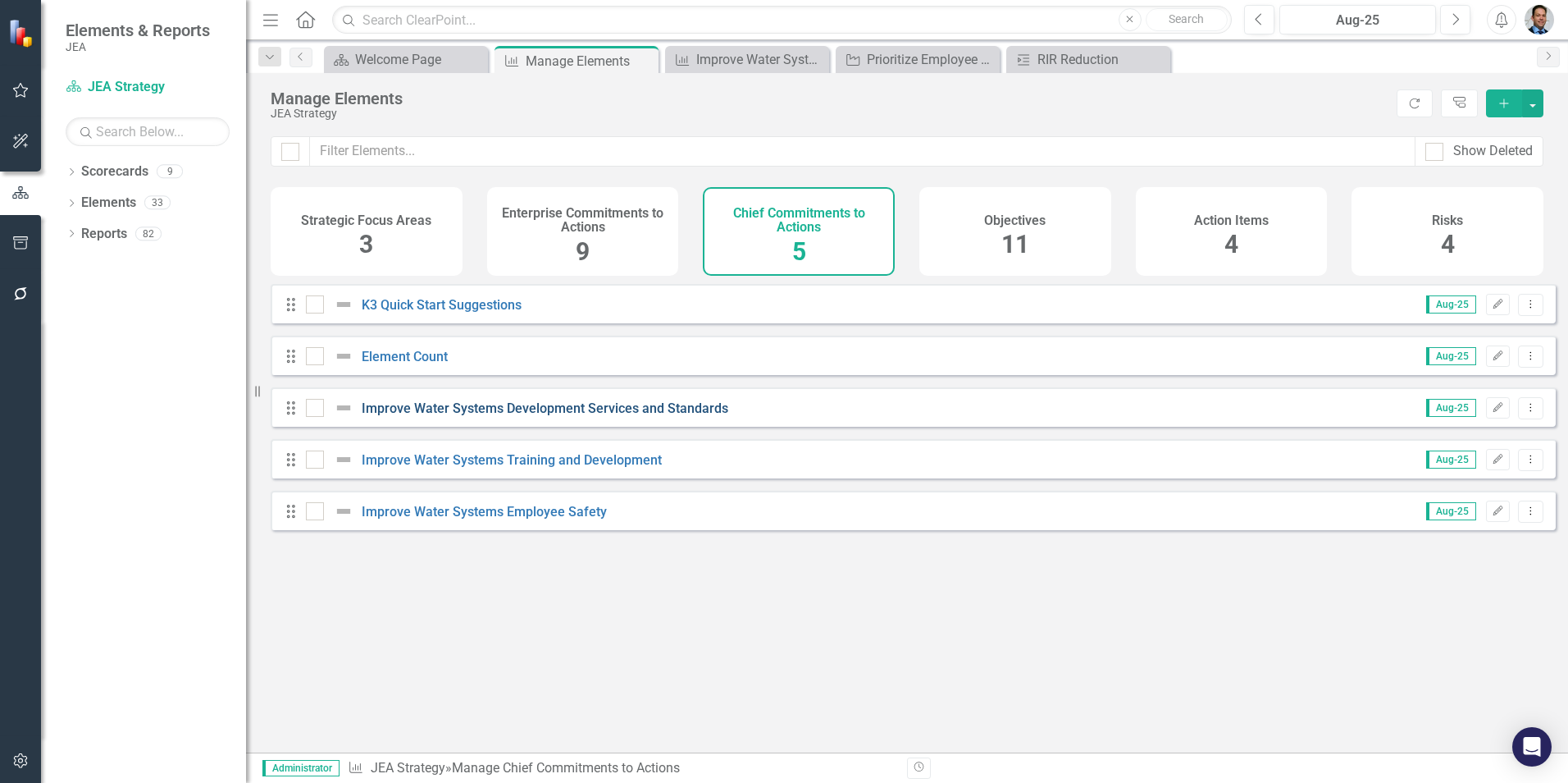
click at [425, 413] on link "Improve Water Systems Development Services and Standards" at bounding box center [545, 408] width 366 height 15
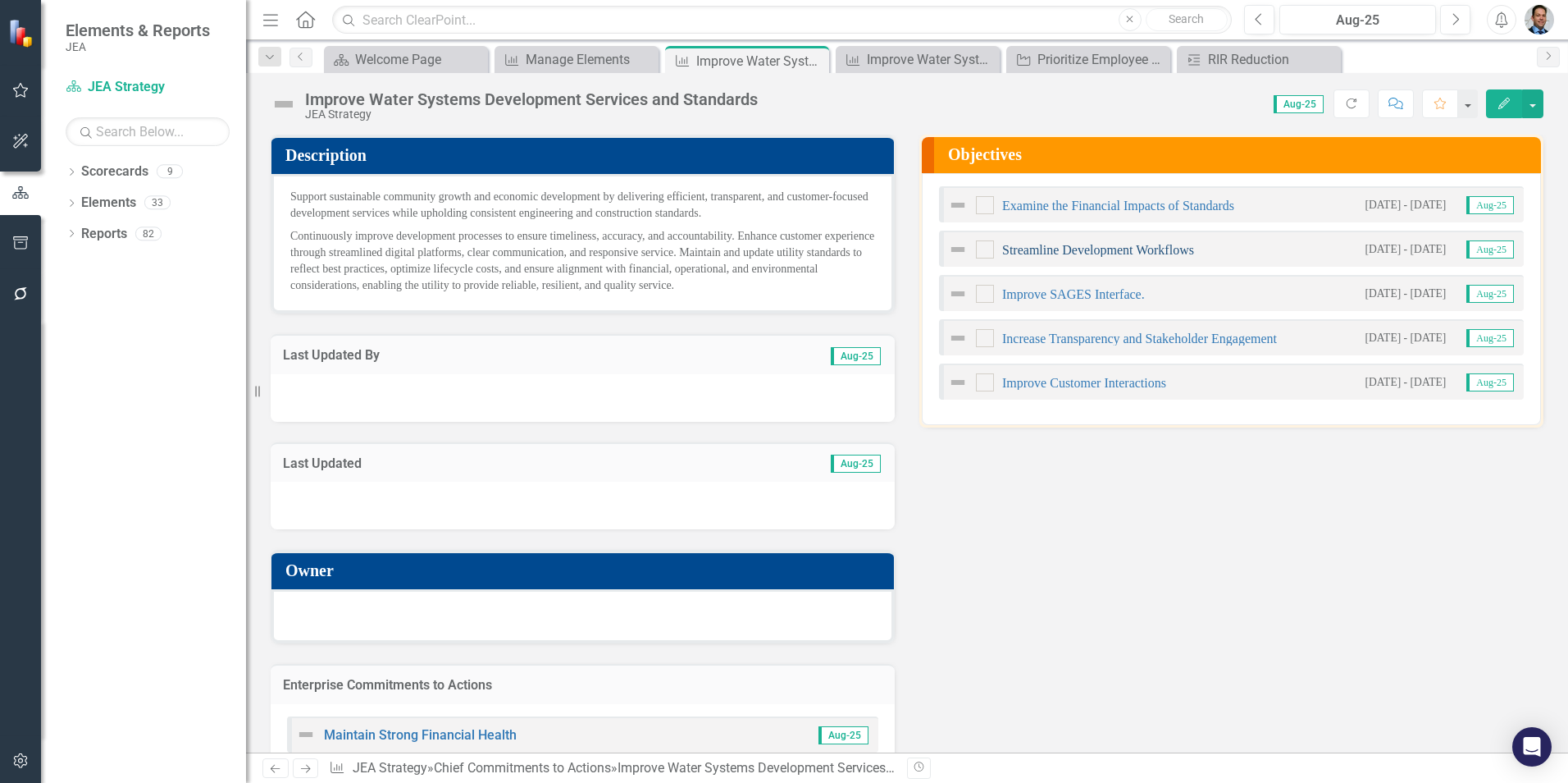
click at [1078, 247] on link "Streamline Development Workflows" at bounding box center [1098, 249] width 192 height 14
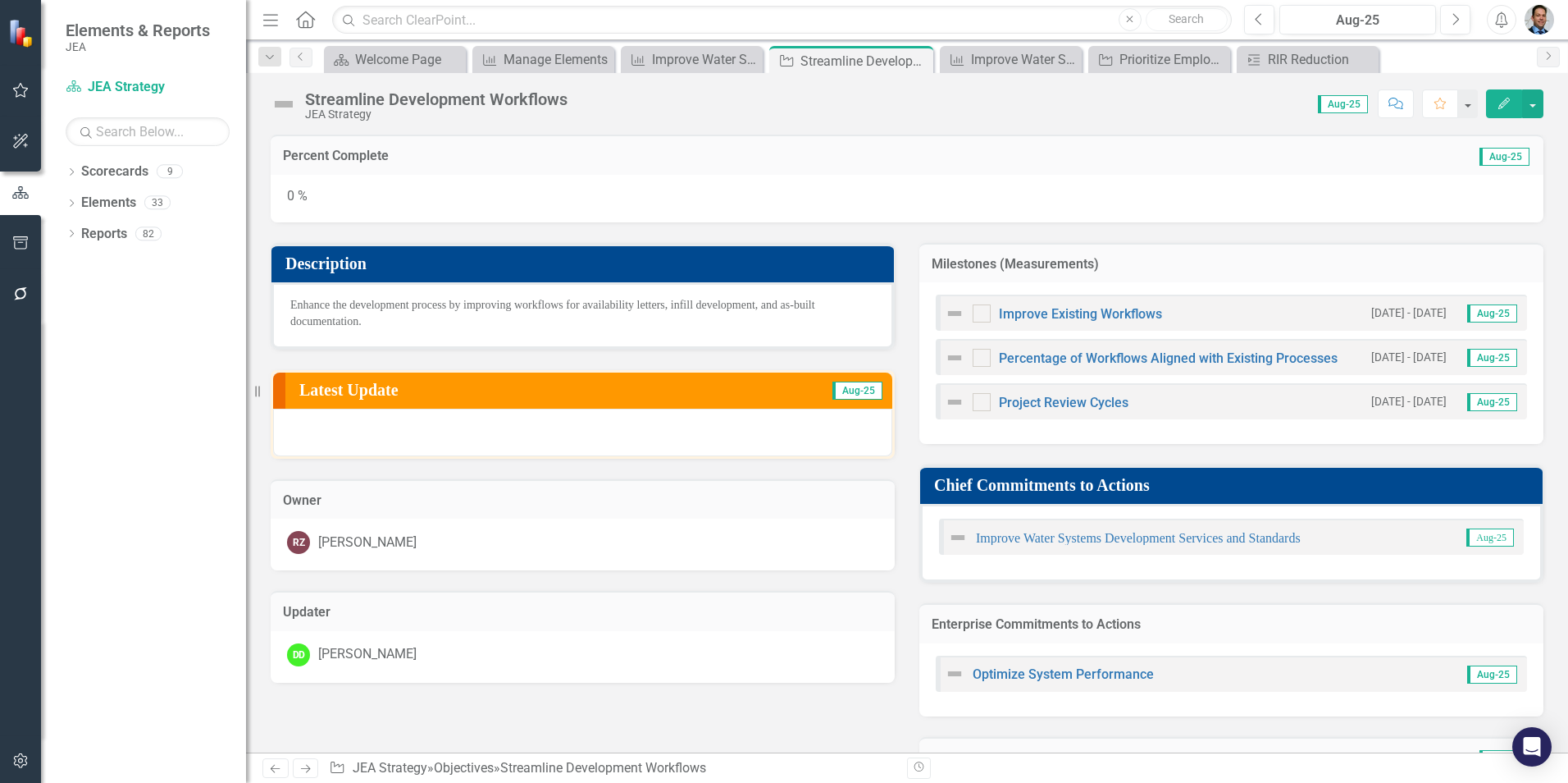
click at [500, 306] on span "Enhance the development process by improving workflows for availability letters…" at bounding box center [553, 313] width 525 height 29
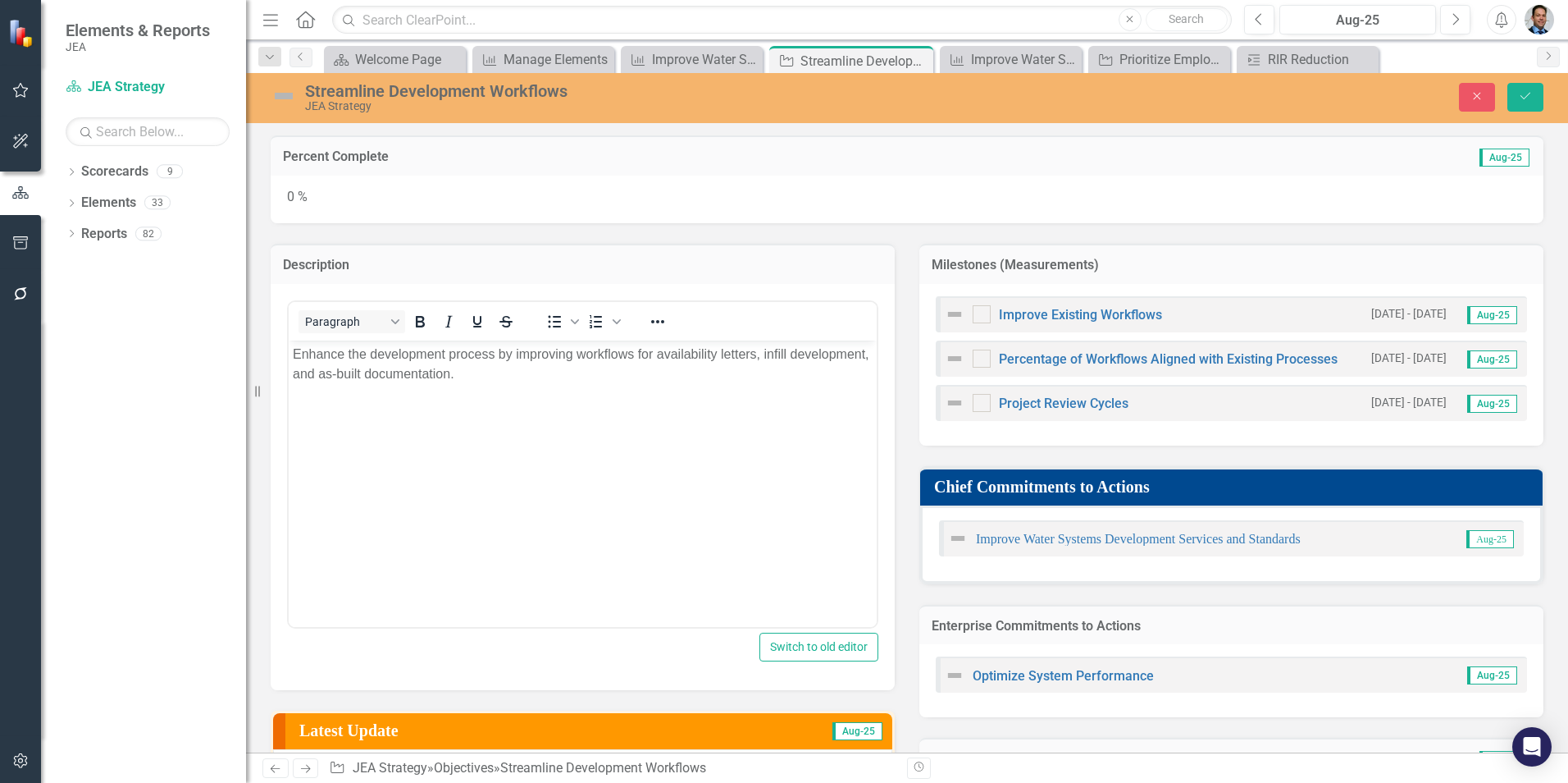
click at [352, 367] on p "Enhance the development process by improving workflows for availability letters…" at bounding box center [583, 363] width 580 height 40
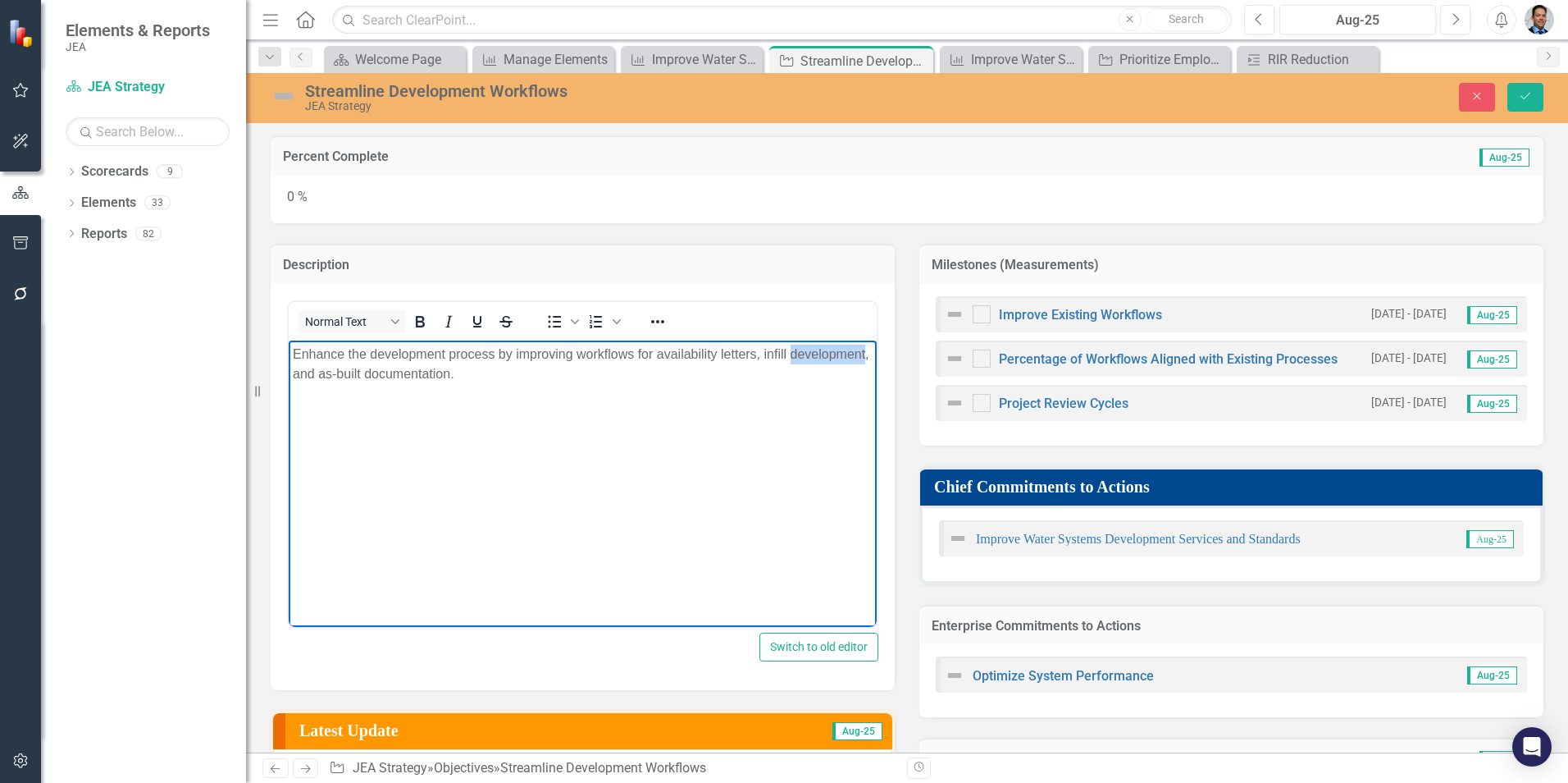
click at [352, 367] on p "Enhance the development process by improving workflows for availability letters…" at bounding box center [583, 363] width 580 height 40
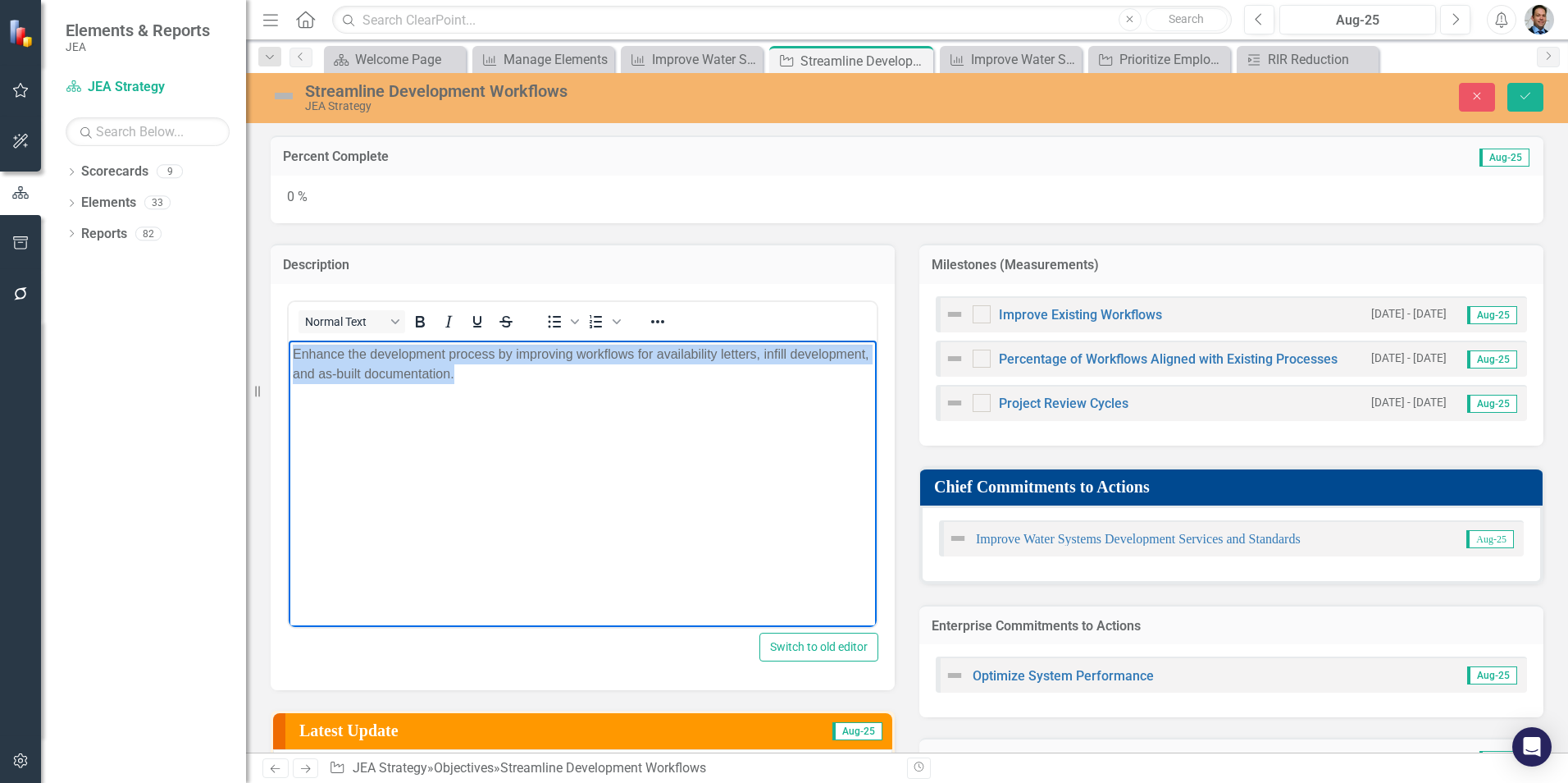
click at [352, 367] on p "Enhance the development process by improving workflows for availability letters…" at bounding box center [583, 363] width 580 height 40
paste body "Rich Text Area. Press ALT-0 for help."
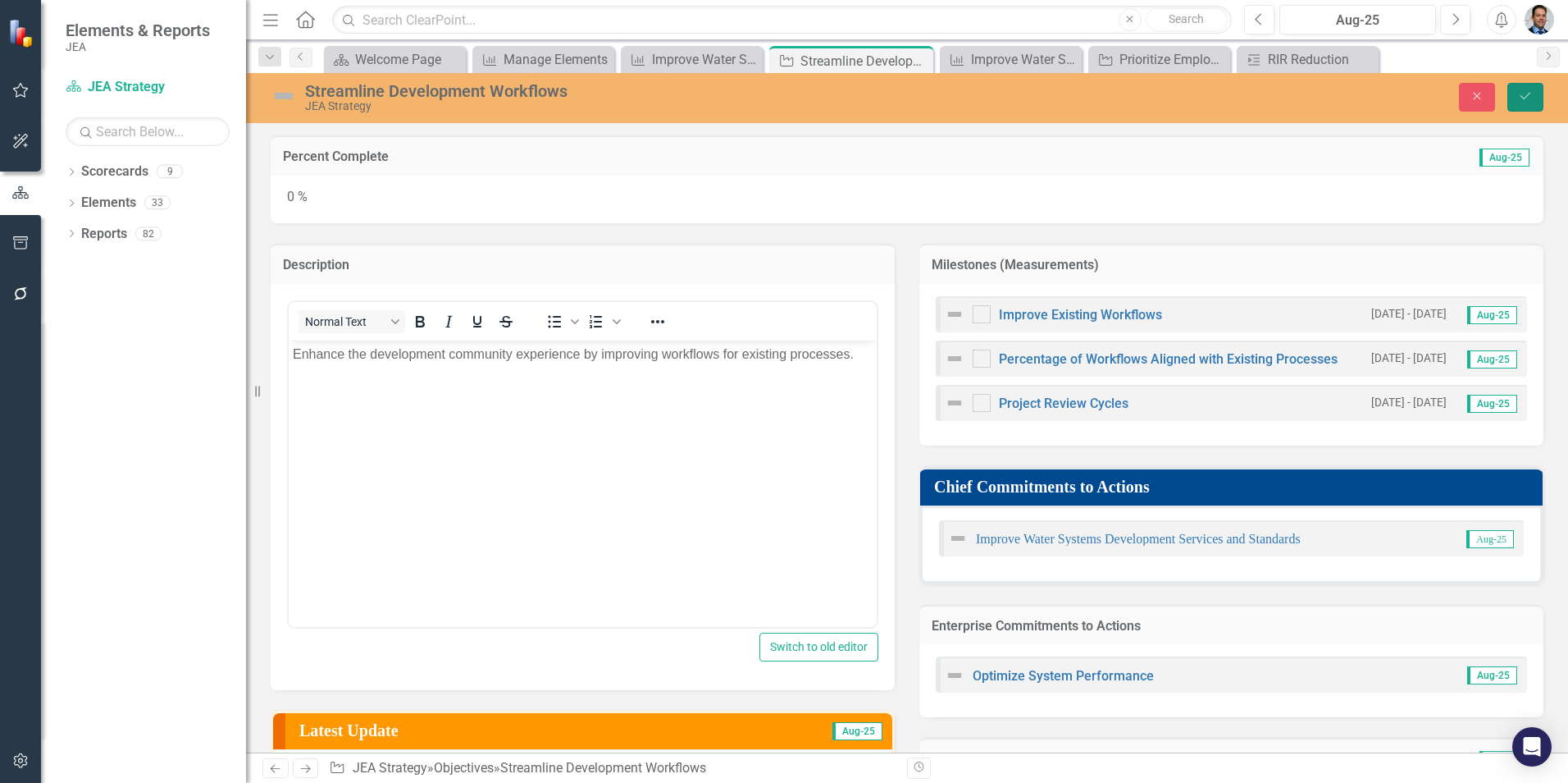
click at [1527, 95] on icon "Save" at bounding box center [1525, 96] width 14 height 12
